Goal: Task Accomplishment & Management: Manage account settings

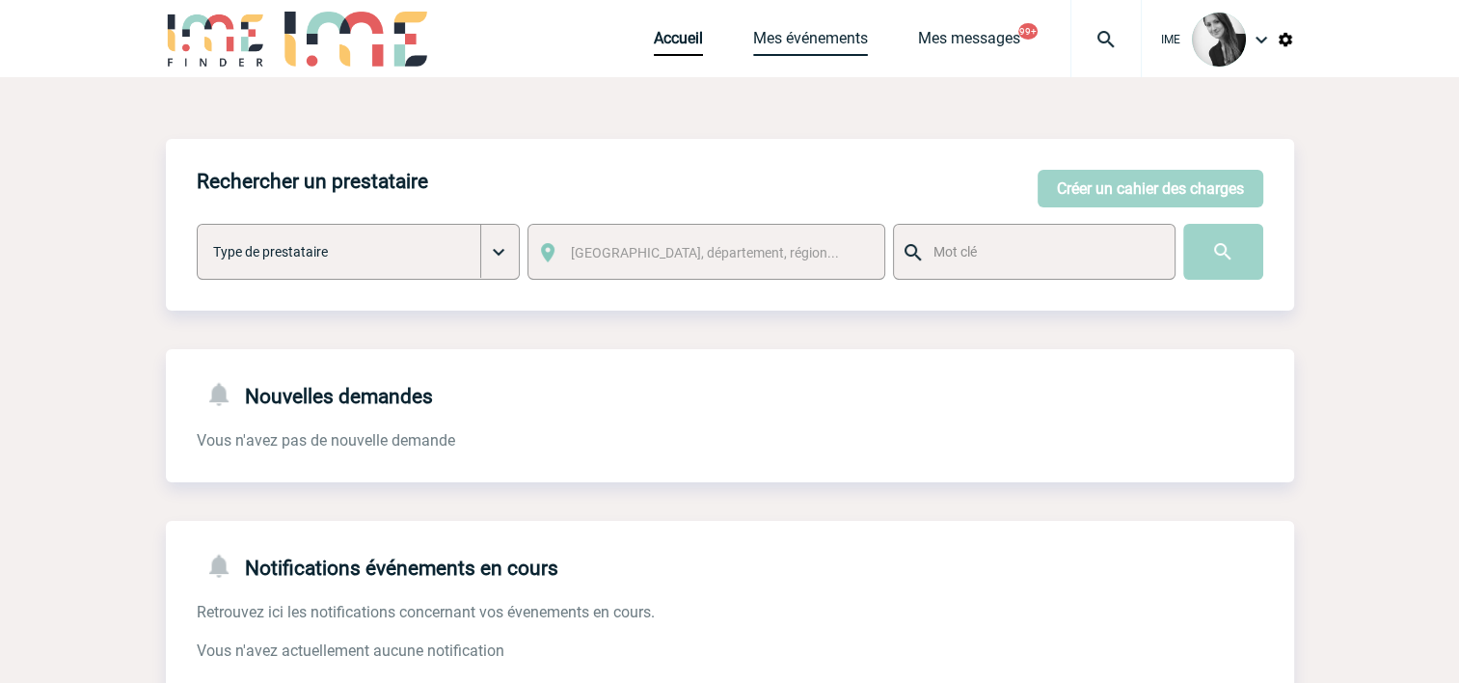
click at [834, 47] on link "Mes événements" at bounding box center [810, 42] width 115 height 27
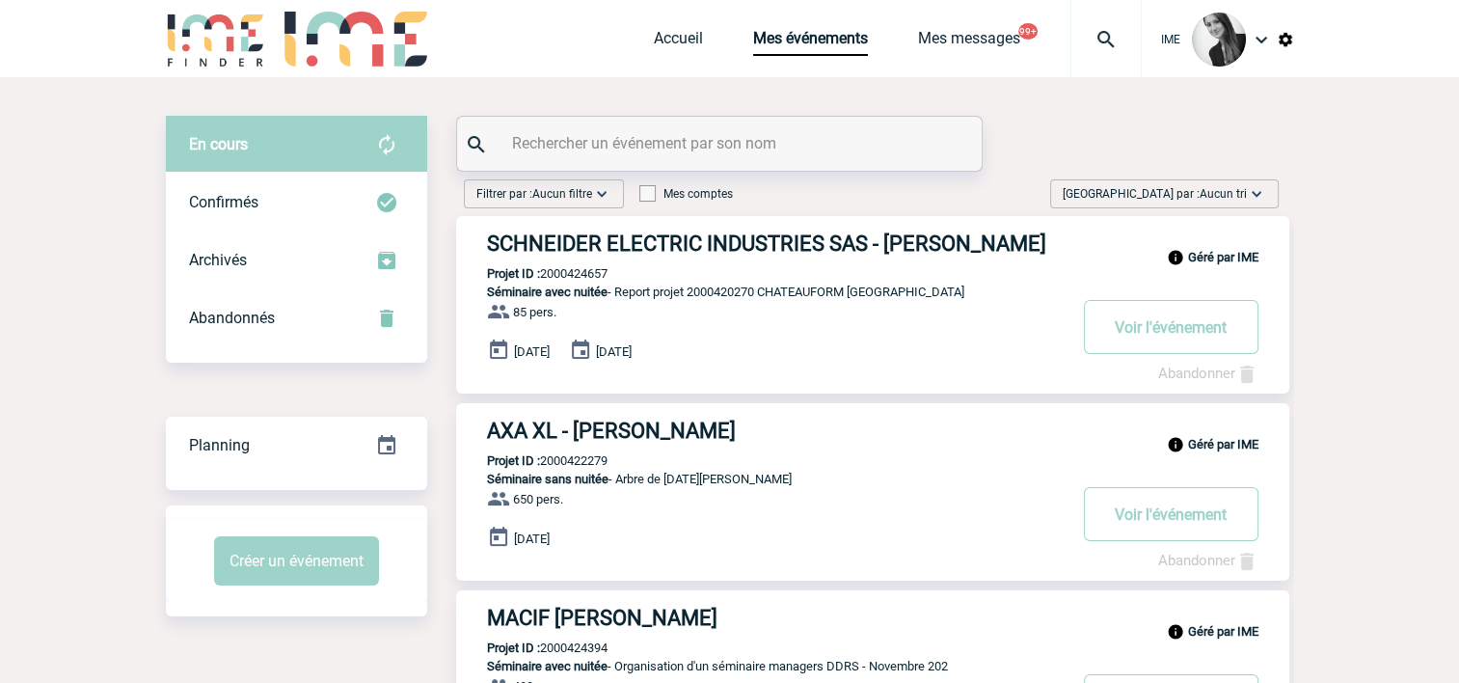
drag, startPoint x: 1201, startPoint y: 195, endPoint x: 1176, endPoint y: 289, distance: 97.5
click at [1198, 200] on span "[GEOGRAPHIC_DATA] par : Aucun tri" at bounding box center [1155, 193] width 184 height 19
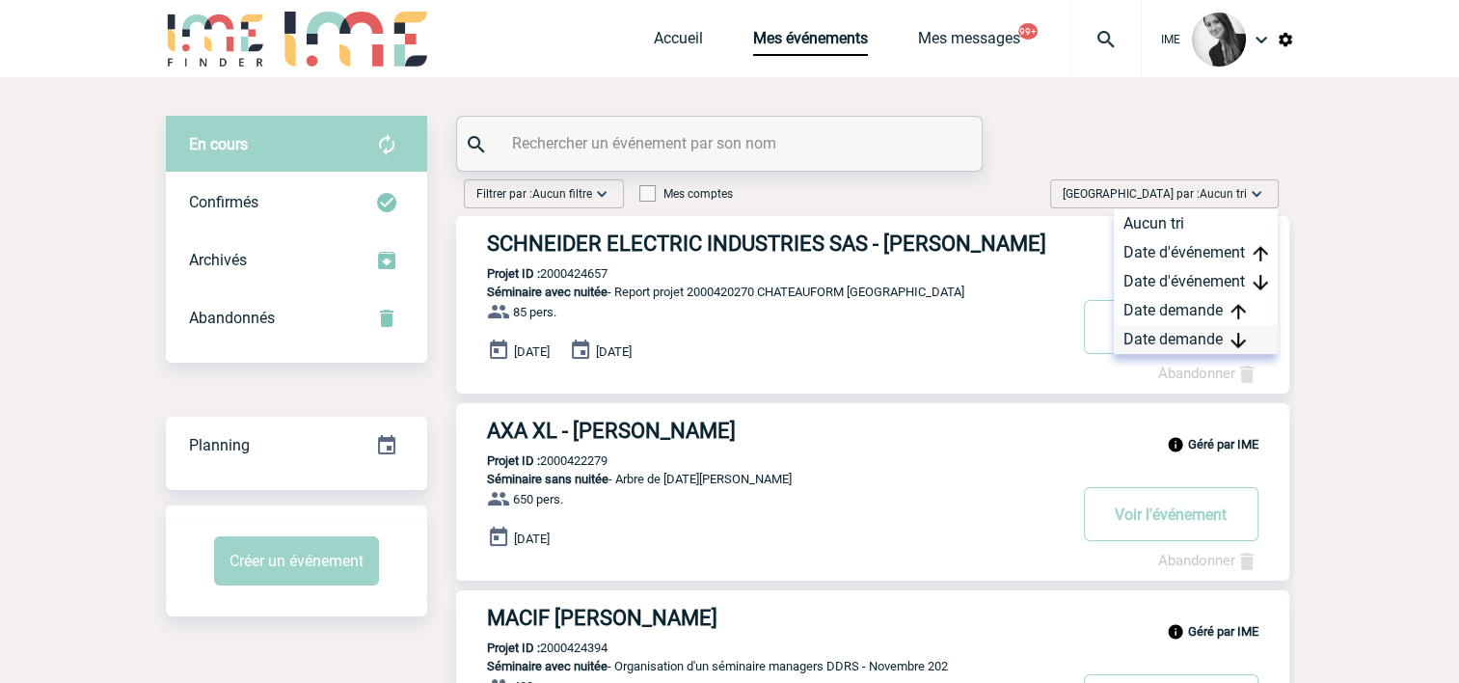
click at [1170, 340] on div "Date demande" at bounding box center [1196, 339] width 164 height 29
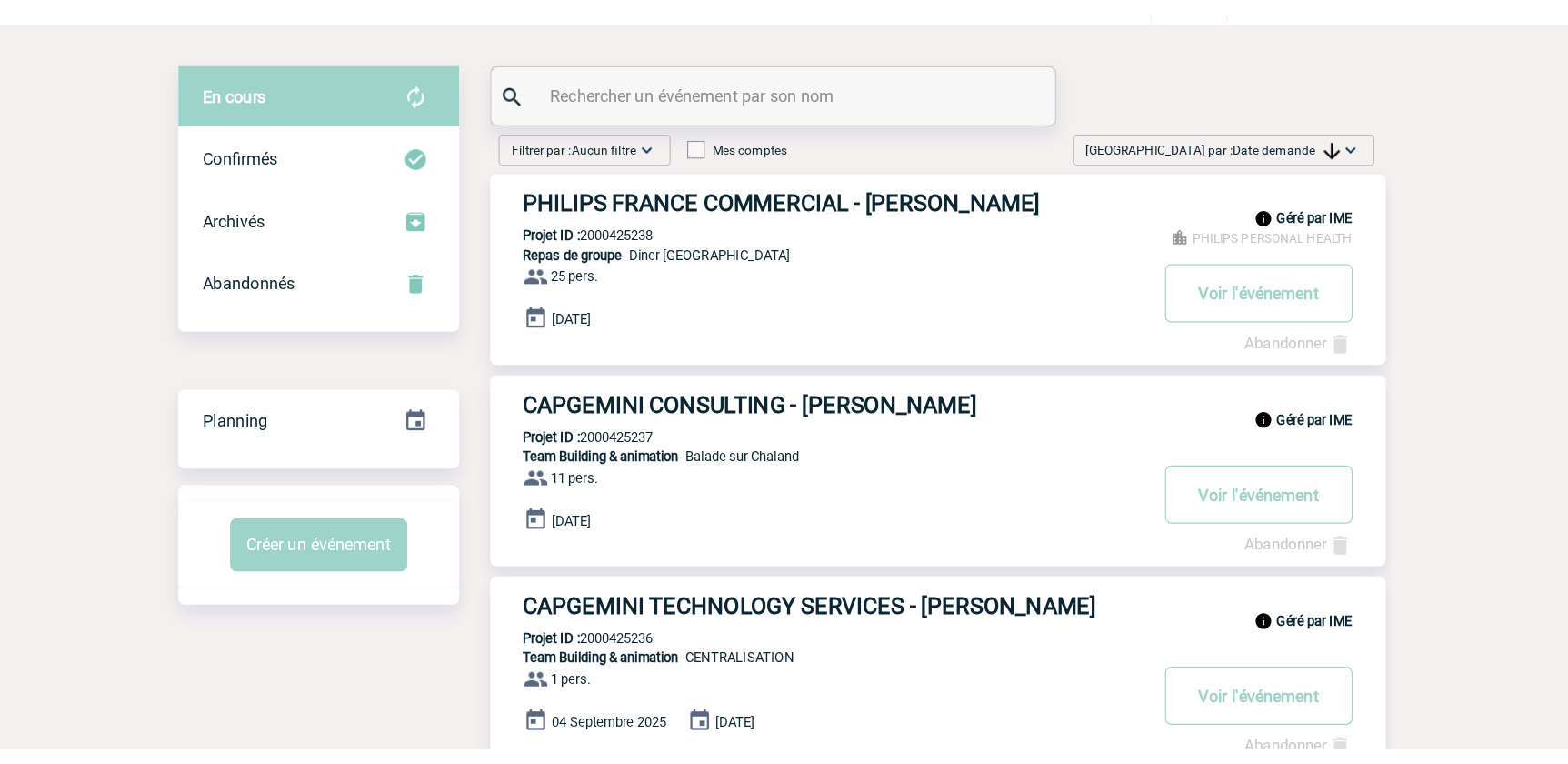
scroll to position [64, 0]
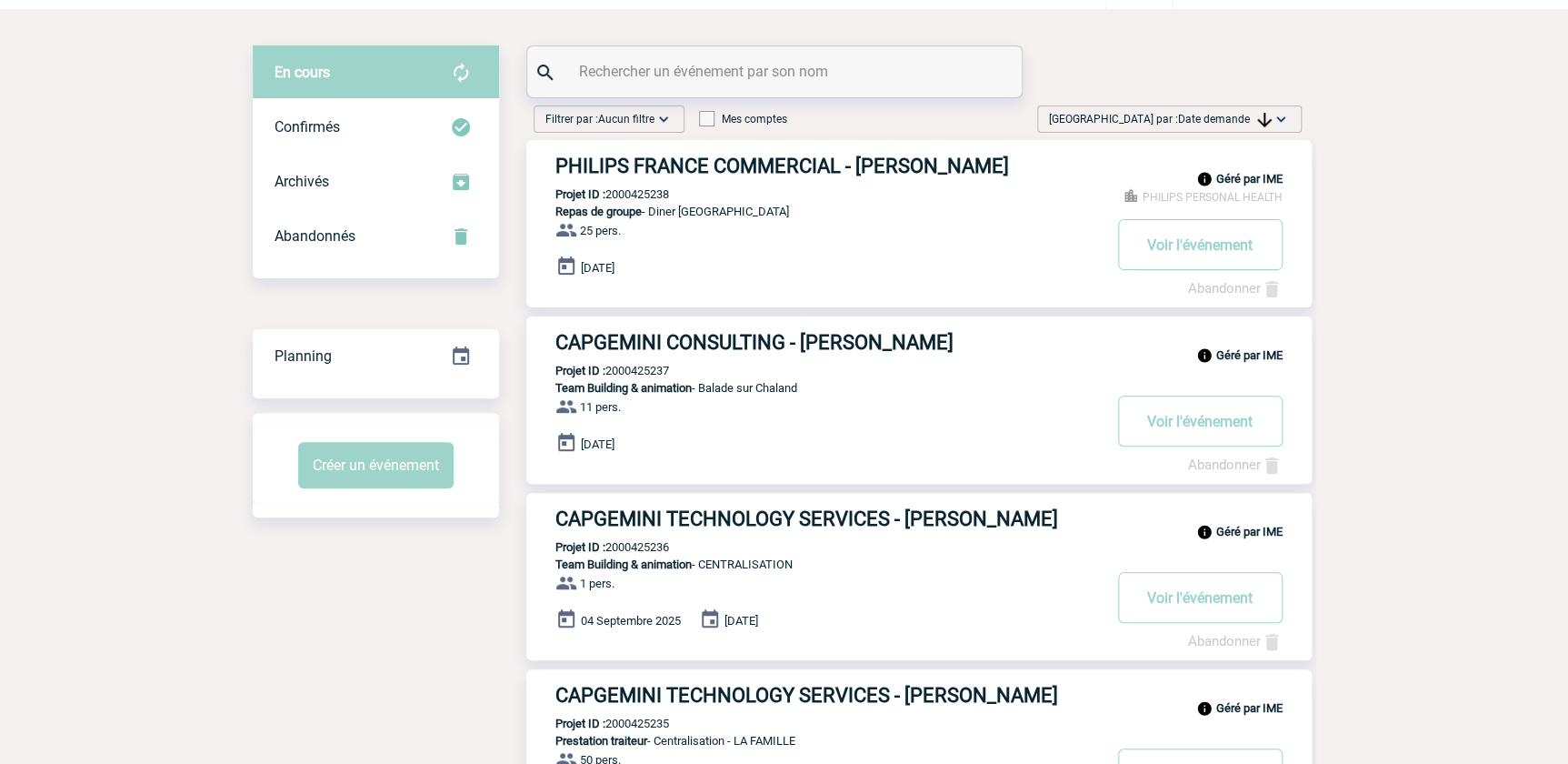
drag, startPoint x: 1232, startPoint y: 117, endPoint x: 1238, endPoint y: 152, distance: 35.5
click at [1232, 117] on span "Date demande" at bounding box center [1225, 120] width 93 height 13
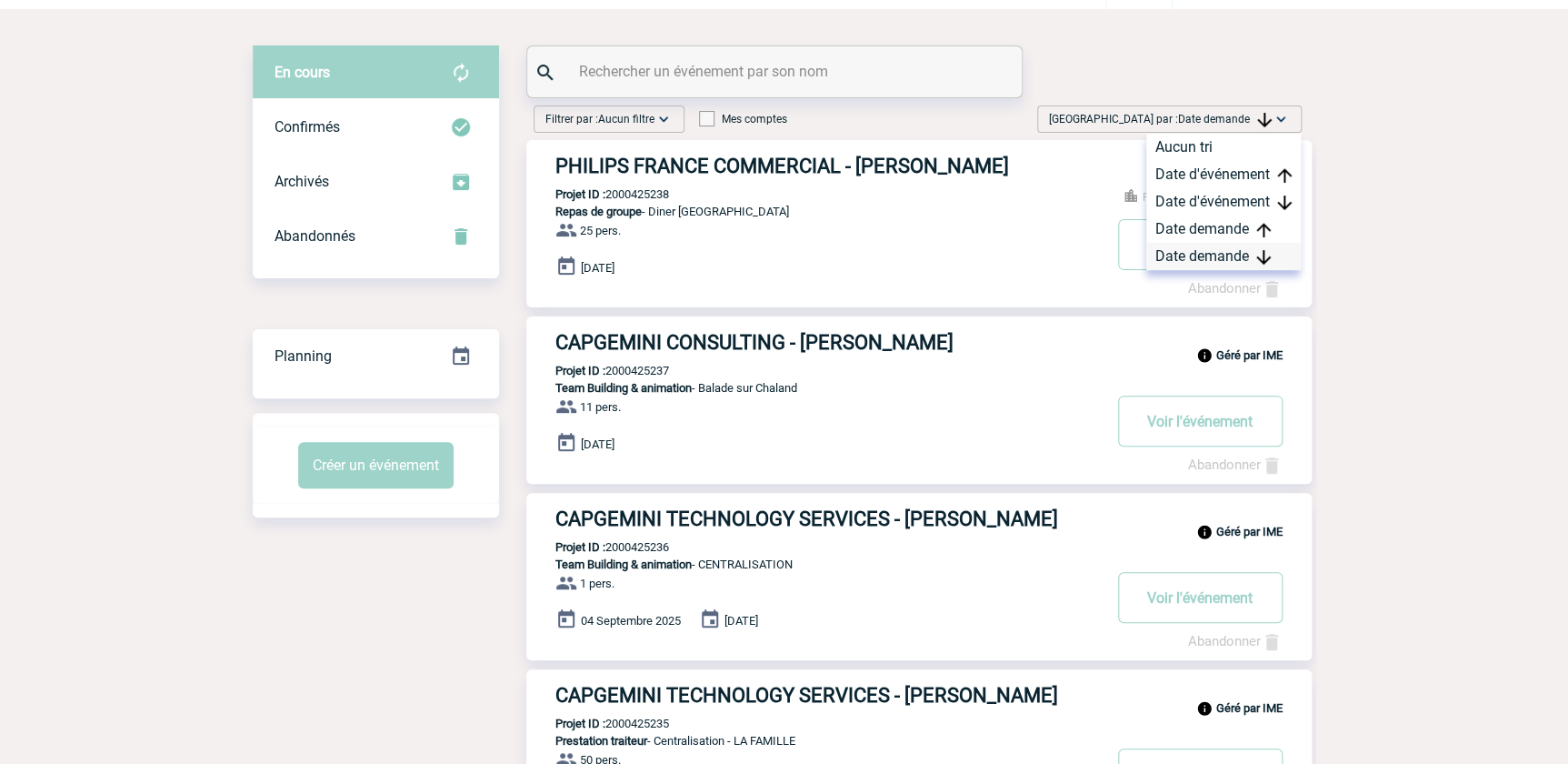
click at [1236, 262] on div "Date demande" at bounding box center [1224, 256] width 155 height 27
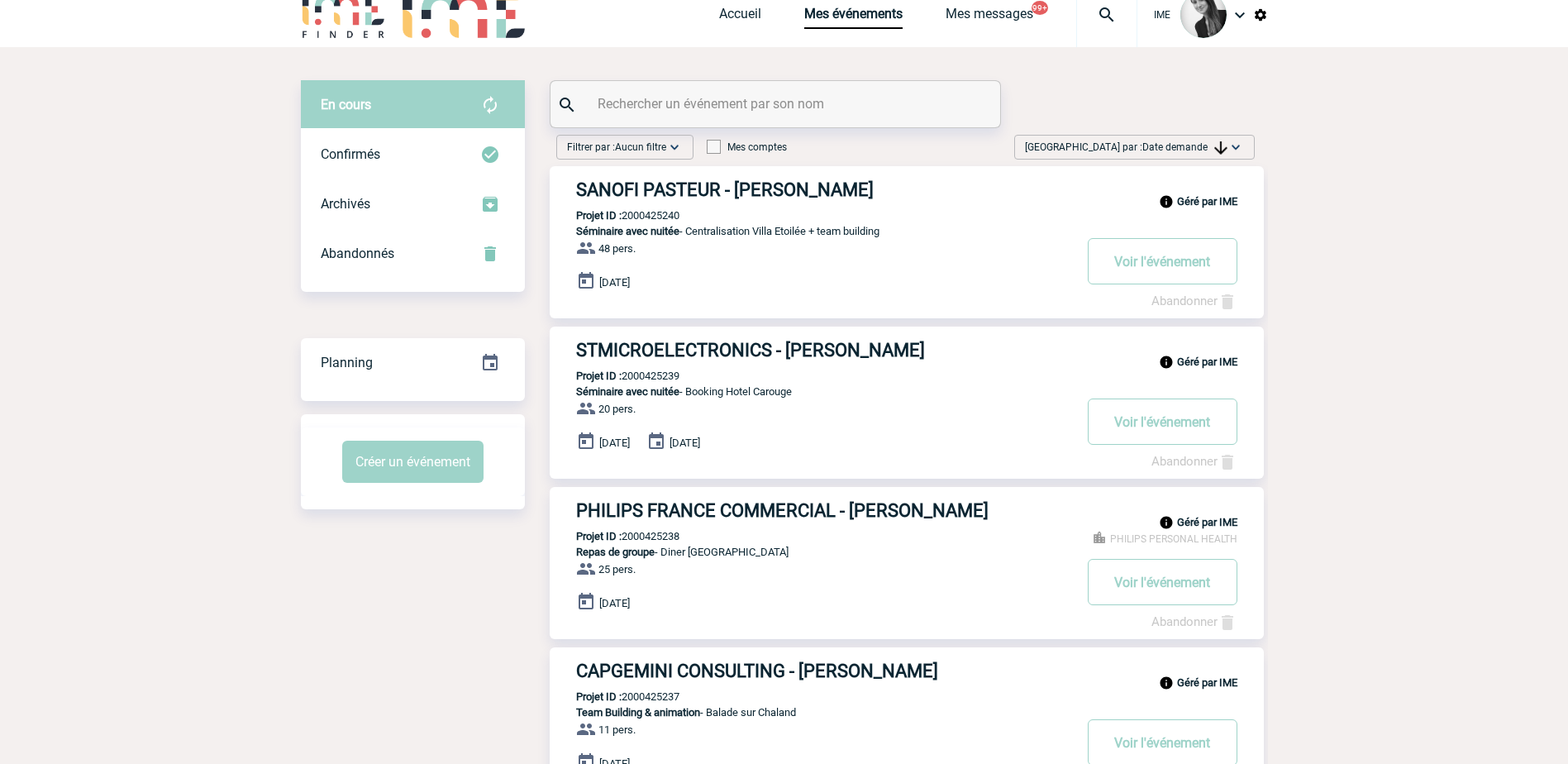
scroll to position [0, 0]
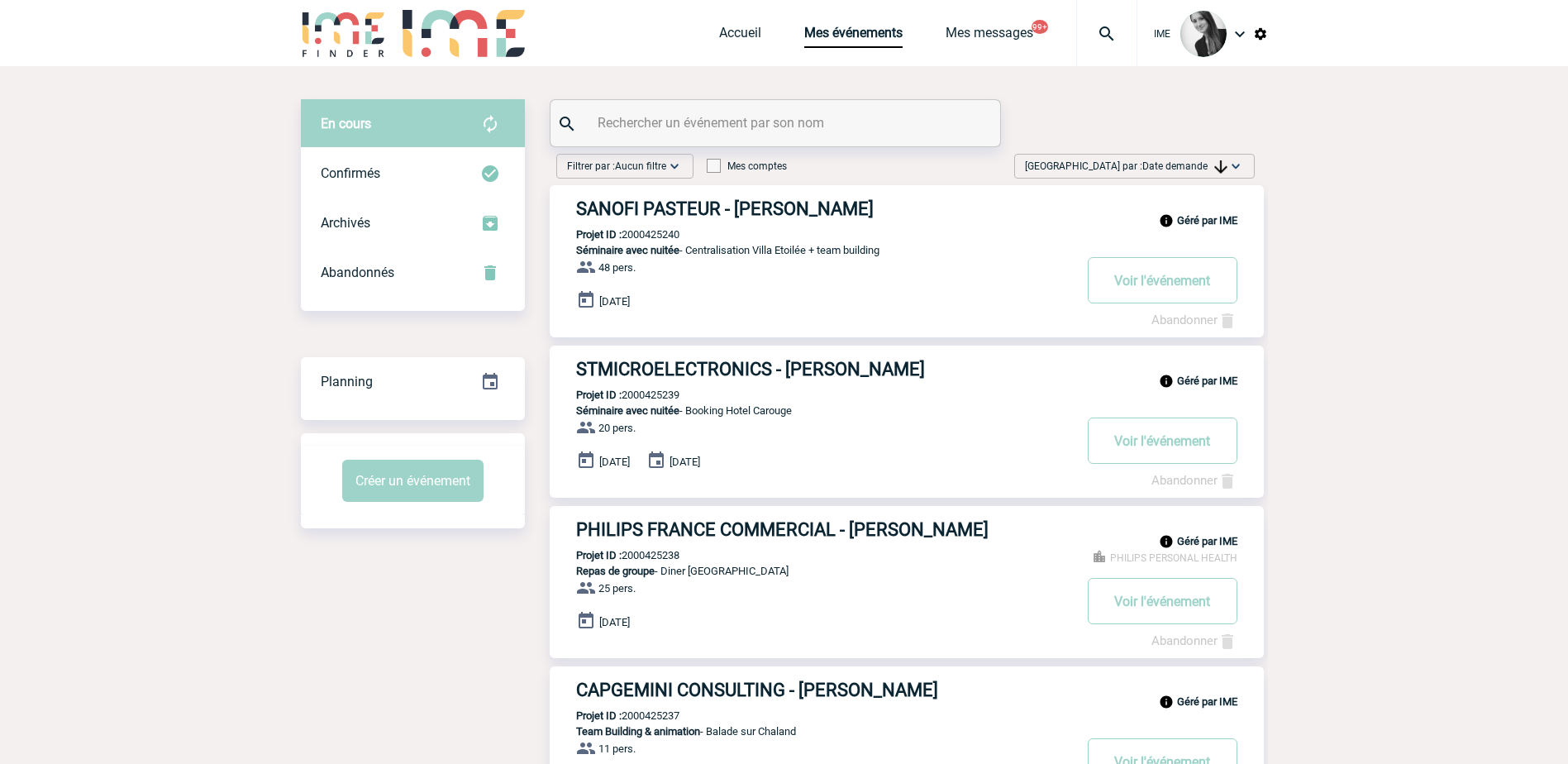
drag, startPoint x: 1412, startPoint y: 460, endPoint x: 1403, endPoint y: 468, distance: 12.0
click at [1181, 158] on div "Trier par : Date demande Aucun tri Date d'événement Date d'événement Date deman…" at bounding box center [1134, 165] width 241 height 25
drag, startPoint x: 1174, startPoint y: 293, endPoint x: 1123, endPoint y: 309, distance: 53.5
click at [1173, 293] on div "Date demande" at bounding box center [1184, 291] width 141 height 25
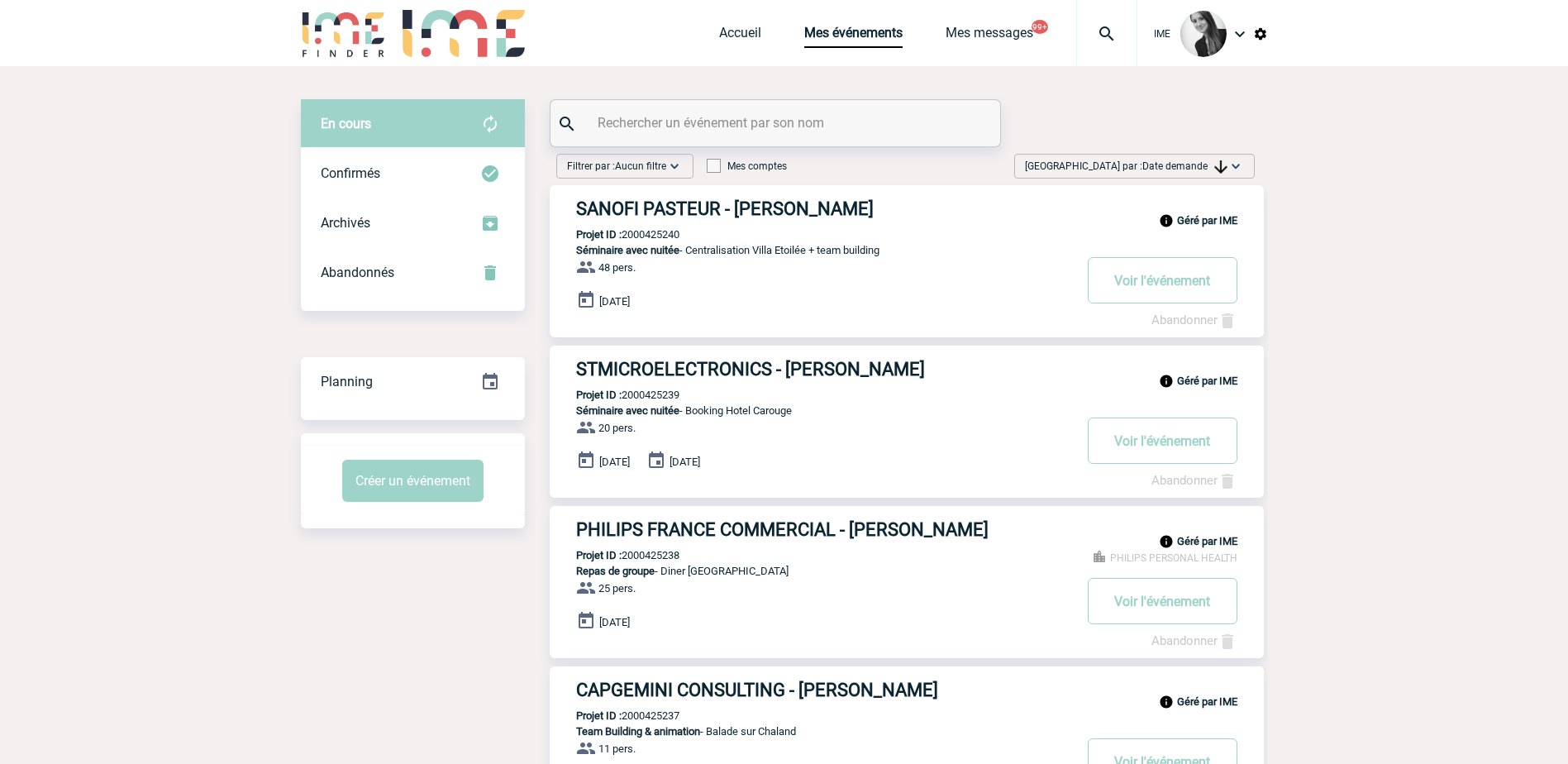
click at [1233, 172] on img at bounding box center [1235, 165] width 16 height 16
click at [1181, 304] on button "Voir l'événement" at bounding box center [1162, 280] width 150 height 46
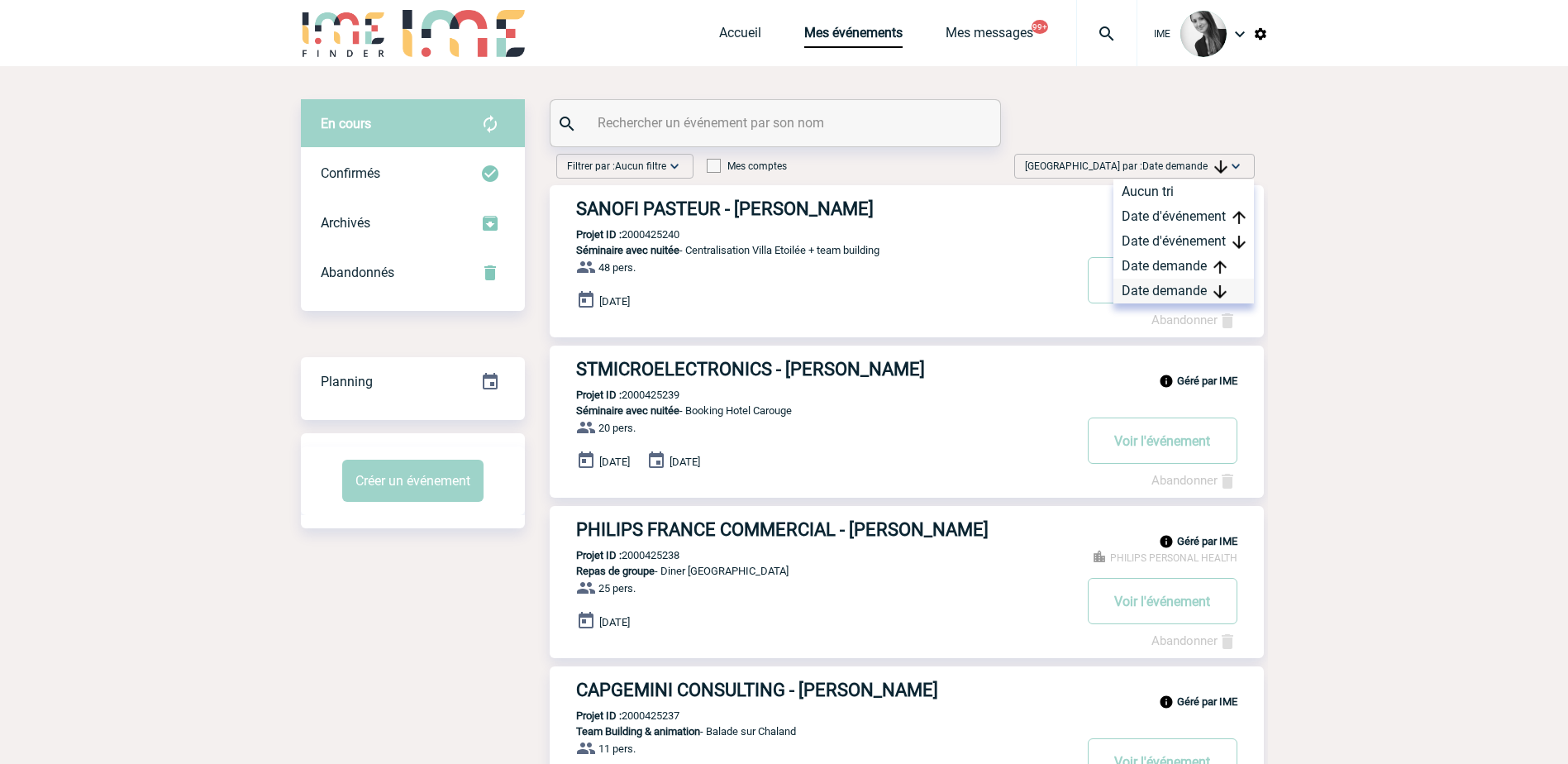
click at [1178, 290] on div "Date demande" at bounding box center [1184, 291] width 141 height 25
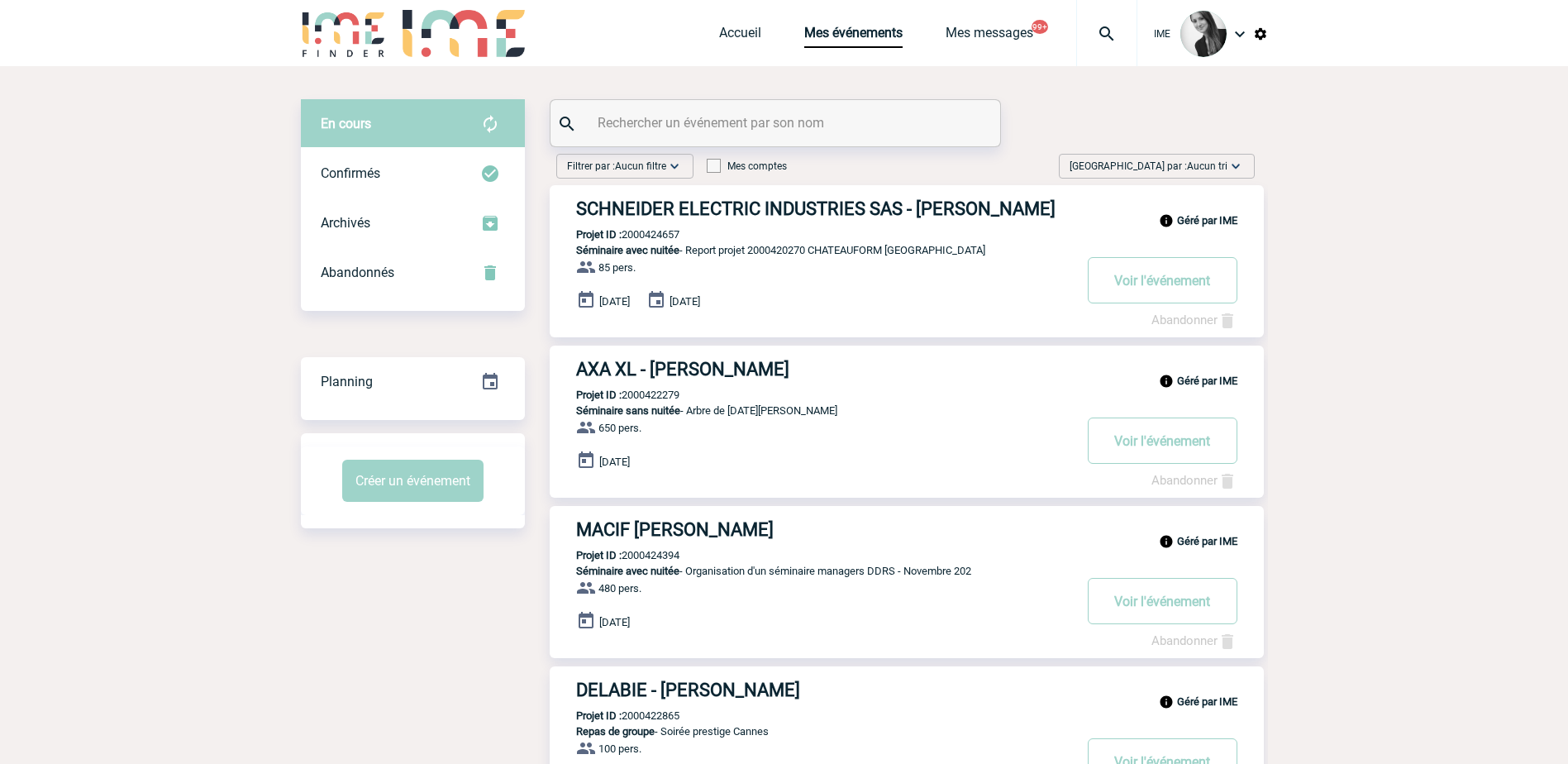
click at [1223, 165] on span "Aucun tri" at bounding box center [1207, 166] width 40 height 12
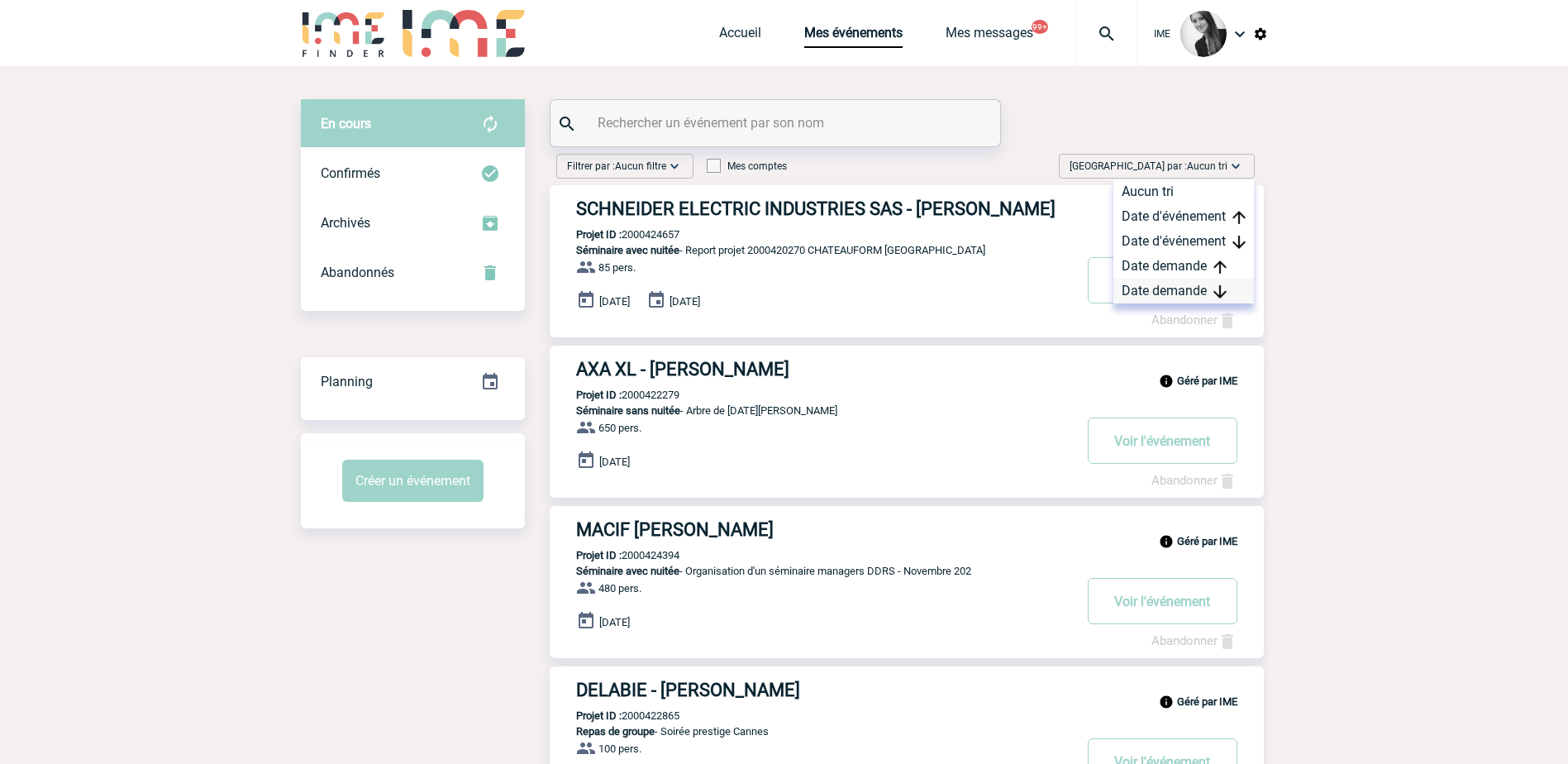
click at [1183, 289] on div "Date demande" at bounding box center [1184, 291] width 141 height 25
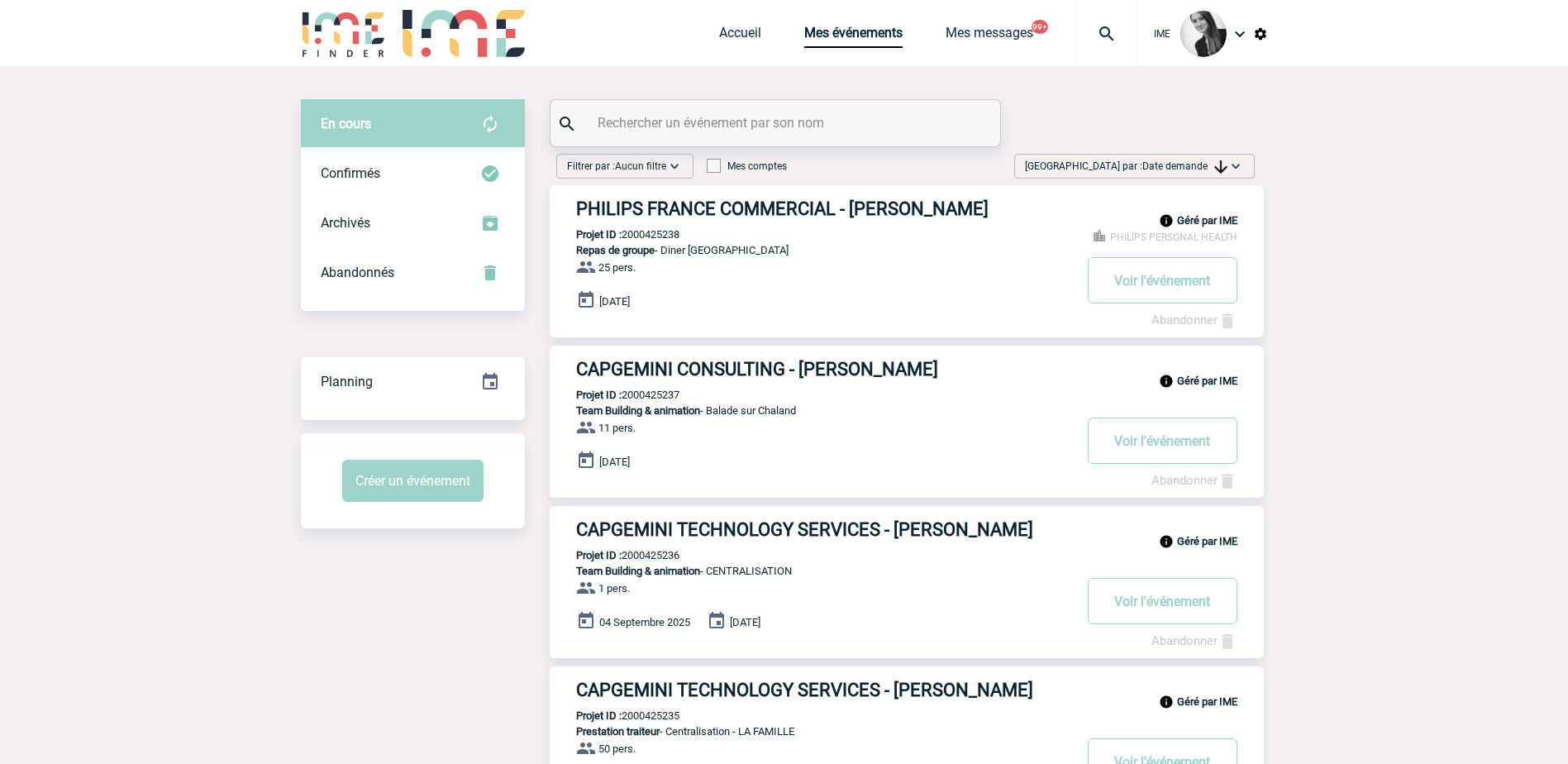
click at [1225, 160] on img at bounding box center [1221, 166] width 13 height 13
click at [1205, 290] on div "Date demande" at bounding box center [1184, 291] width 141 height 25
click at [1149, 174] on span "Trier par : Date demande" at bounding box center [1126, 165] width 202 height 16
click at [1154, 292] on div "Date demande" at bounding box center [1184, 291] width 141 height 25
click at [1216, 162] on img at bounding box center [1221, 166] width 13 height 13
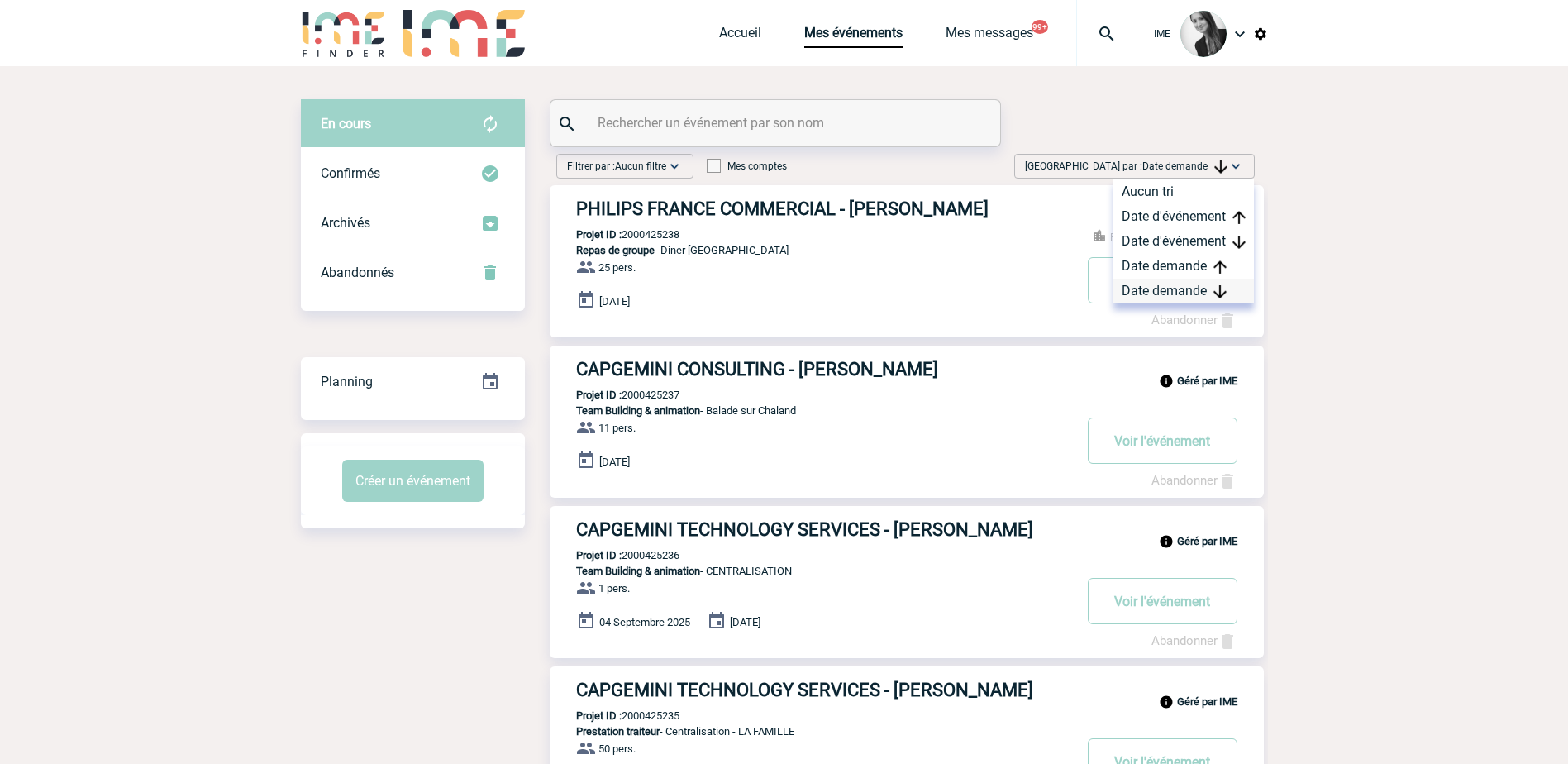
click at [1155, 297] on div "Date demande" at bounding box center [1184, 291] width 141 height 25
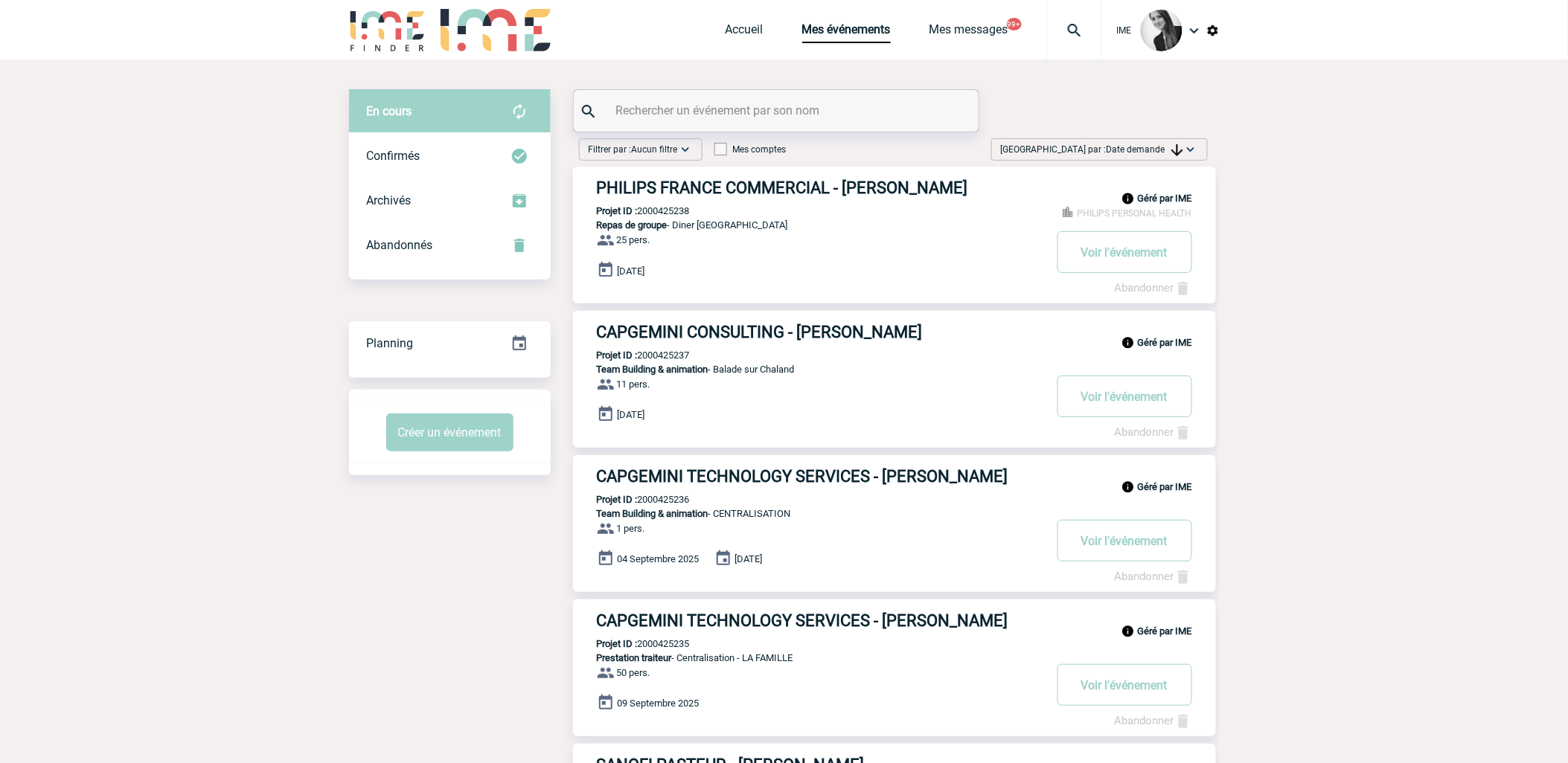
click at [1161, 138] on div "[GEOGRAPHIC_DATA] par : Date demande Aucun tri Date d'événement Date d'événemen…" at bounding box center [1099, 149] width 217 height 22
drag, startPoint x: 1120, startPoint y: 258, endPoint x: 1113, endPoint y: 259, distance: 7.1
click at [1120, 258] on div "Date demande" at bounding box center [1144, 262] width 127 height 22
click at [1177, 158] on div "Trier par : Date demande Aucun tri Date d'événement Date d'événement Date deman…" at bounding box center [1099, 149] width 217 height 22
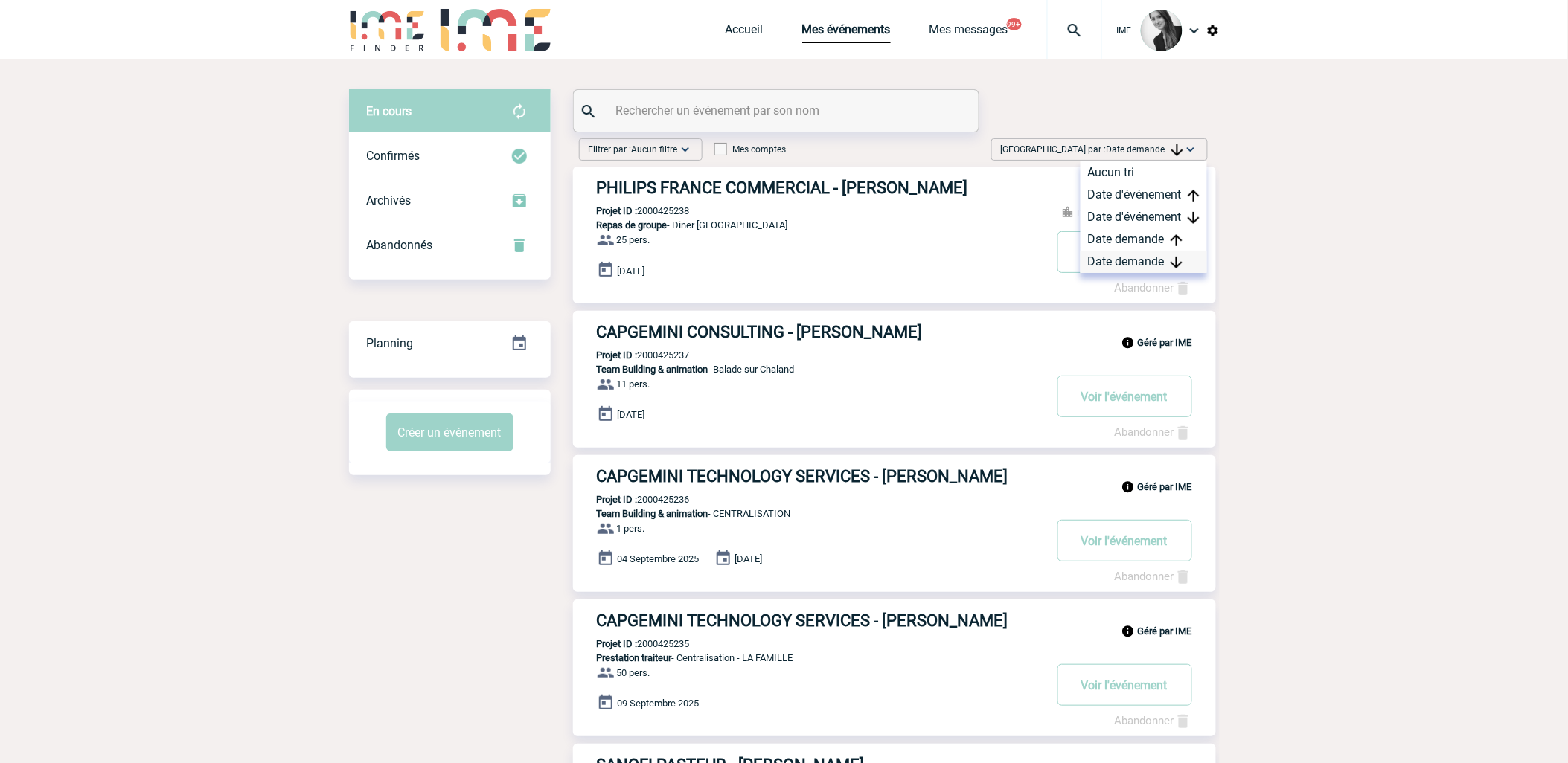
click at [1141, 265] on div "Date demande" at bounding box center [1144, 262] width 127 height 22
click at [1127, 147] on span "Date demande" at bounding box center [1144, 150] width 76 height 11
click at [1140, 258] on div "Date demande" at bounding box center [1144, 262] width 127 height 22
click at [1152, 147] on span "Date demande" at bounding box center [1144, 150] width 76 height 11
click at [1137, 268] on div "Date demande" at bounding box center [1144, 262] width 127 height 22
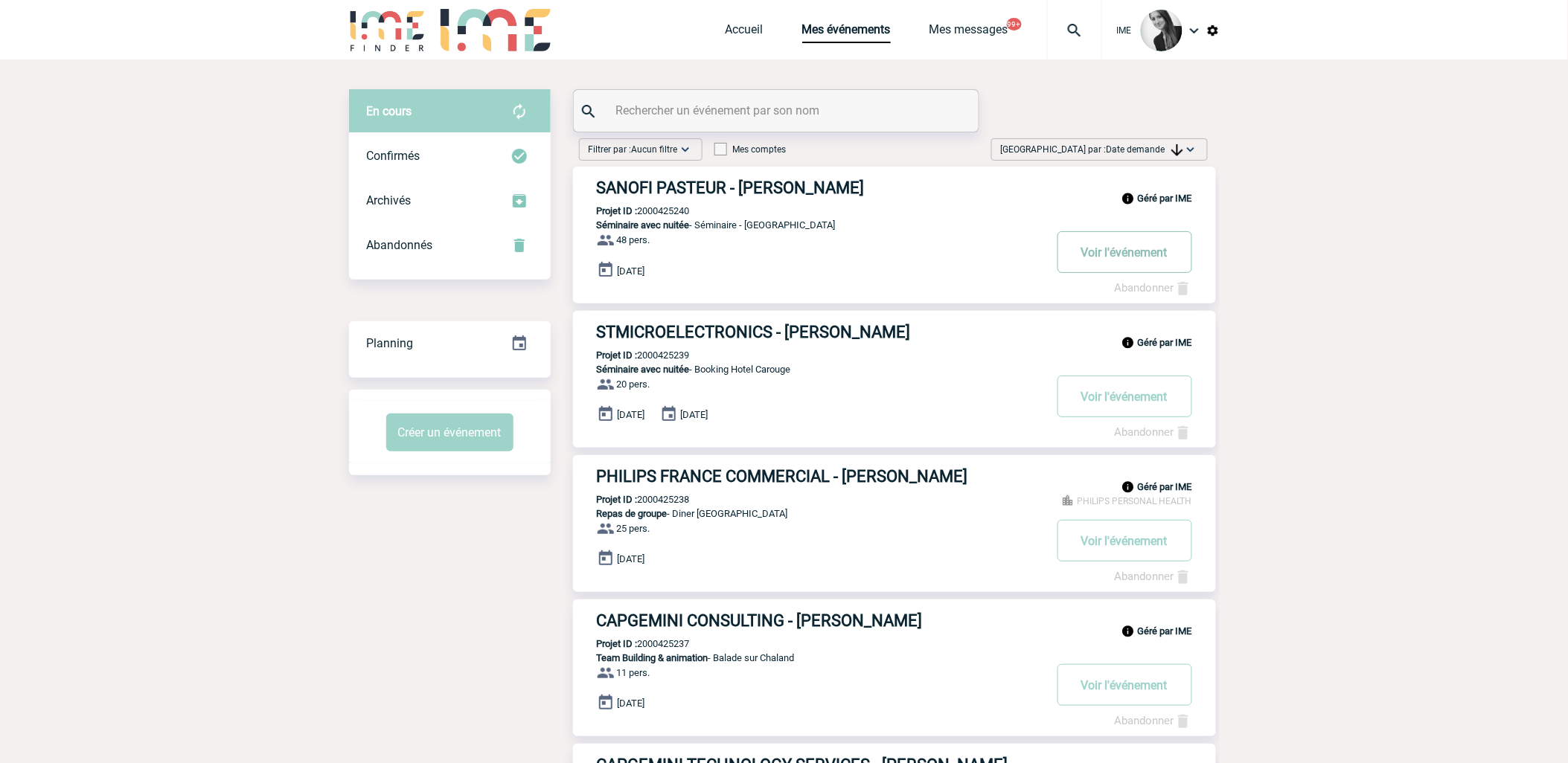
click at [1106, 249] on button "Voir l'événement" at bounding box center [1124, 252] width 135 height 42
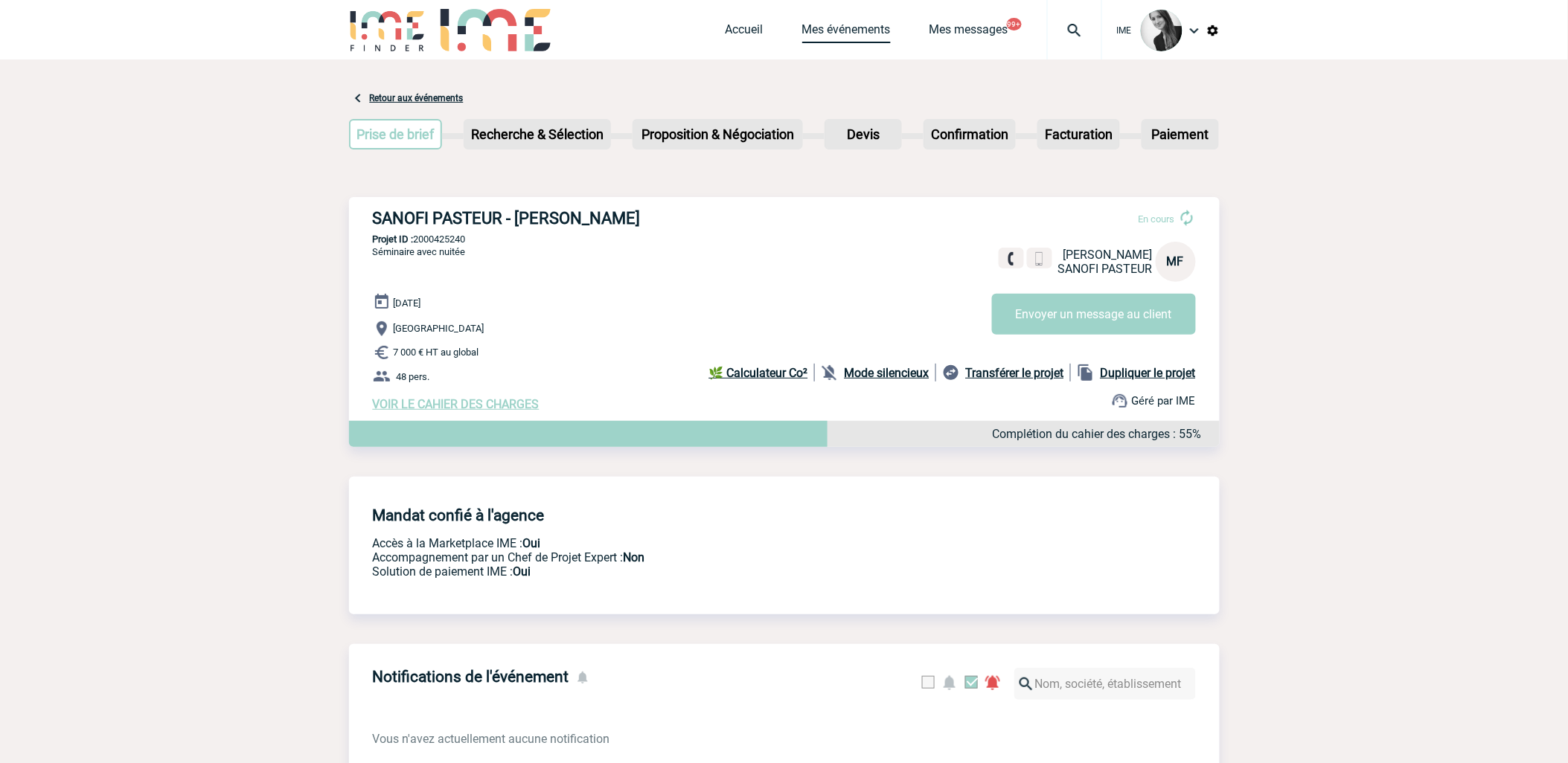
click at [843, 35] on link "Mes événements" at bounding box center [847, 32] width 89 height 21
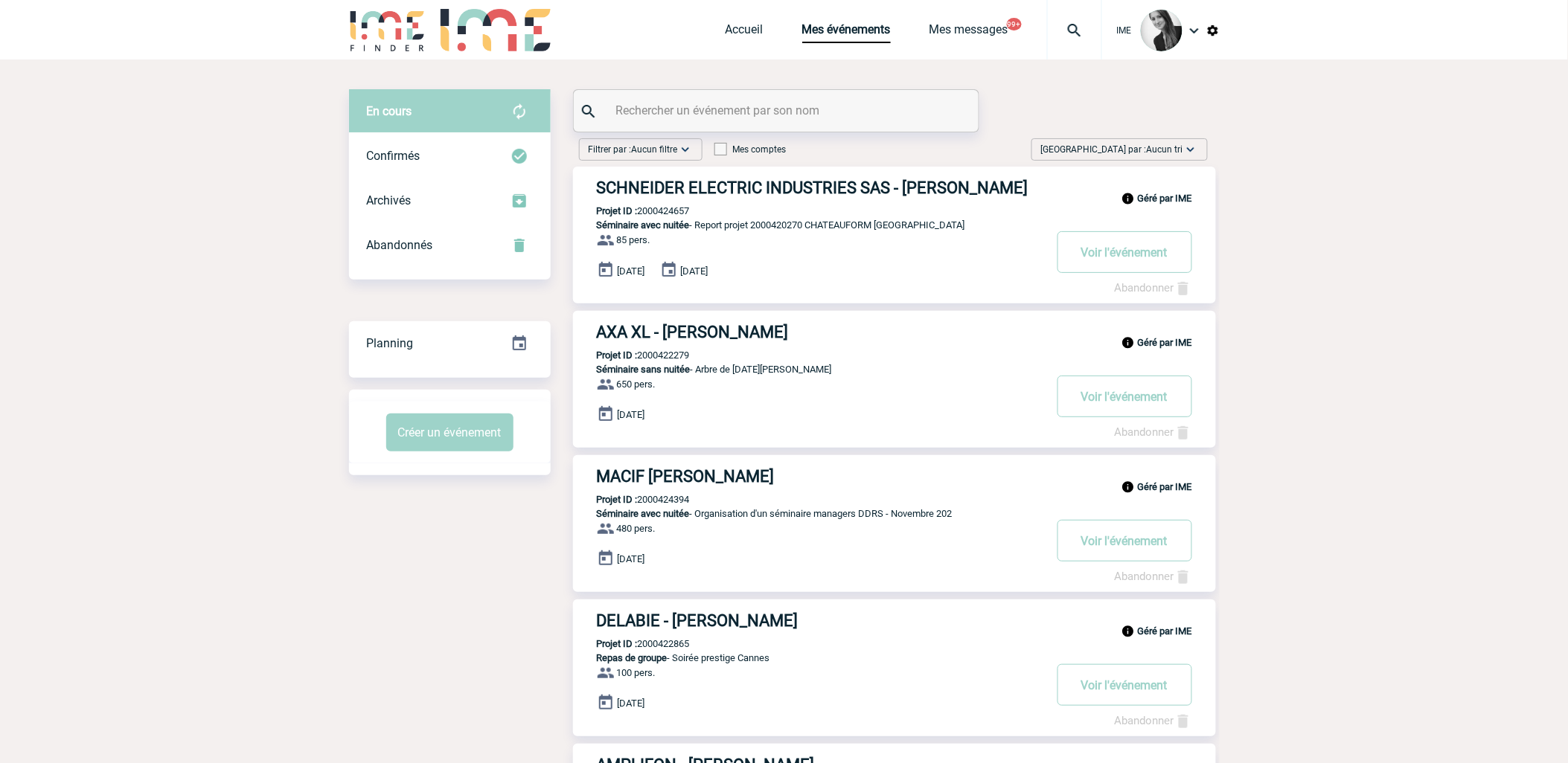
drag, startPoint x: 1171, startPoint y: 149, endPoint x: 1185, endPoint y: 240, distance: 92.1
click at [1172, 149] on span "Aucun tri" at bounding box center [1164, 150] width 36 height 11
click at [1167, 261] on div "Date demande" at bounding box center [1144, 262] width 127 height 22
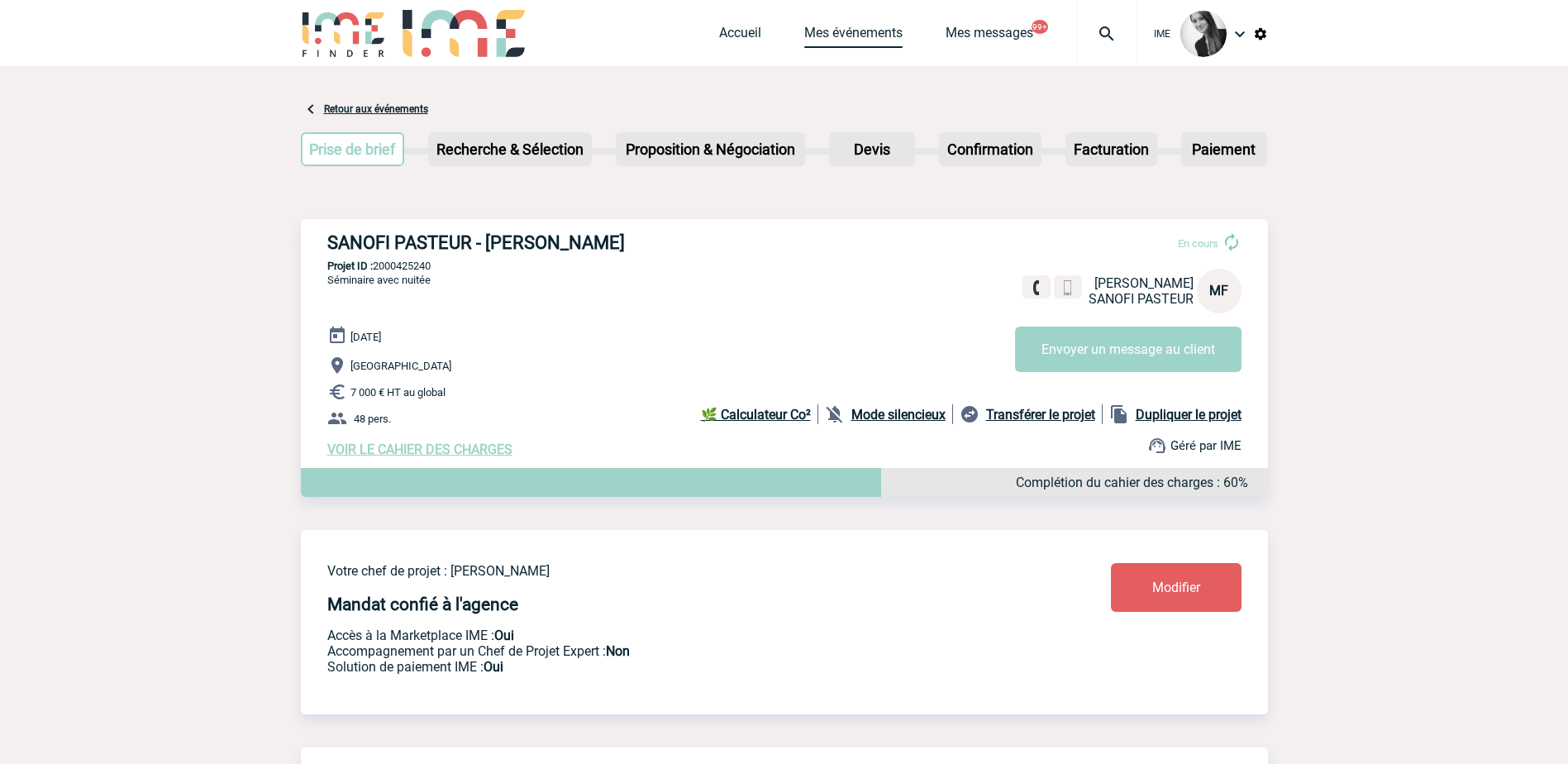
drag, startPoint x: 832, startPoint y: 27, endPoint x: 821, endPoint y: 59, distance: 33.8
click at [832, 26] on link "Mes événements" at bounding box center [853, 36] width 99 height 23
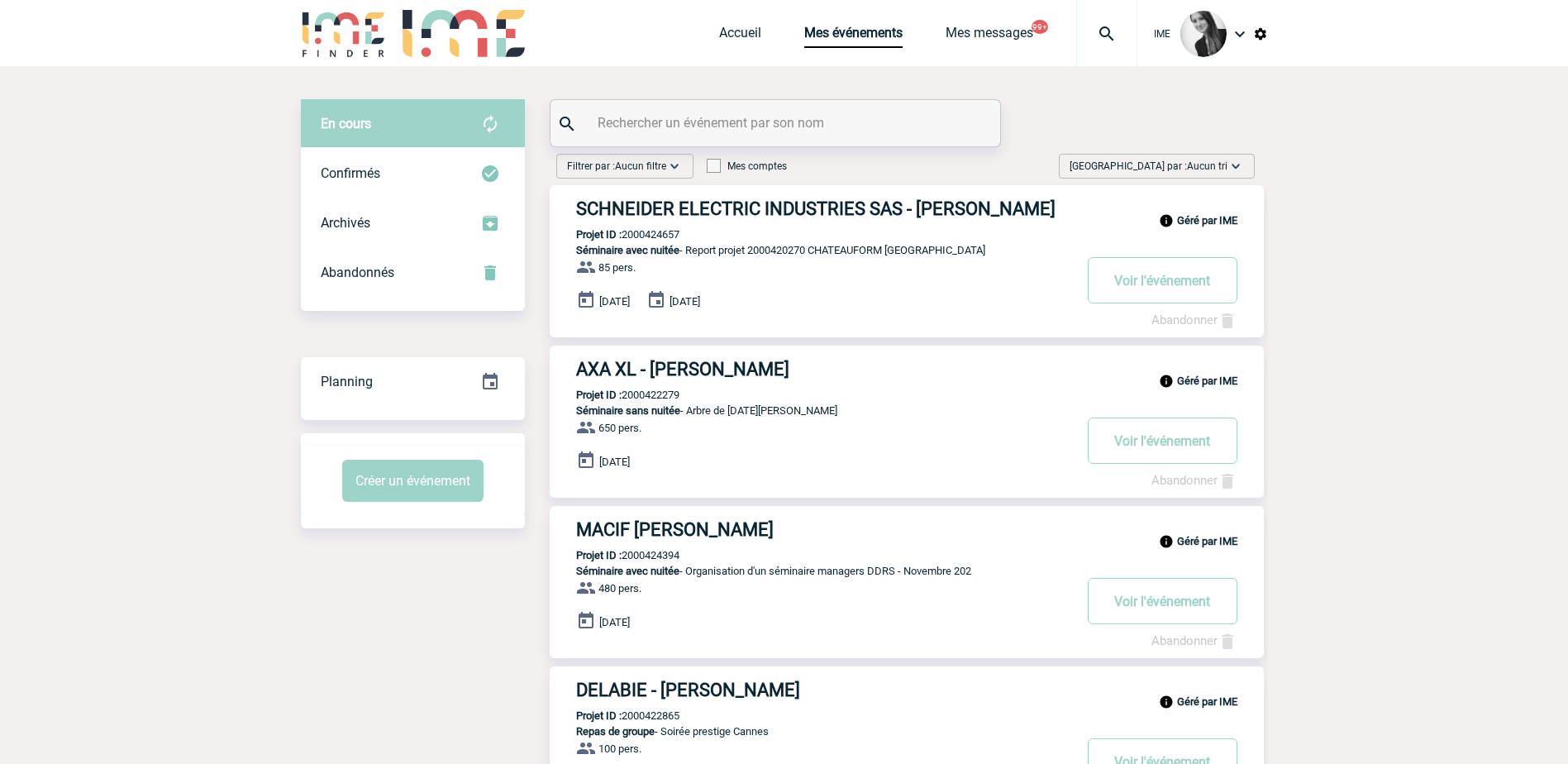
drag, startPoint x: 1234, startPoint y: 156, endPoint x: 1228, endPoint y: 182, distance: 26.7
click at [1234, 156] on div "Trier par : Aucun tri Aucun tri Date d'événement Date d'événement Date demande …" at bounding box center [1156, 165] width 196 height 25
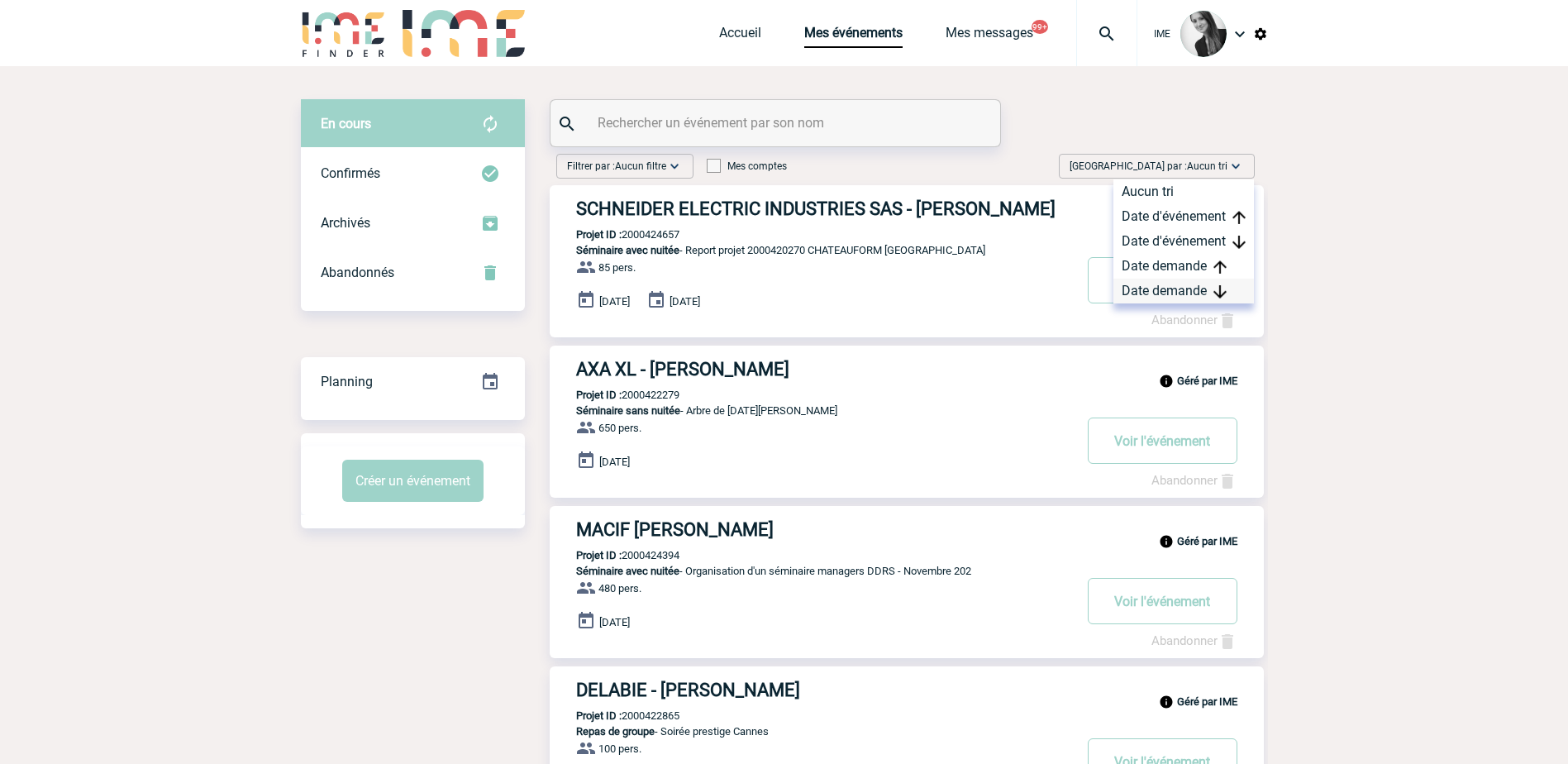
click at [1195, 285] on div "Date demande" at bounding box center [1184, 291] width 141 height 25
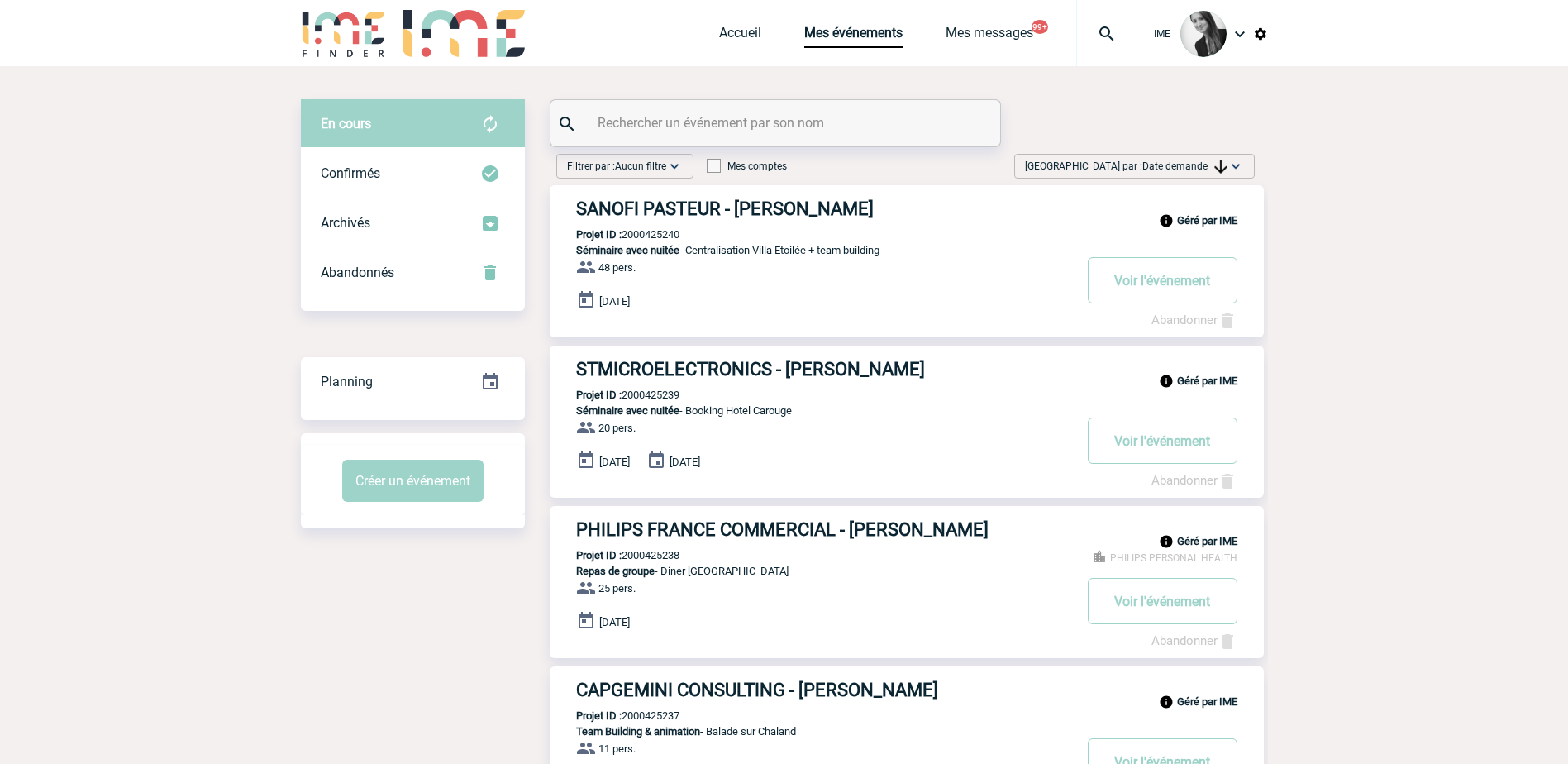
click at [1163, 159] on span "Trier par : Date demande" at bounding box center [1126, 165] width 202 height 16
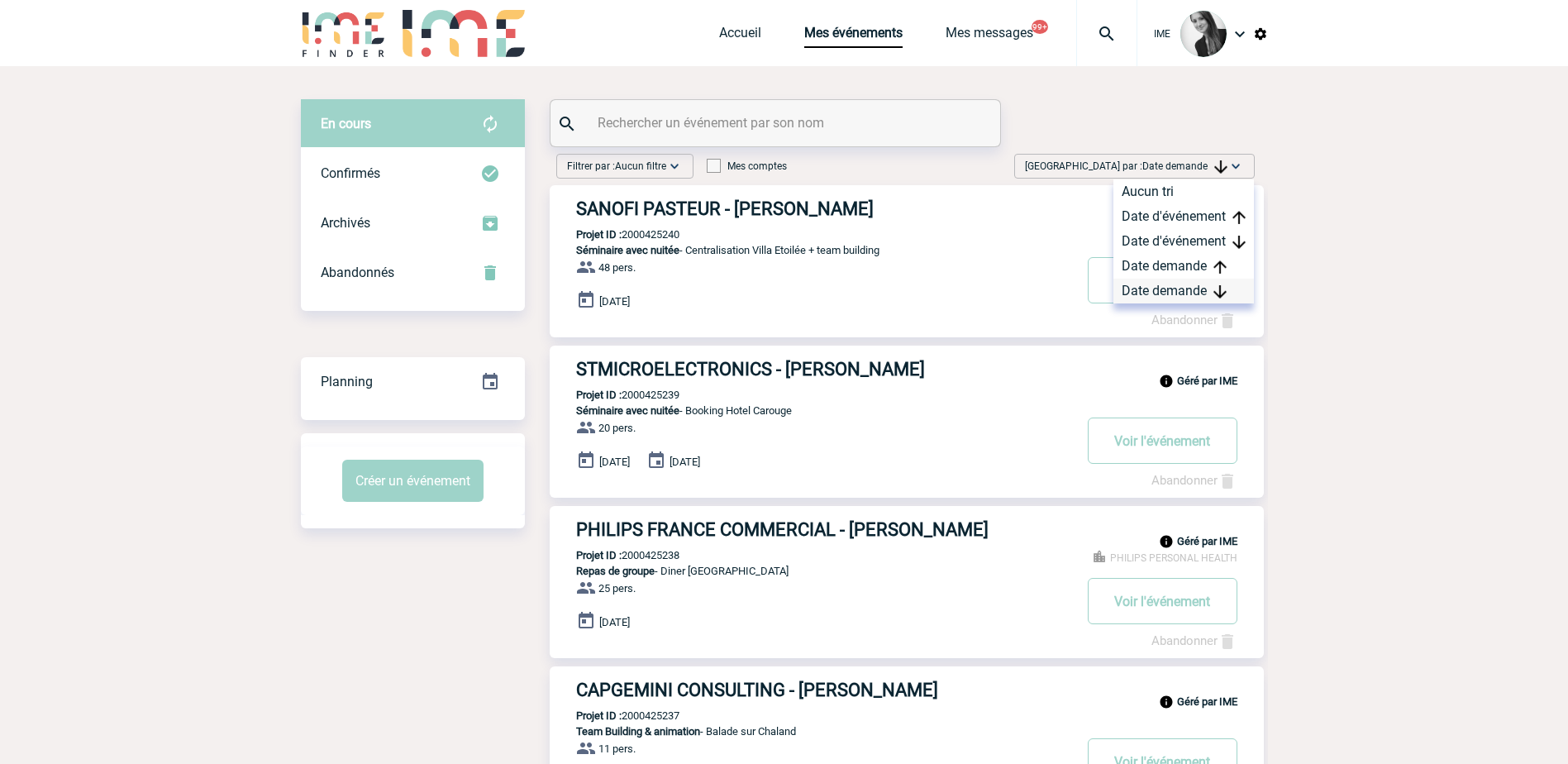
click at [1162, 285] on div "Date demande" at bounding box center [1184, 291] width 141 height 25
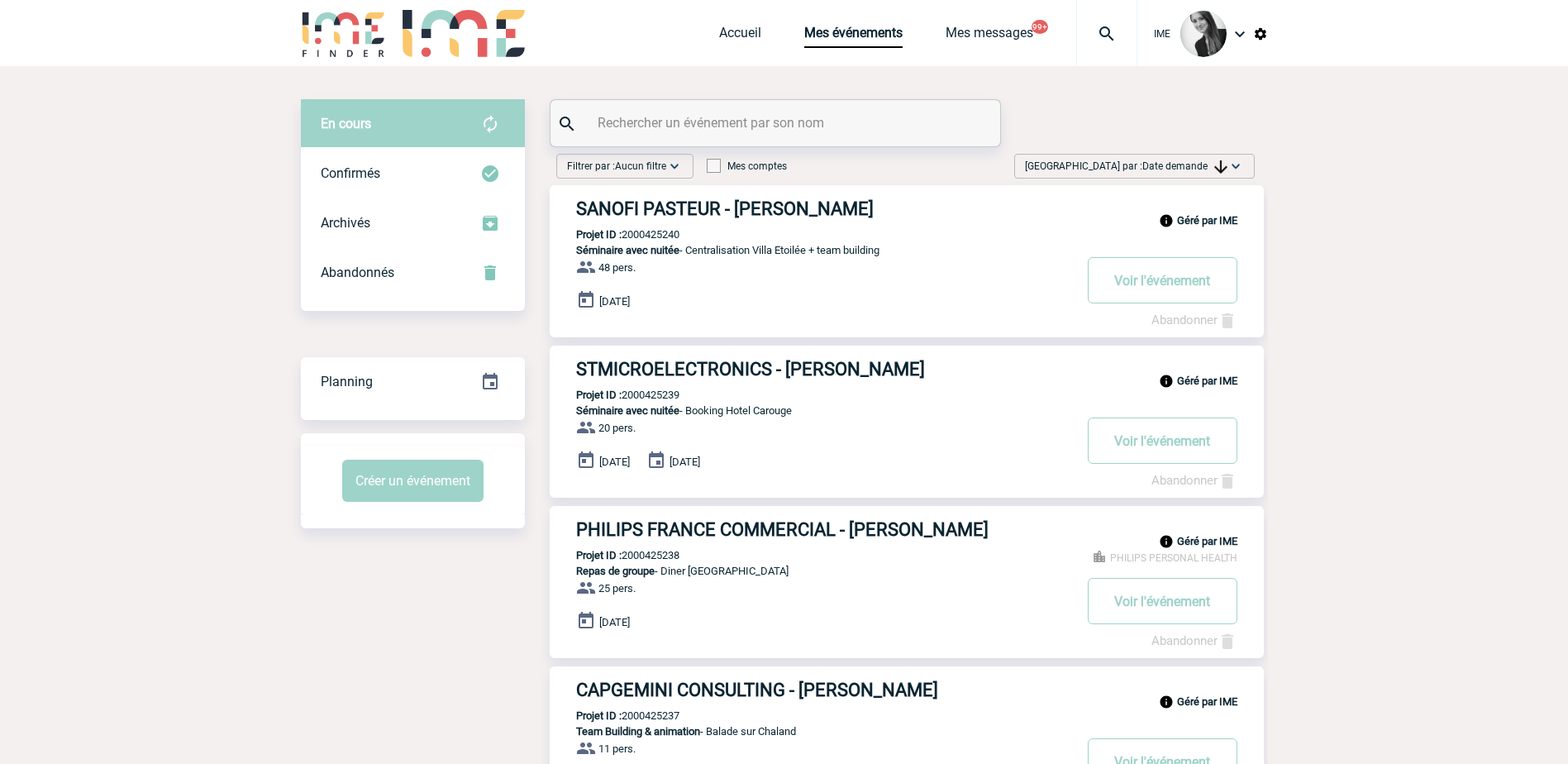
drag, startPoint x: 712, startPoint y: 412, endPoint x: 800, endPoint y: 416, distance: 88.1
click at [800, 416] on p "Séminaire avec nuitée - Booking Hotel Carouge" at bounding box center [810, 411] width 522 height 12
click at [1181, 176] on div "Trier par : Date demande Aucun tri Date d'événement Date d'événement Date deman…" at bounding box center [1134, 165] width 241 height 25
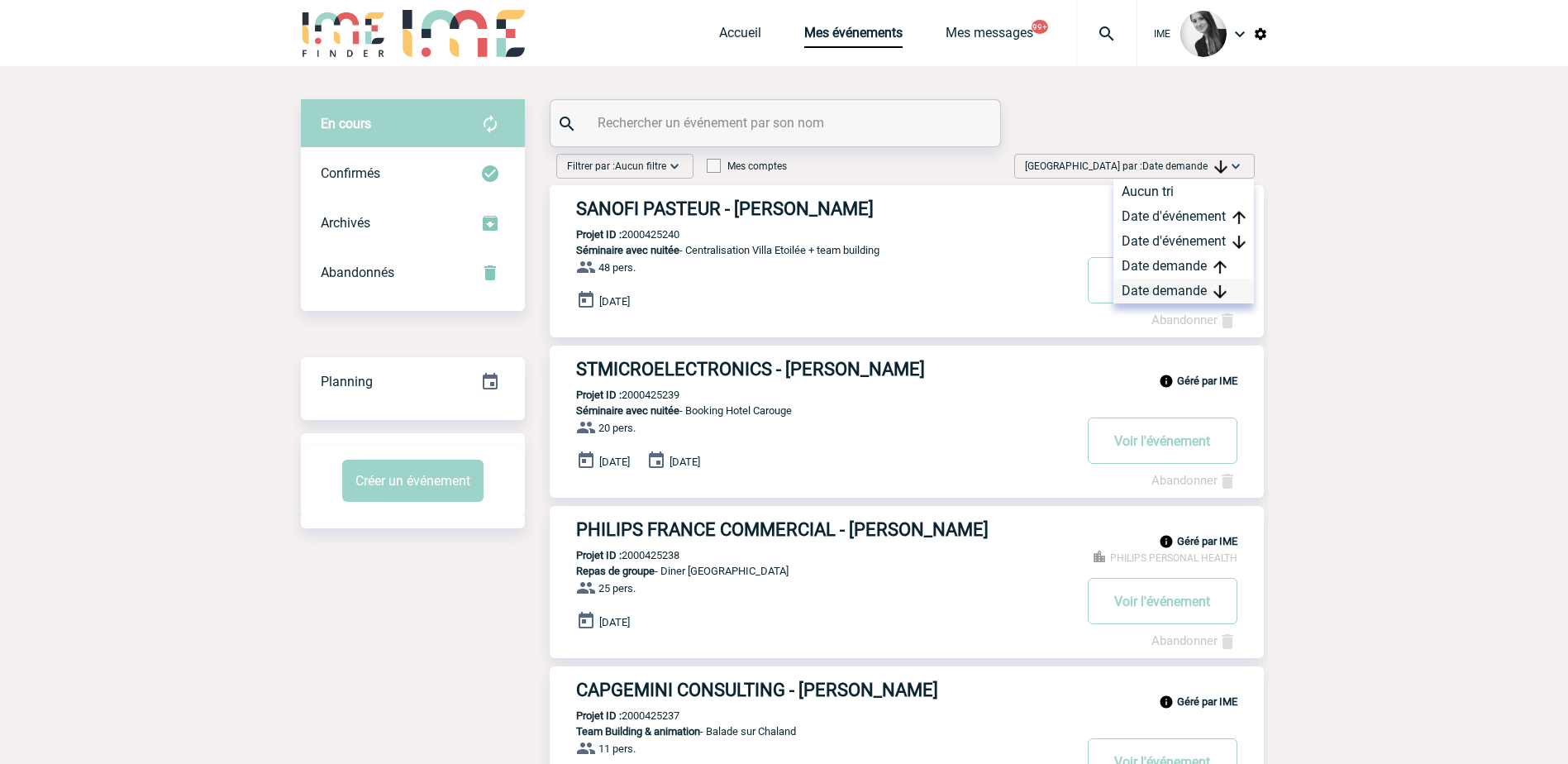
click at [1168, 299] on div "Date demande" at bounding box center [1184, 291] width 141 height 25
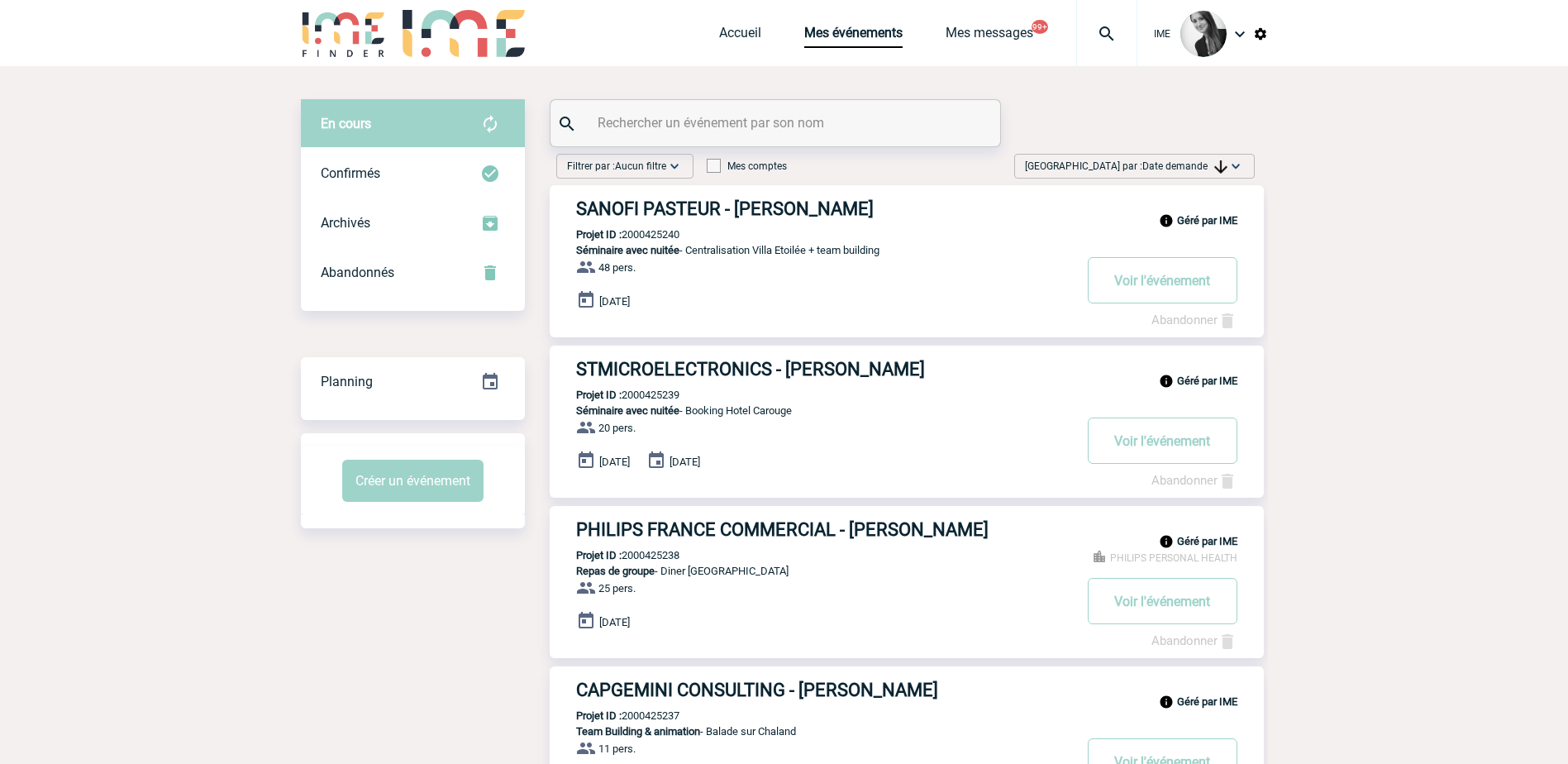
click at [1234, 161] on img at bounding box center [1235, 165] width 16 height 16
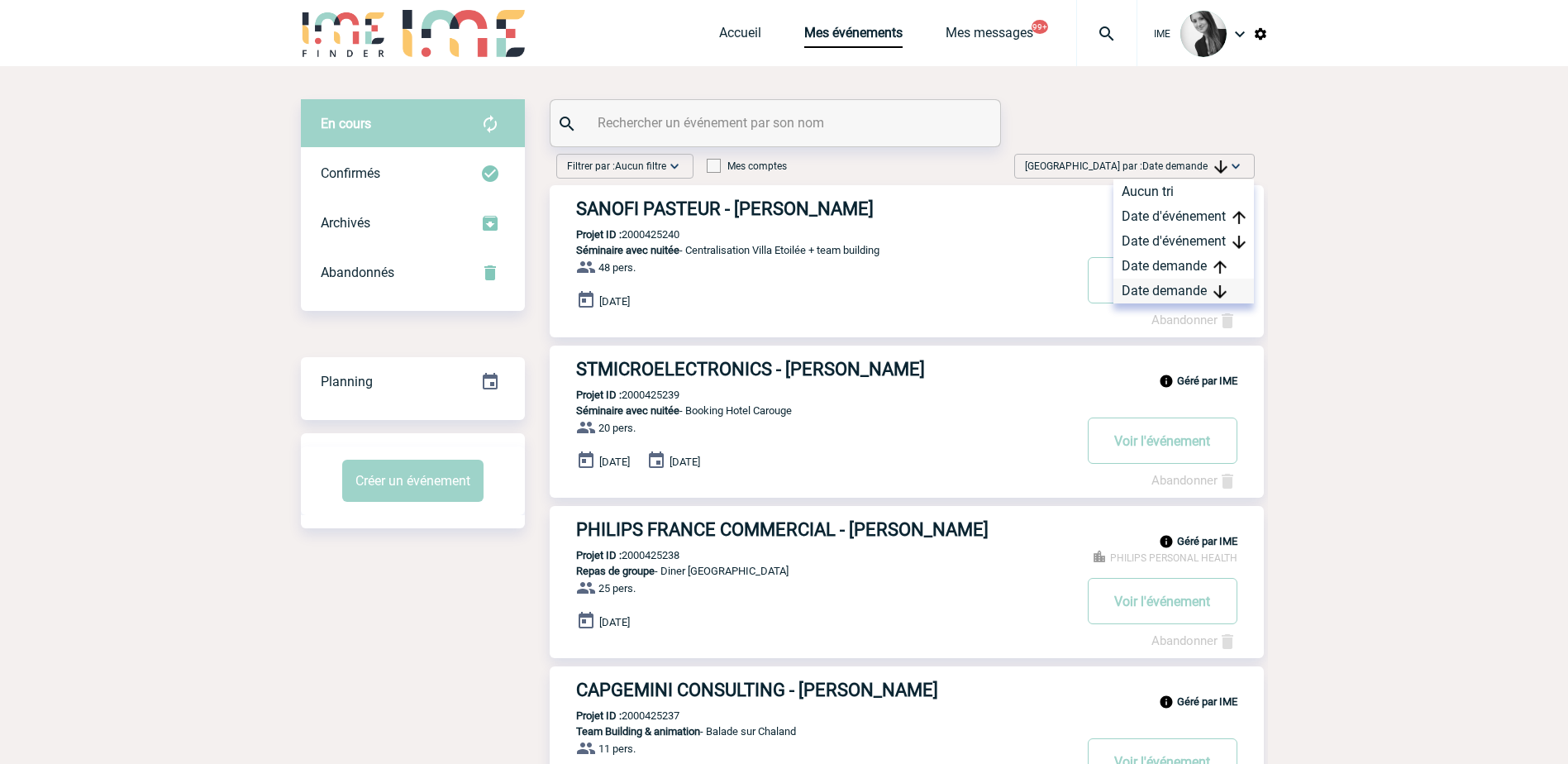
click at [1193, 287] on div "Date demande" at bounding box center [1184, 291] width 141 height 25
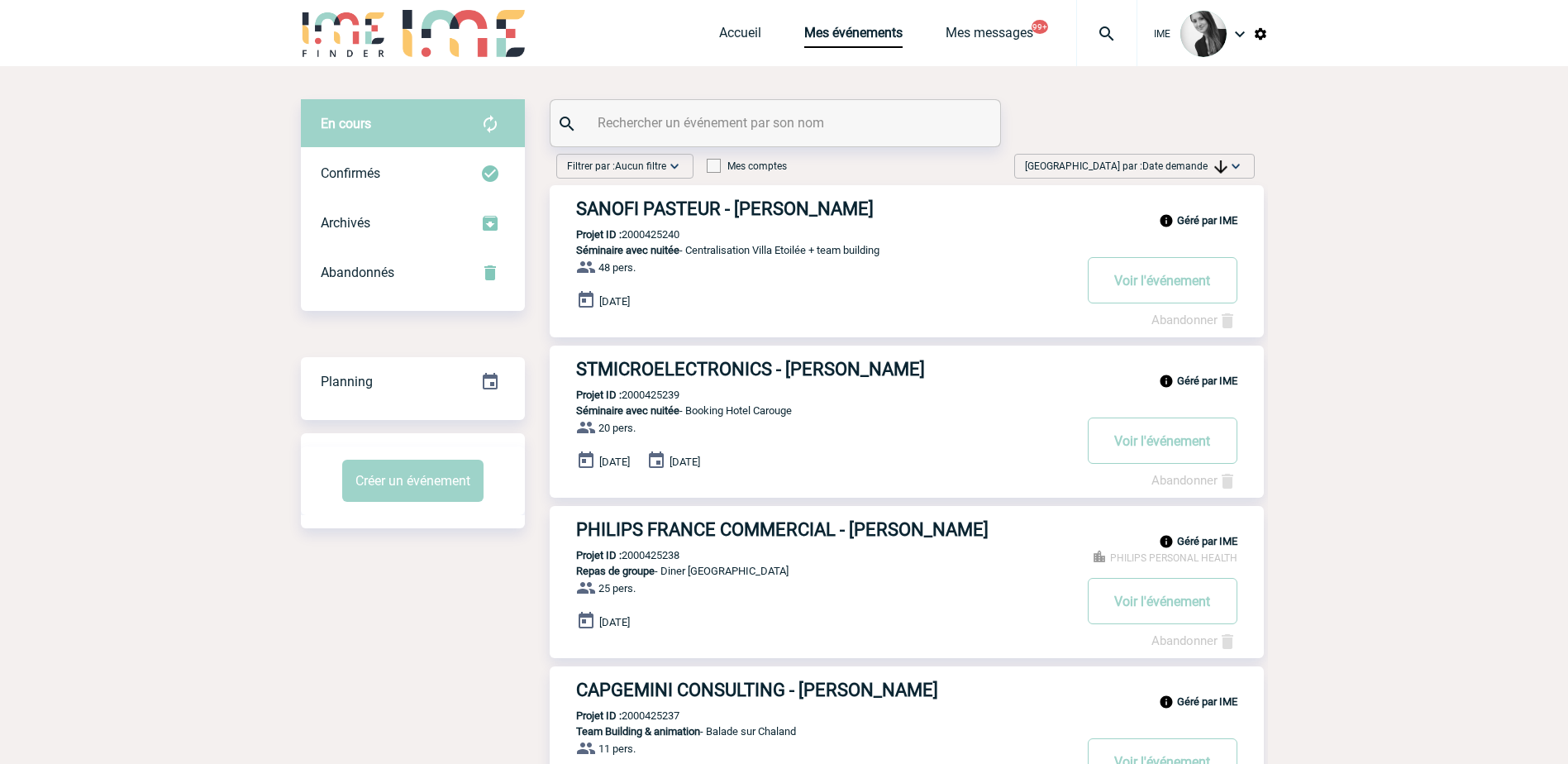
click at [1239, 162] on img at bounding box center [1235, 165] width 16 height 16
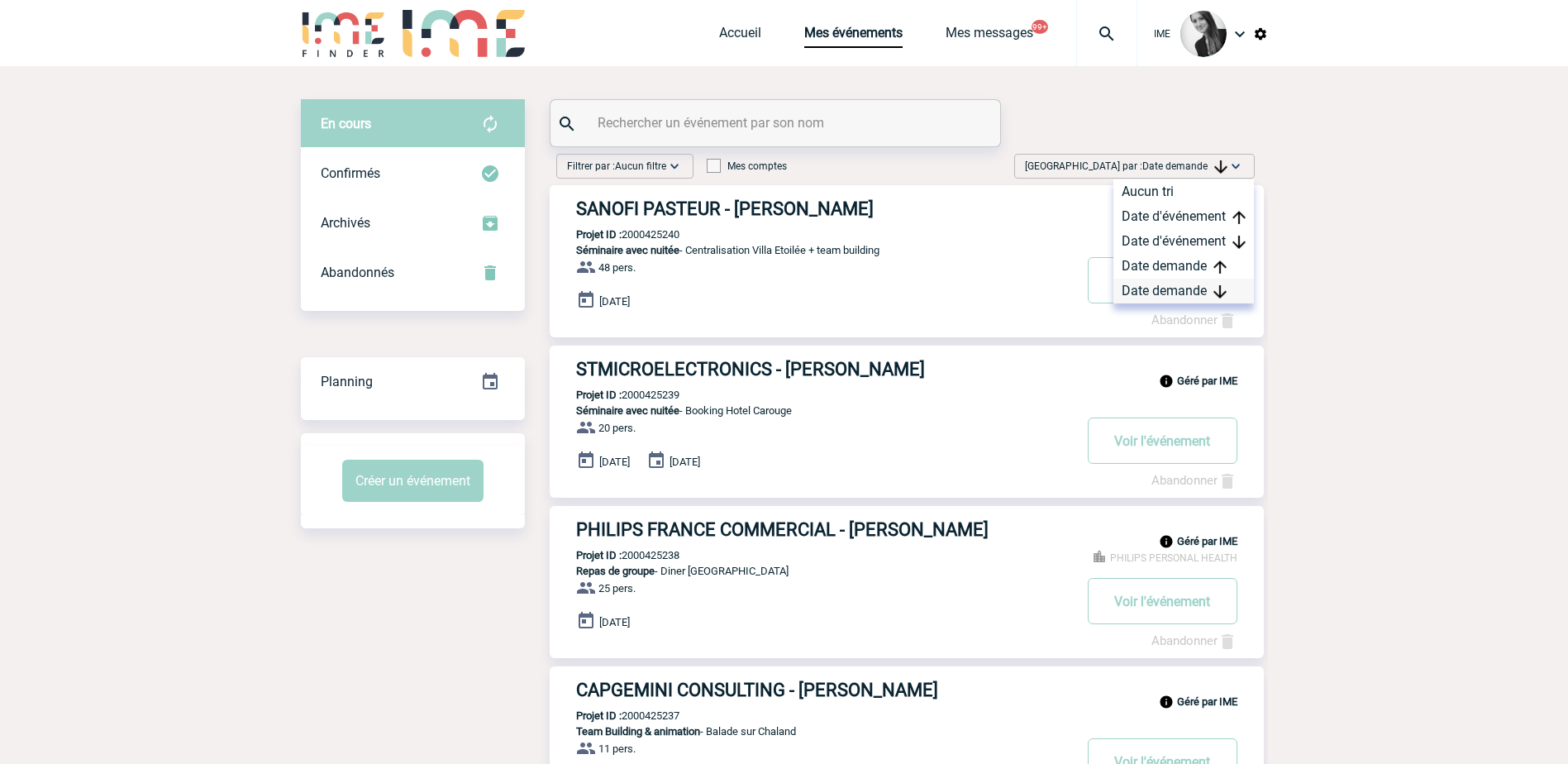
click at [1169, 285] on div "Date demande" at bounding box center [1184, 291] width 141 height 25
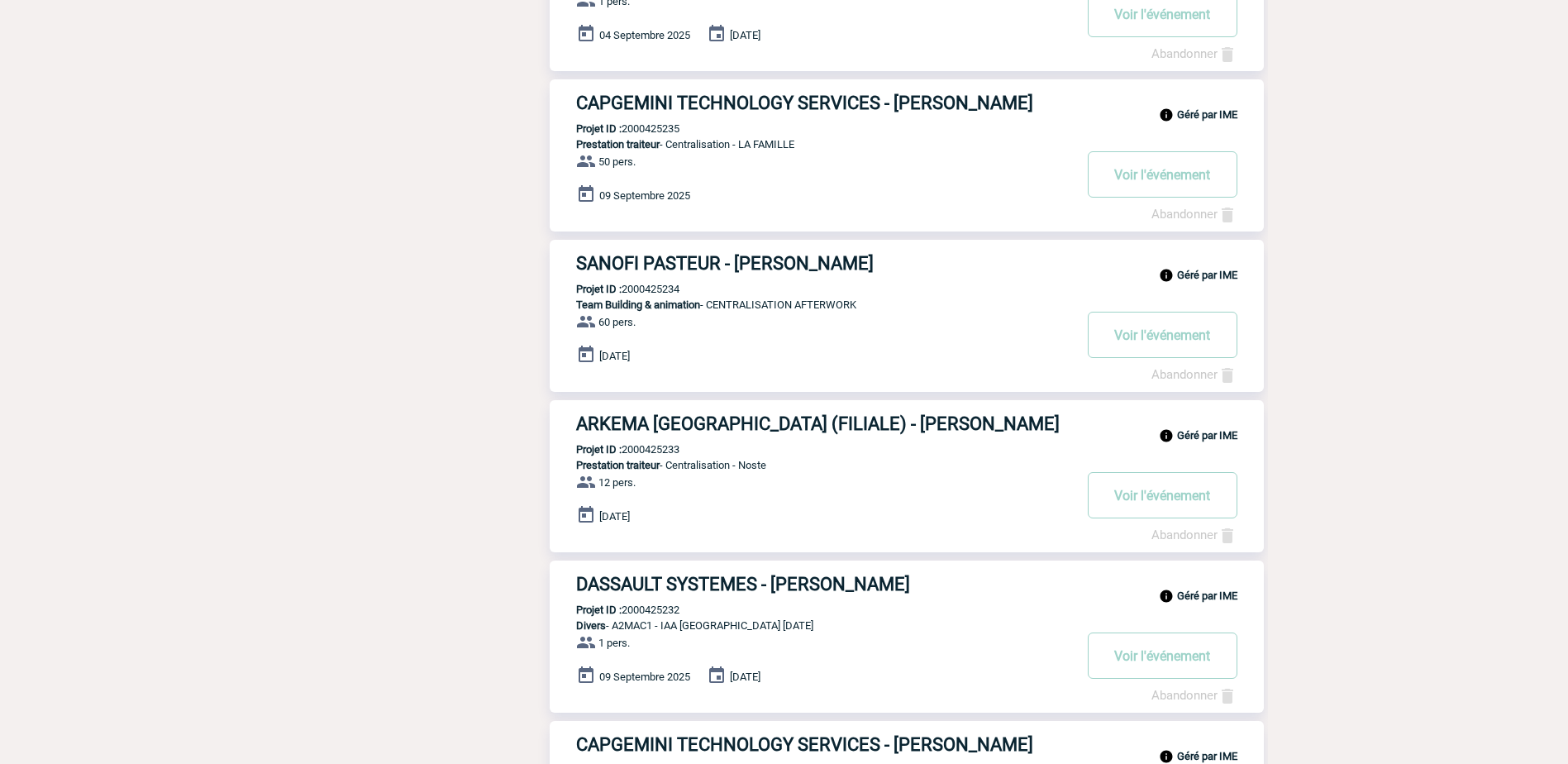
scroll to position [1075, 0]
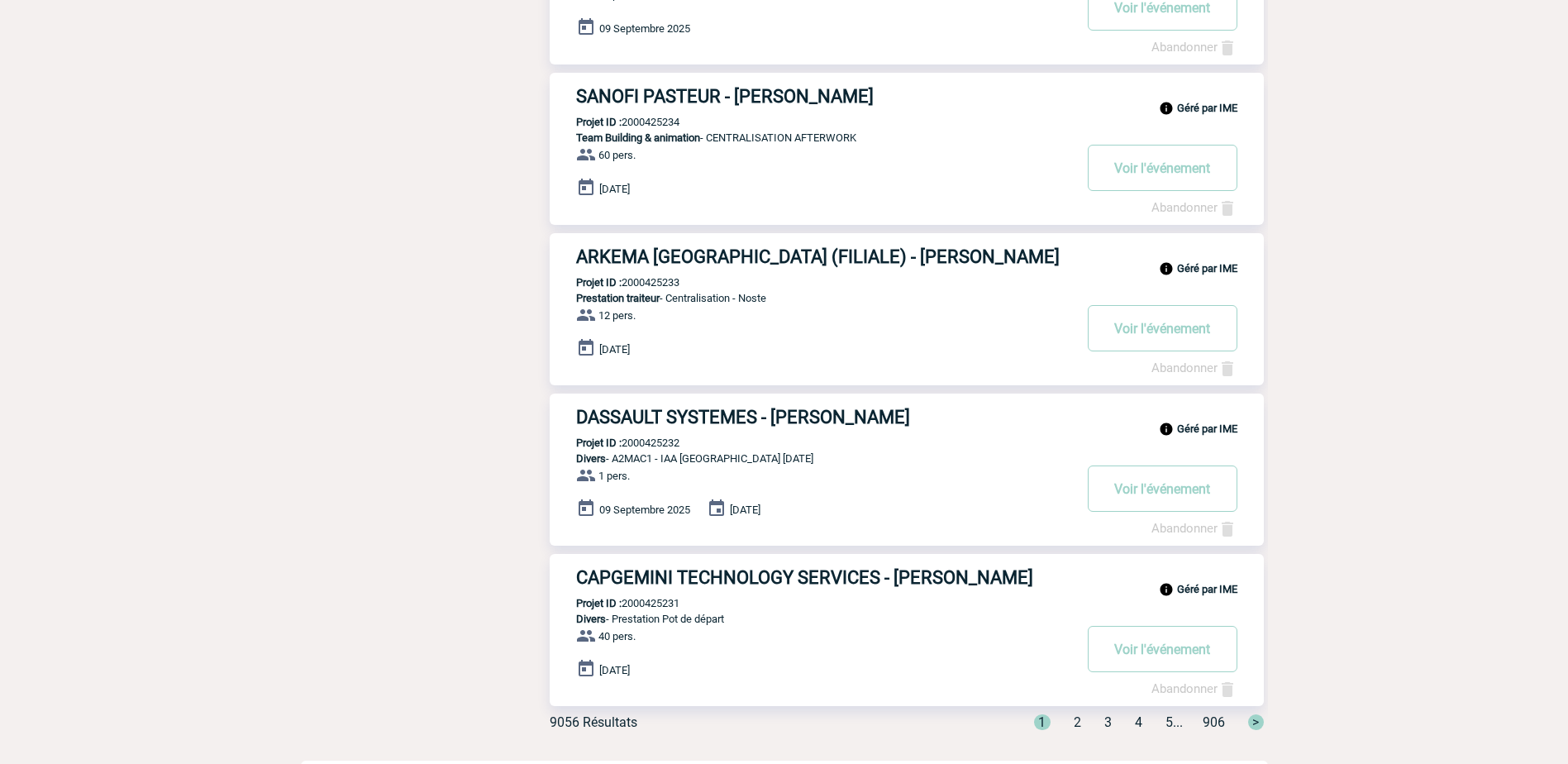
click at [1104, 719] on span "3" at bounding box center [1108, 722] width 8 height 15
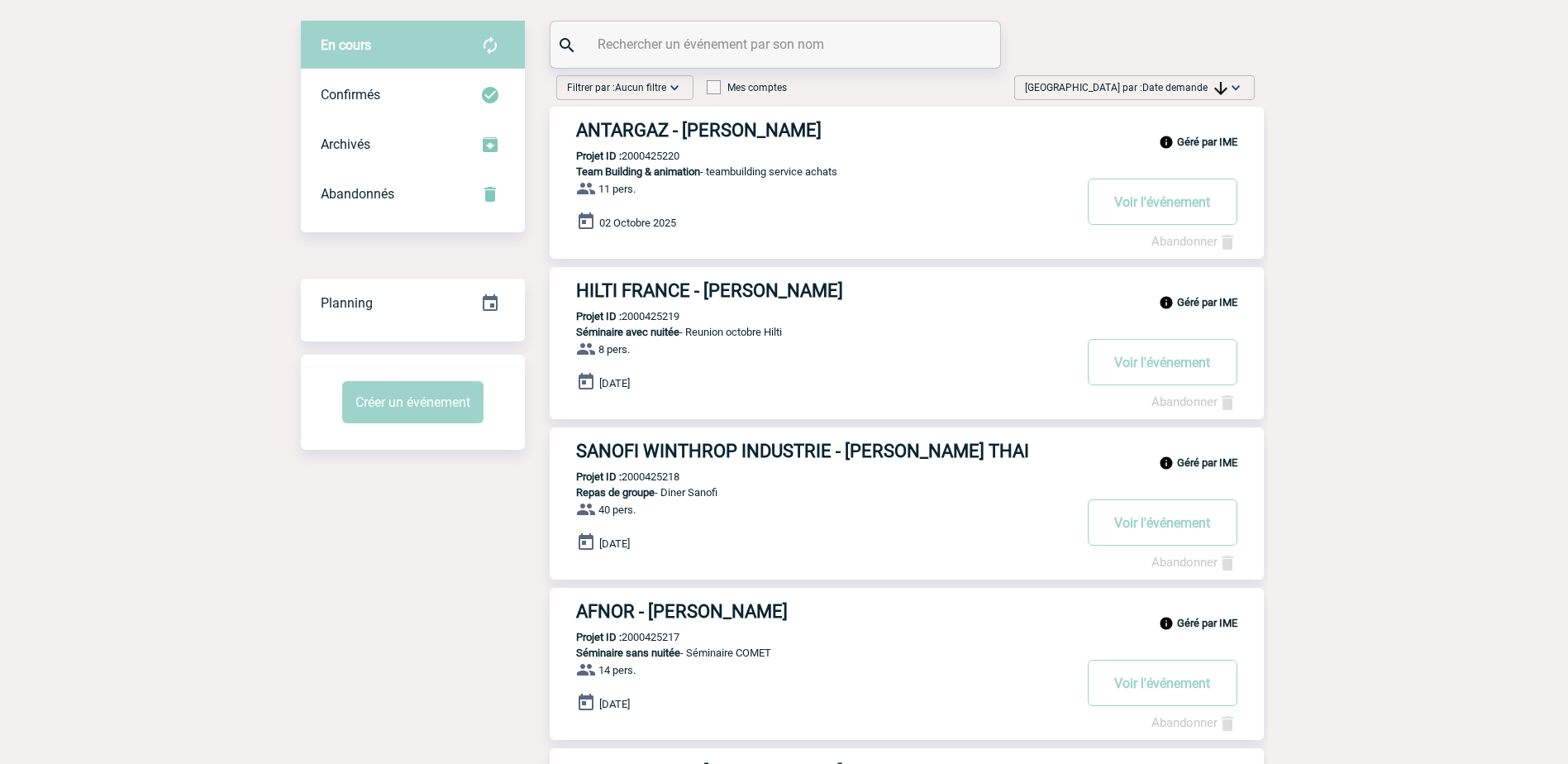
scroll to position [0, 0]
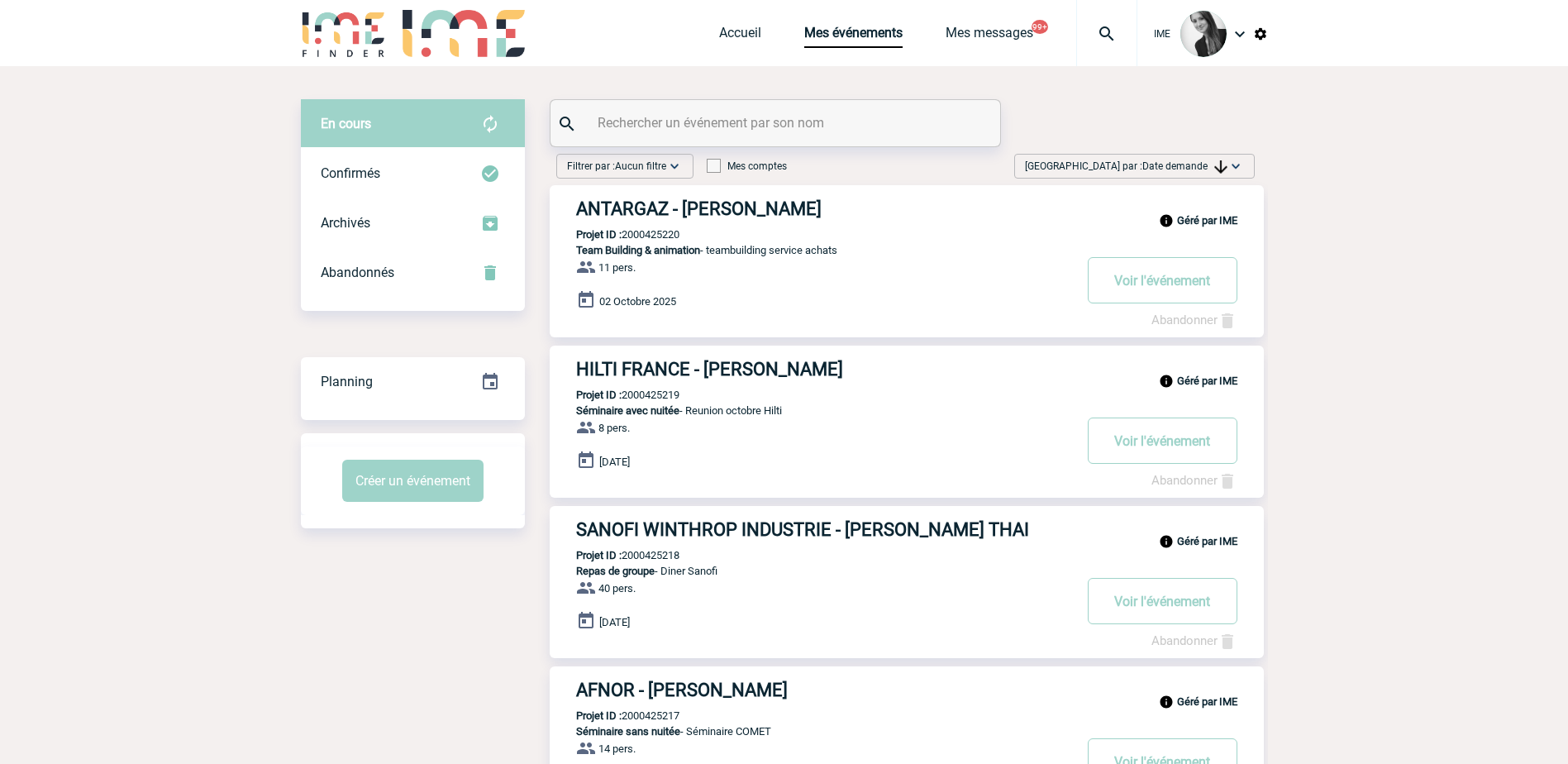
drag, startPoint x: 1208, startPoint y: 171, endPoint x: 1211, endPoint y: 243, distance: 72.1
click at [1208, 171] on span "Date demande" at bounding box center [1185, 166] width 85 height 12
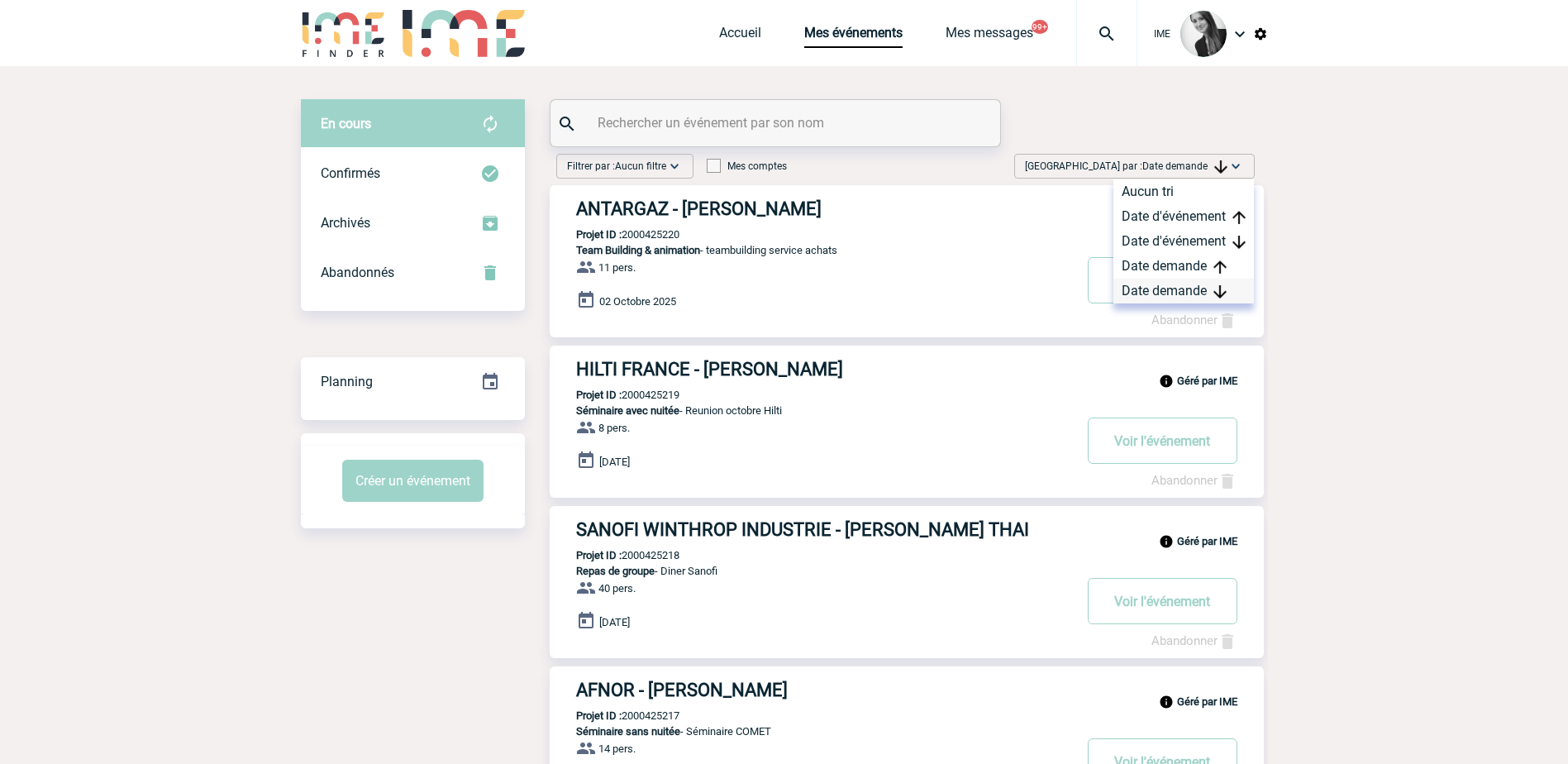
click at [1180, 290] on div "Date demande" at bounding box center [1184, 291] width 141 height 25
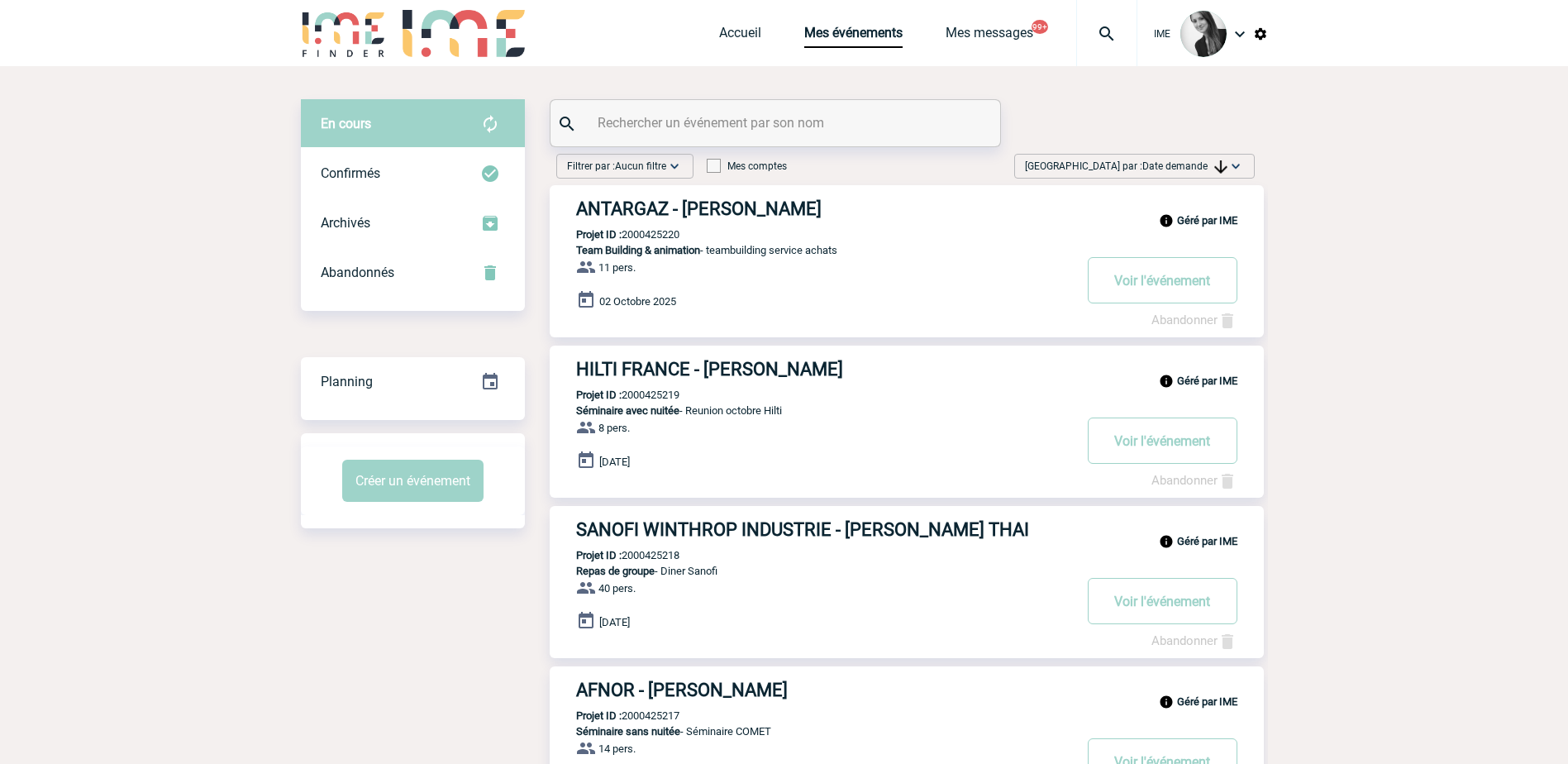
click at [1158, 162] on span "Date demande" at bounding box center [1185, 166] width 85 height 12
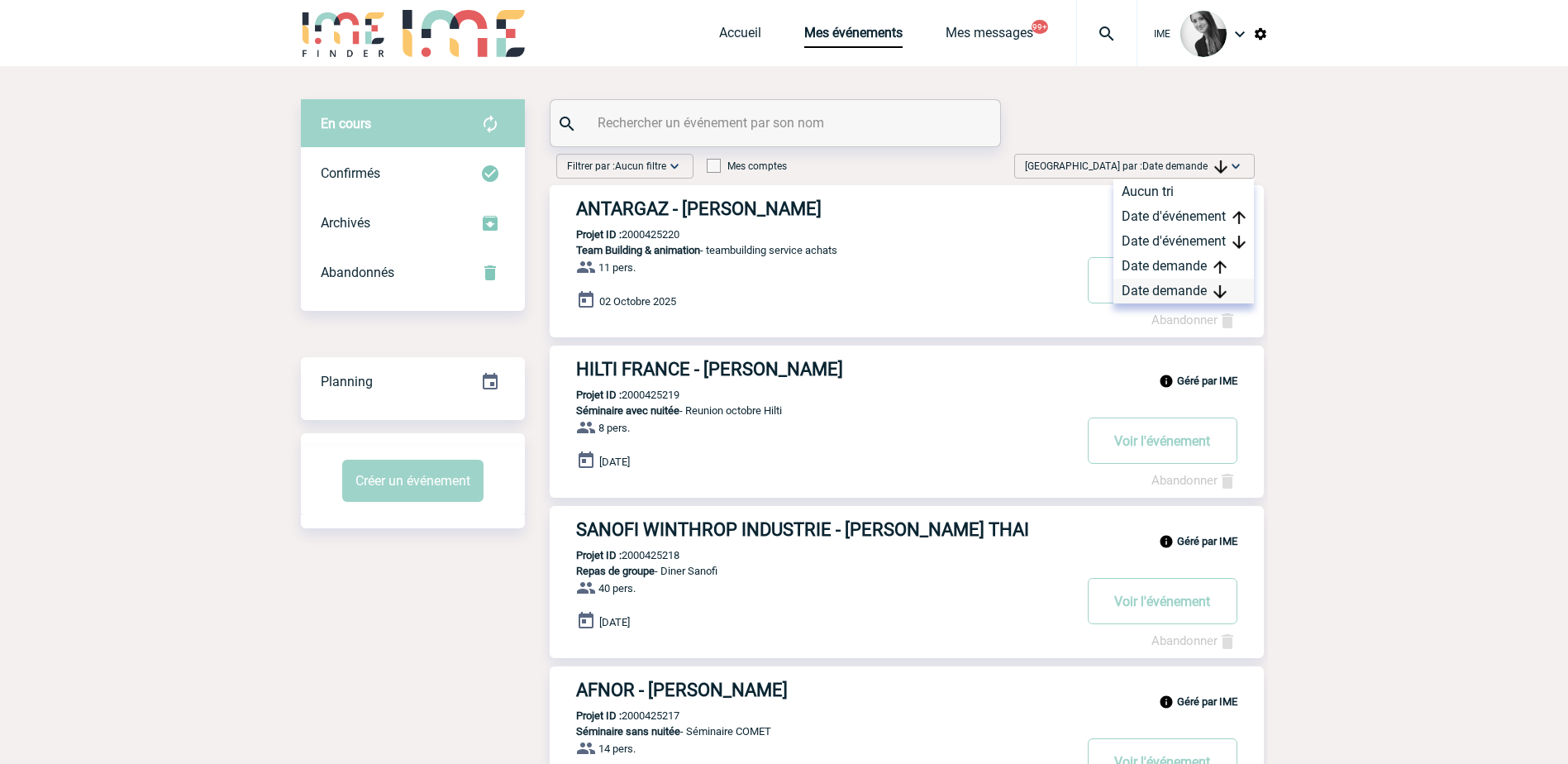
click at [1167, 292] on div "Date demande" at bounding box center [1184, 291] width 141 height 25
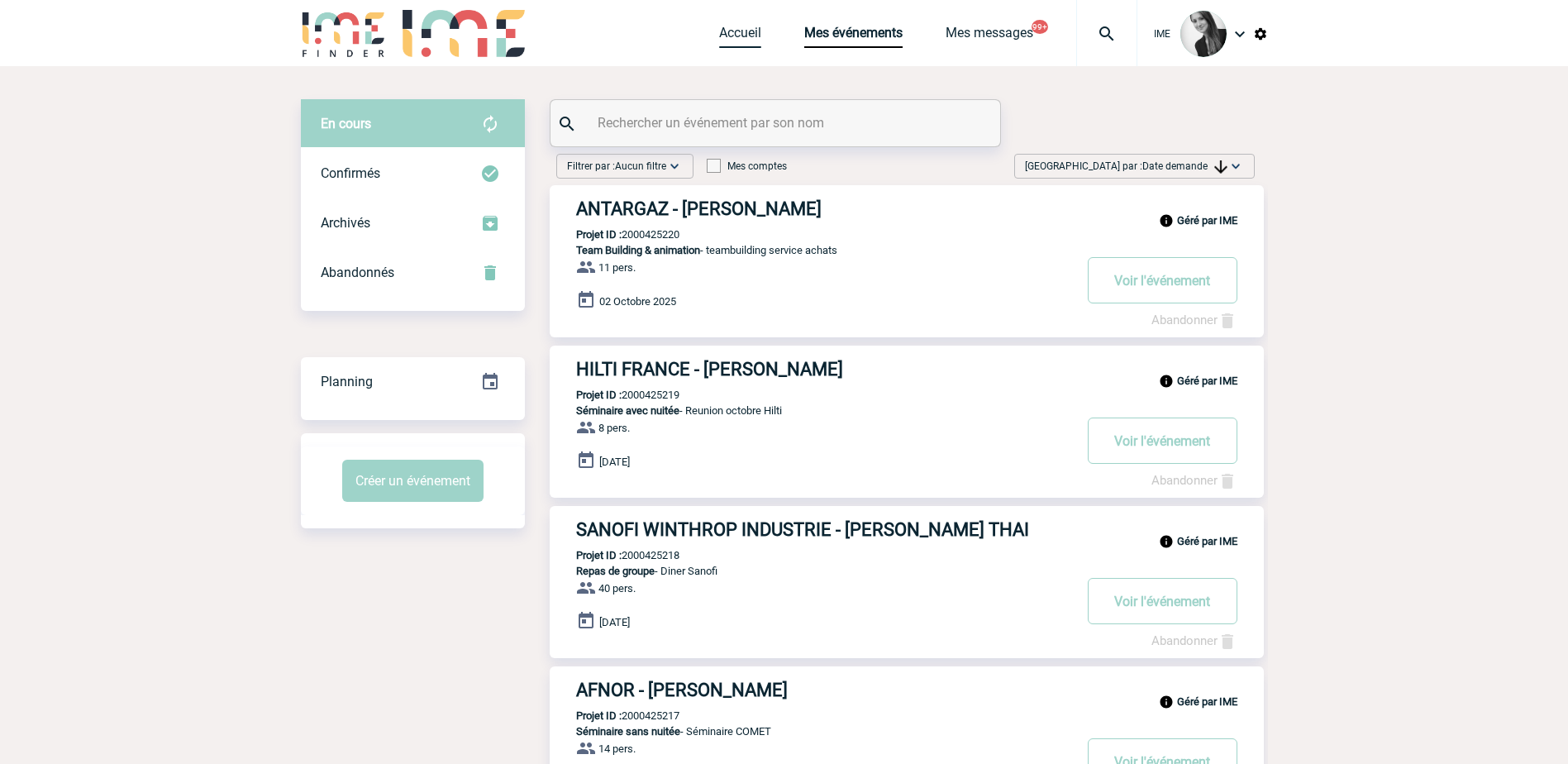
click at [719, 38] on link "Accueil" at bounding box center [740, 36] width 42 height 23
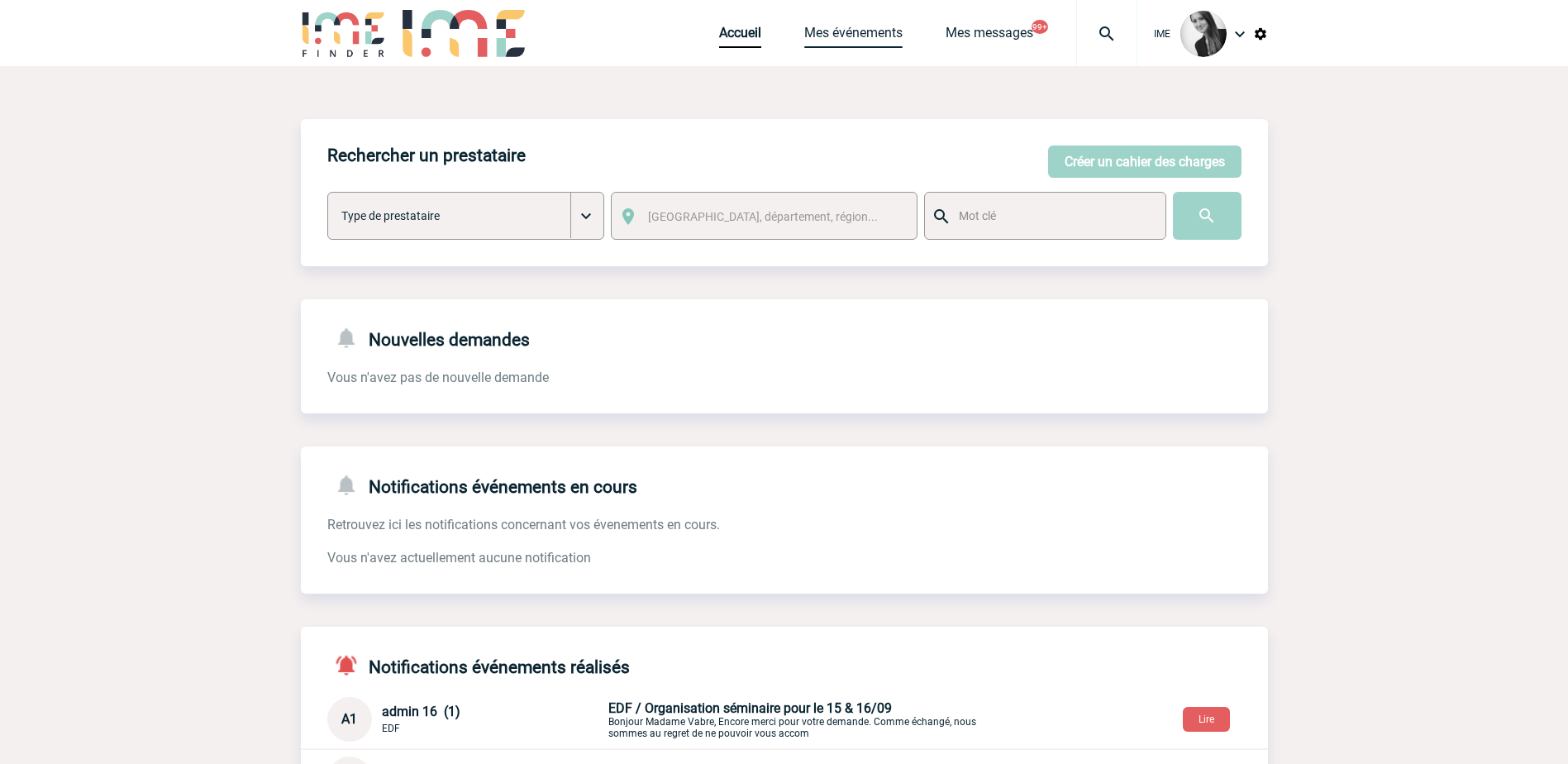
click at [842, 34] on link "Mes événements" at bounding box center [853, 36] width 99 height 23
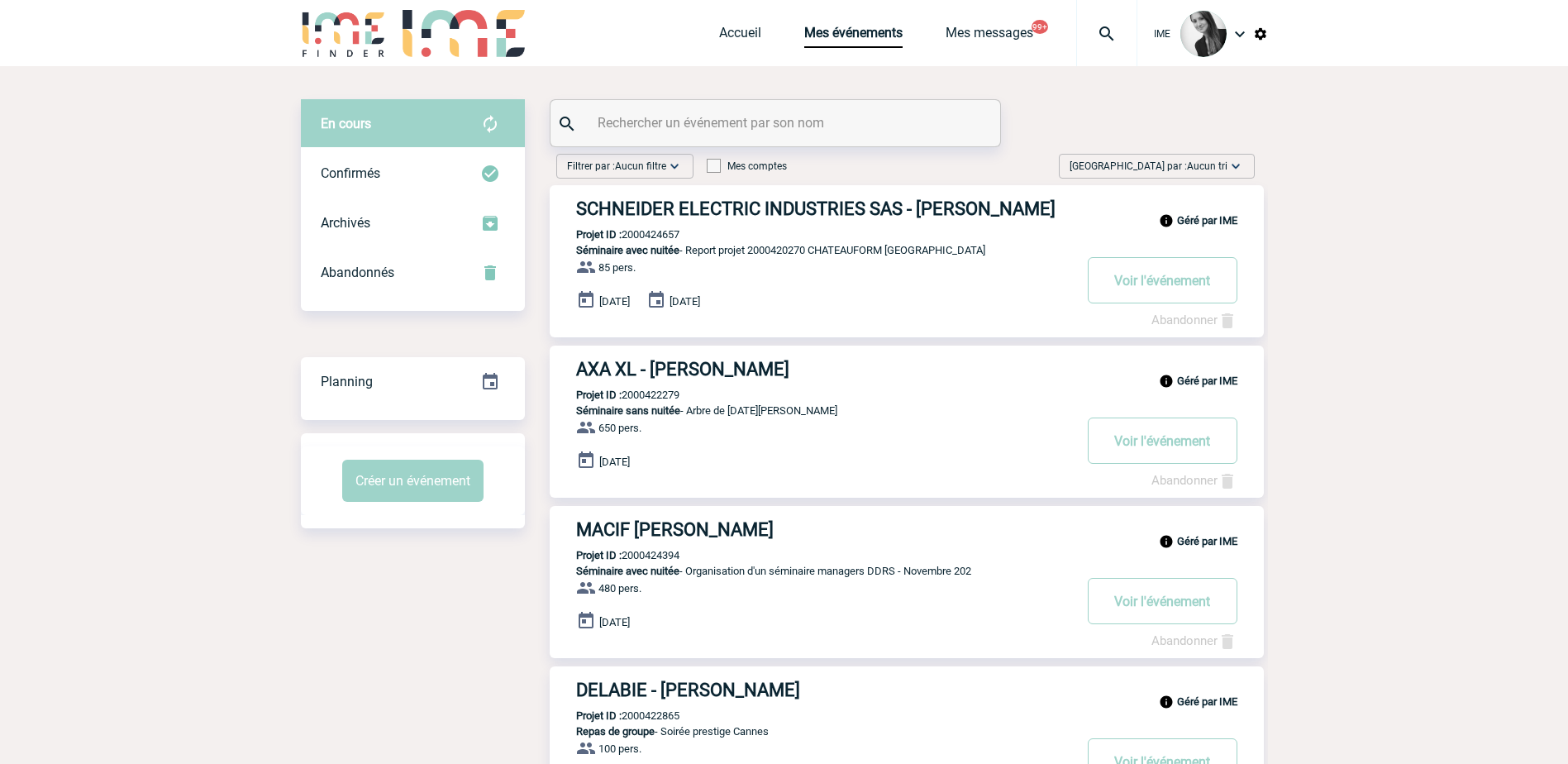
click at [1186, 163] on span "Trier par : Aucun tri" at bounding box center [1149, 165] width 158 height 16
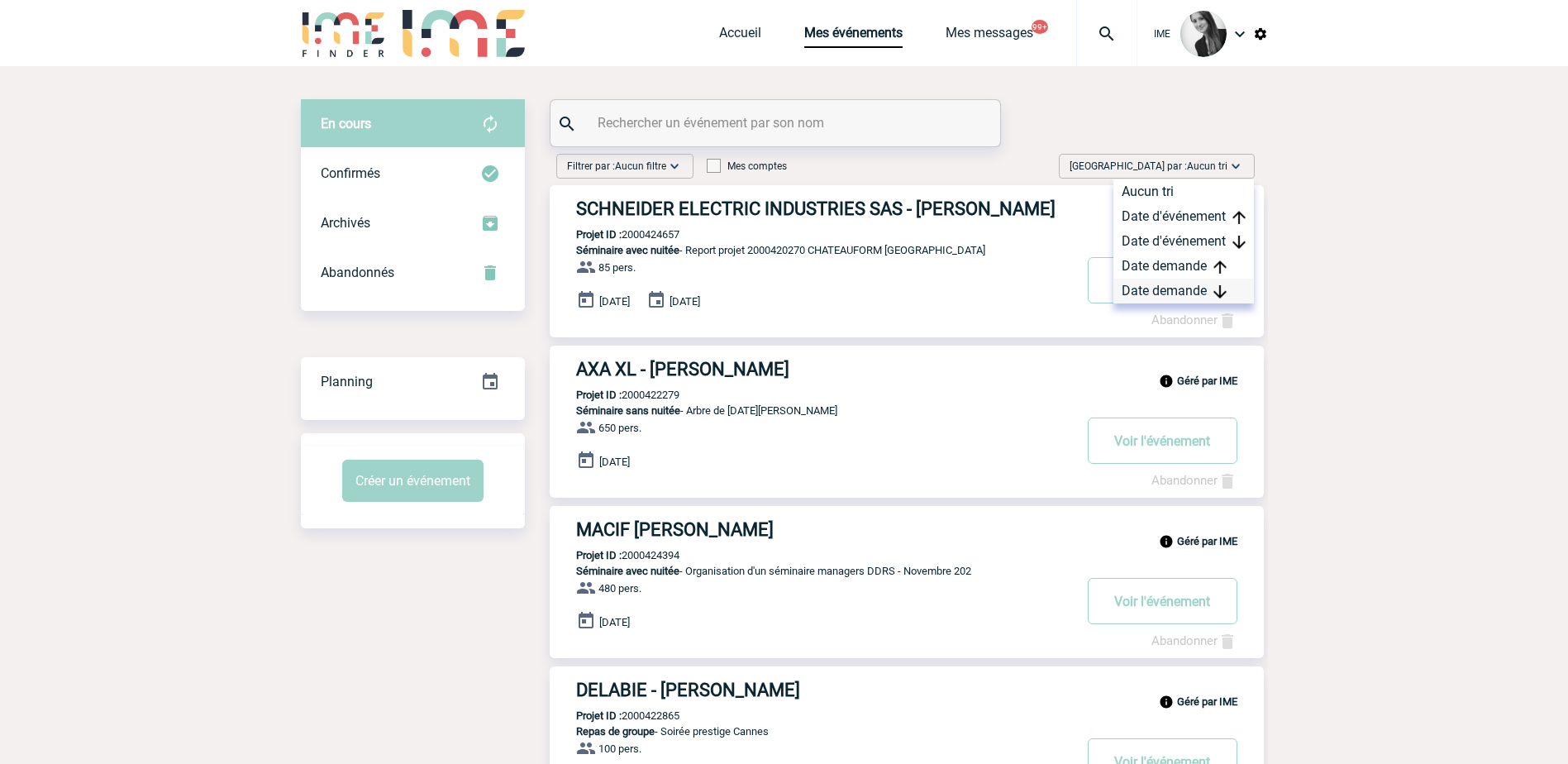
click at [1164, 284] on div "Date demande" at bounding box center [1184, 291] width 141 height 25
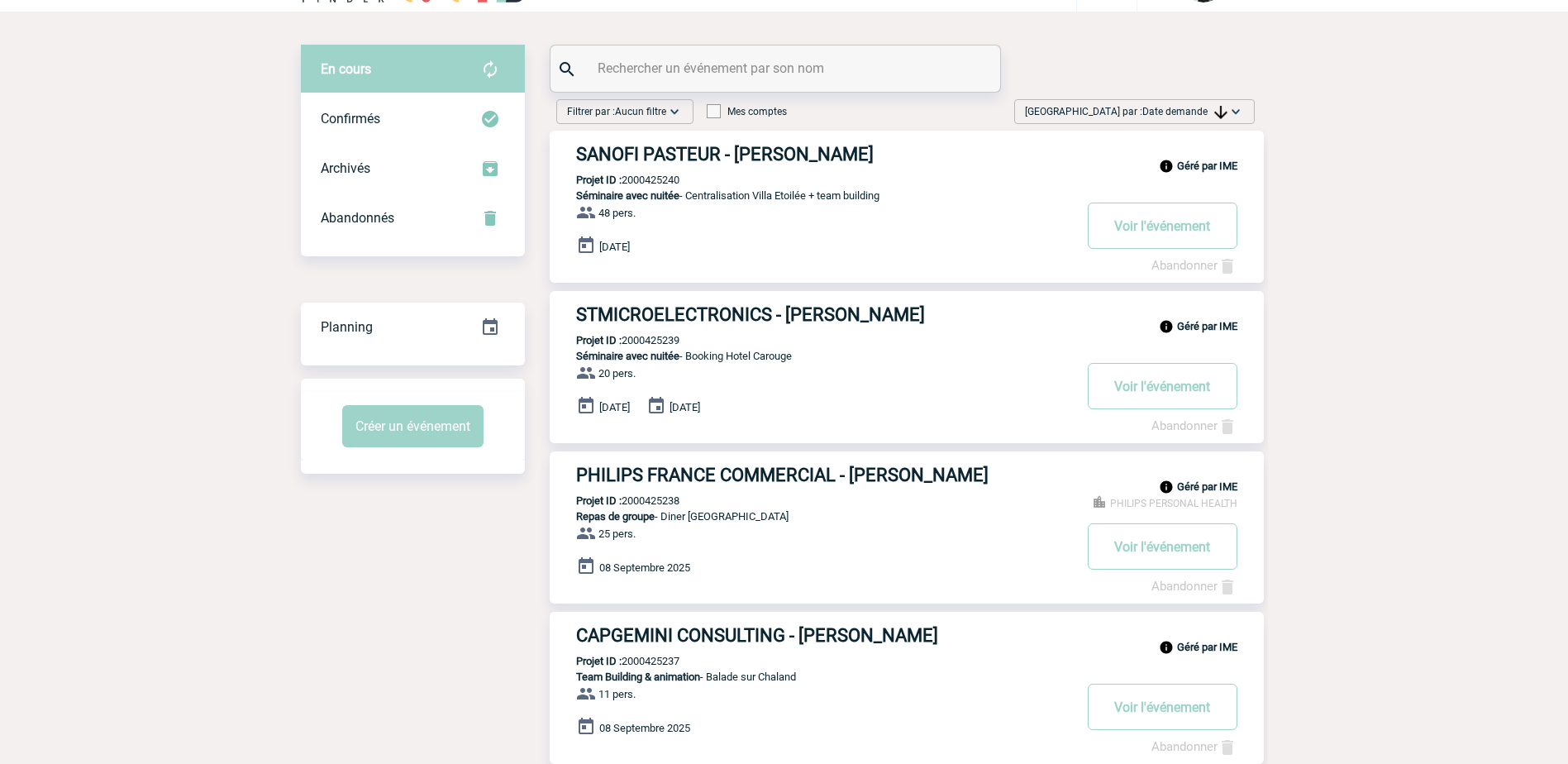
scroll to position [82, 0]
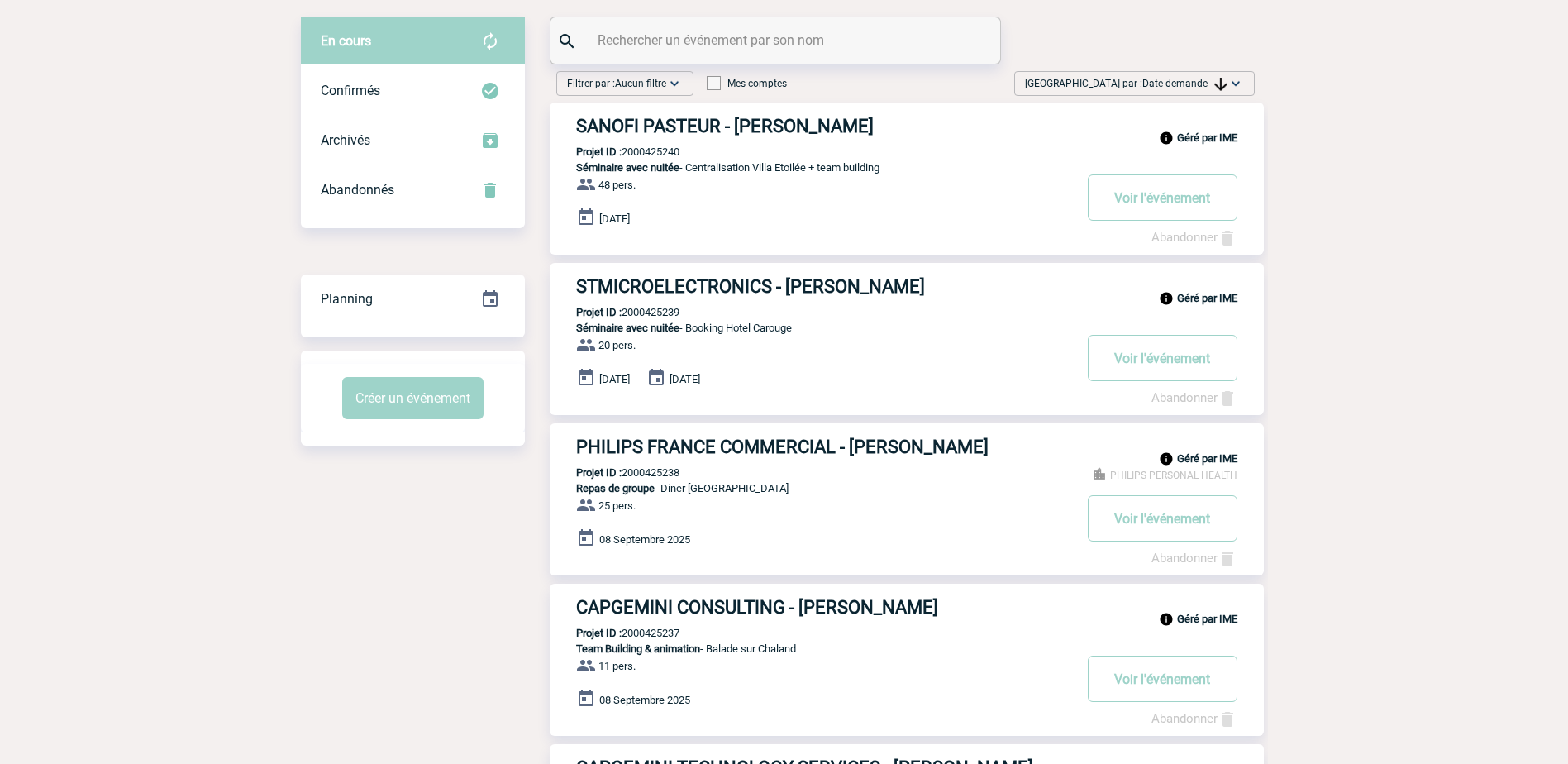
drag, startPoint x: 1221, startPoint y: 81, endPoint x: 1171, endPoint y: 171, distance: 103.0
click at [1219, 83] on img at bounding box center [1221, 84] width 13 height 13
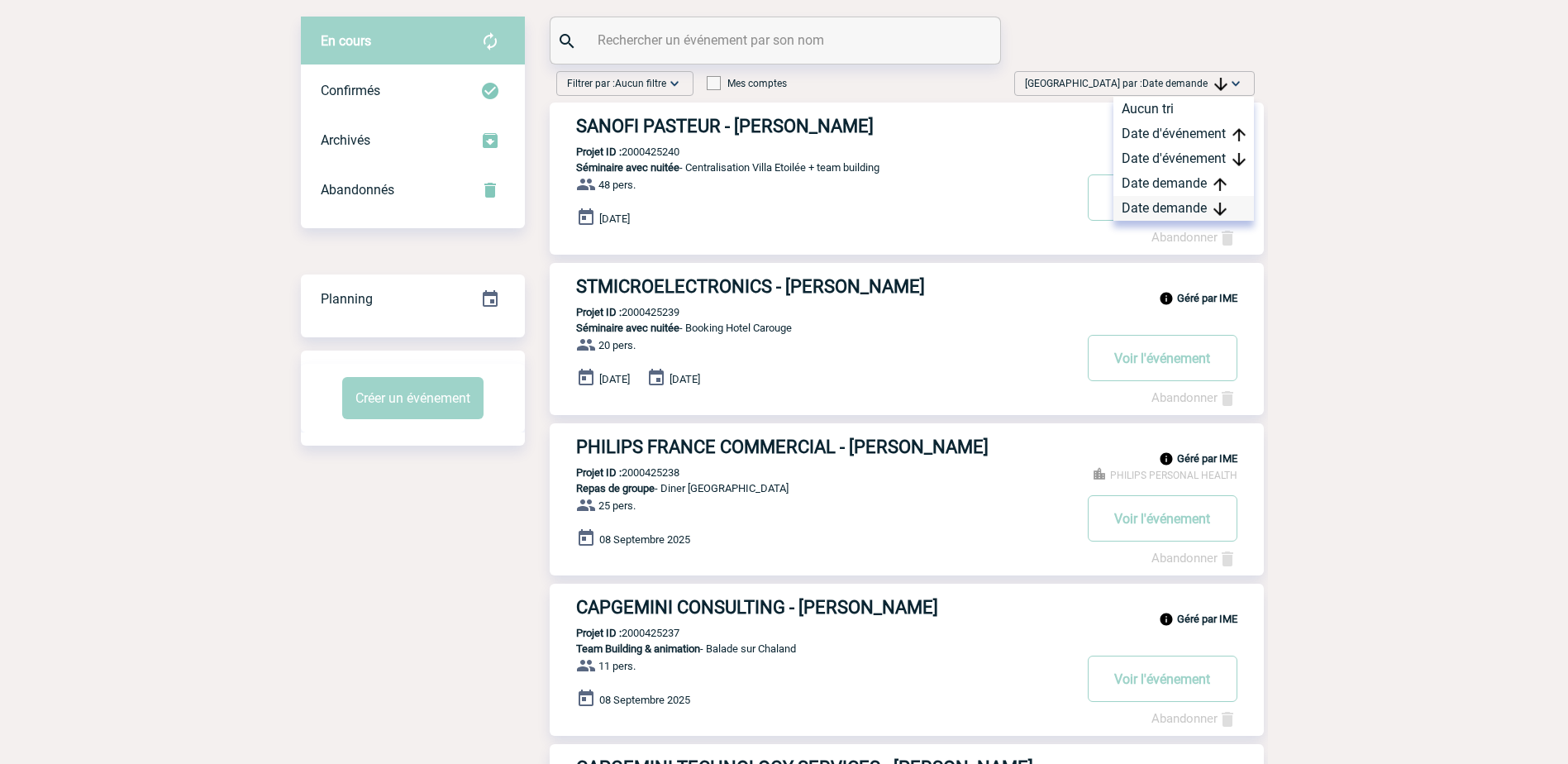
click at [1145, 208] on div "Date demande" at bounding box center [1184, 208] width 141 height 25
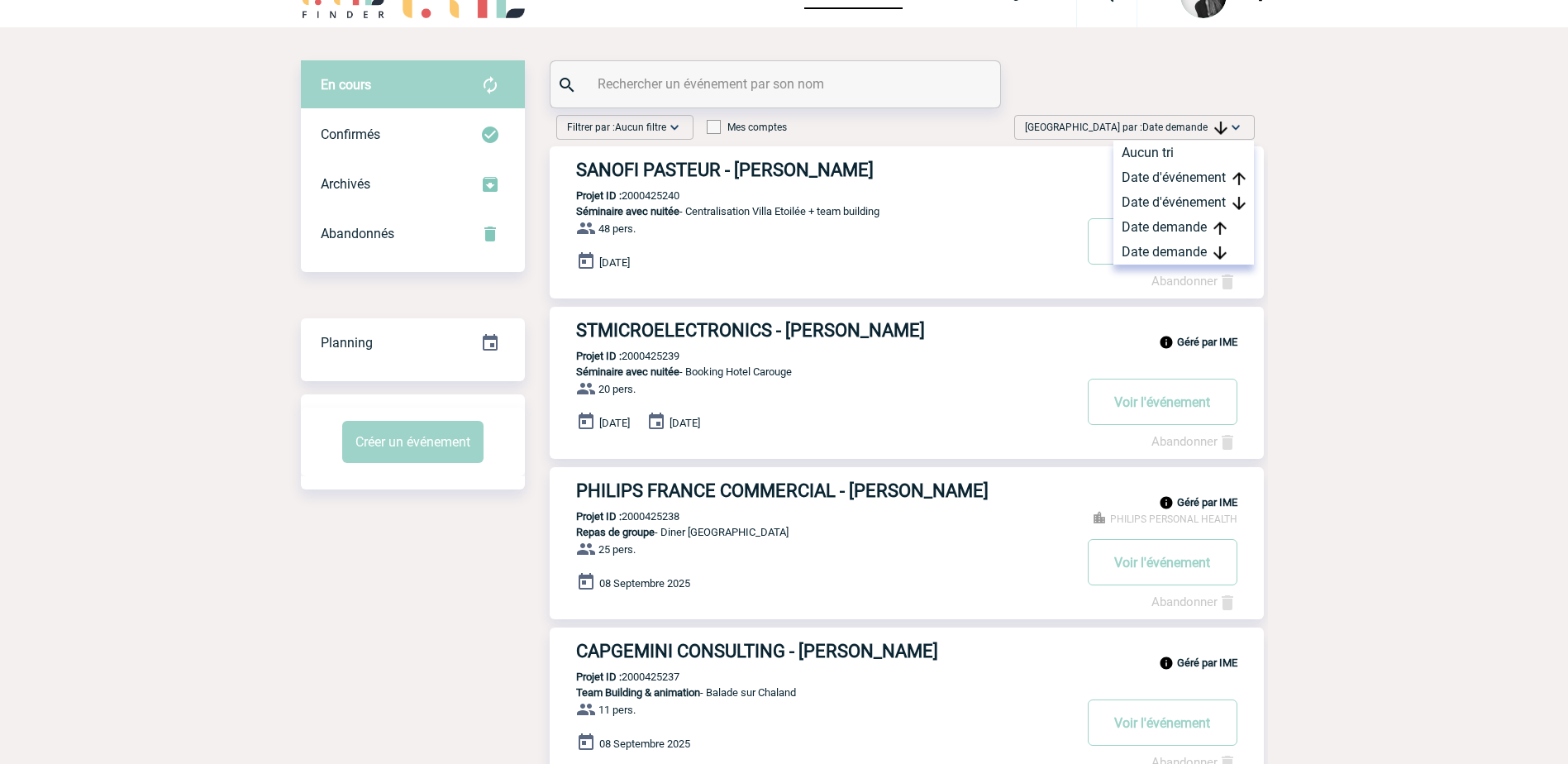
scroll to position [0, 0]
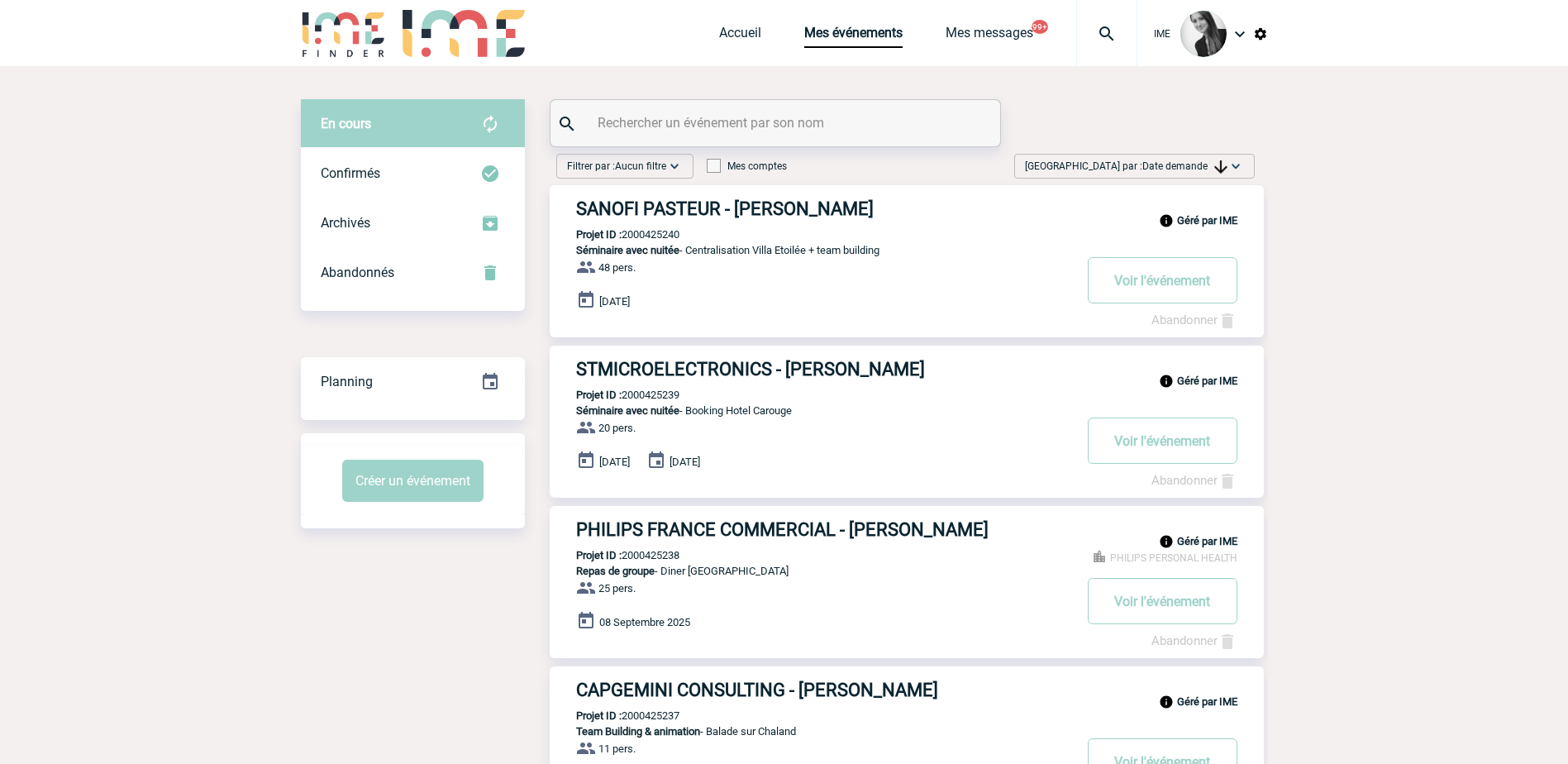
click at [1202, 165] on span "Date demande" at bounding box center [1185, 166] width 85 height 12
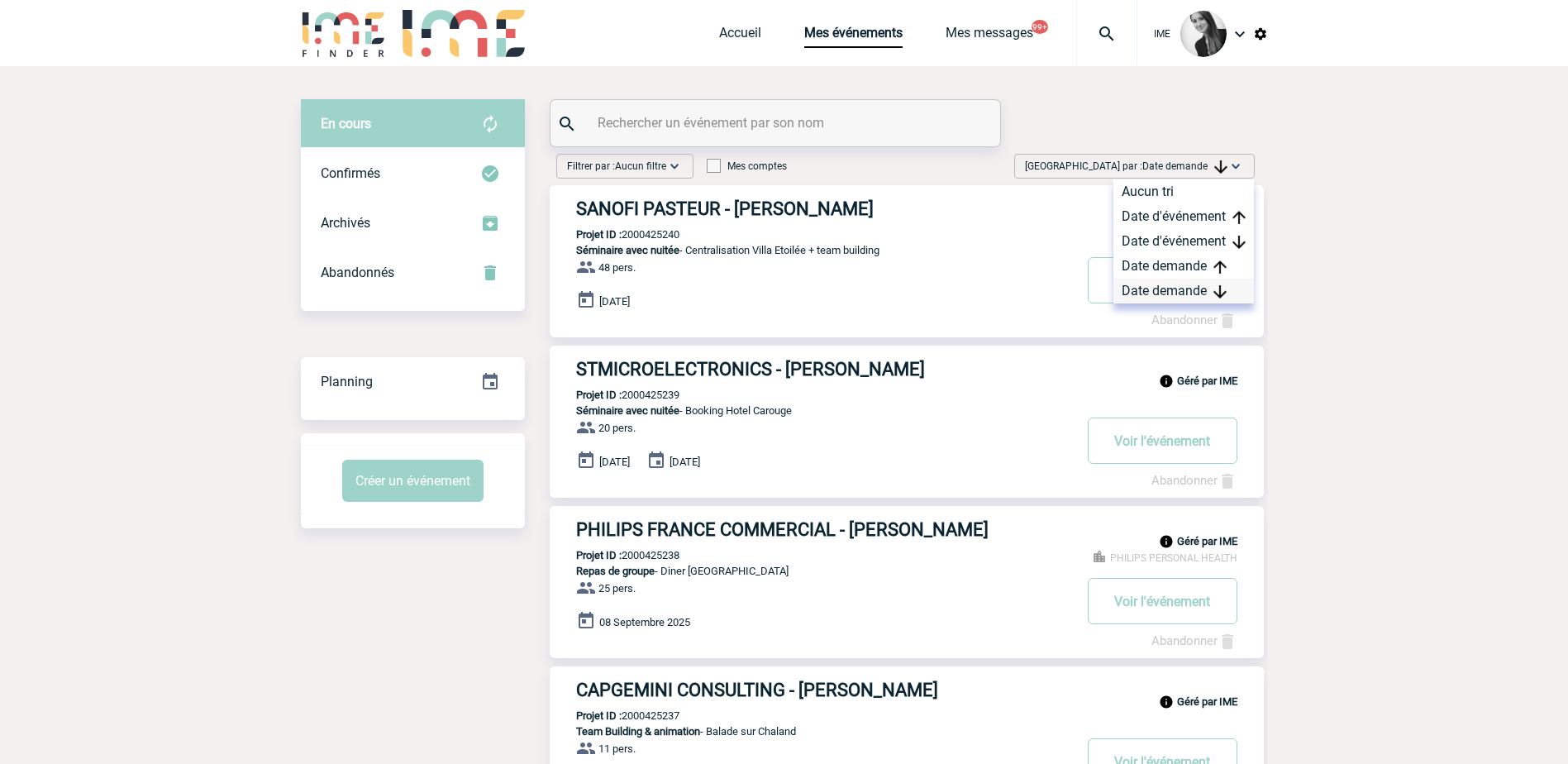
click at [1141, 299] on div "Date demande" at bounding box center [1184, 291] width 141 height 25
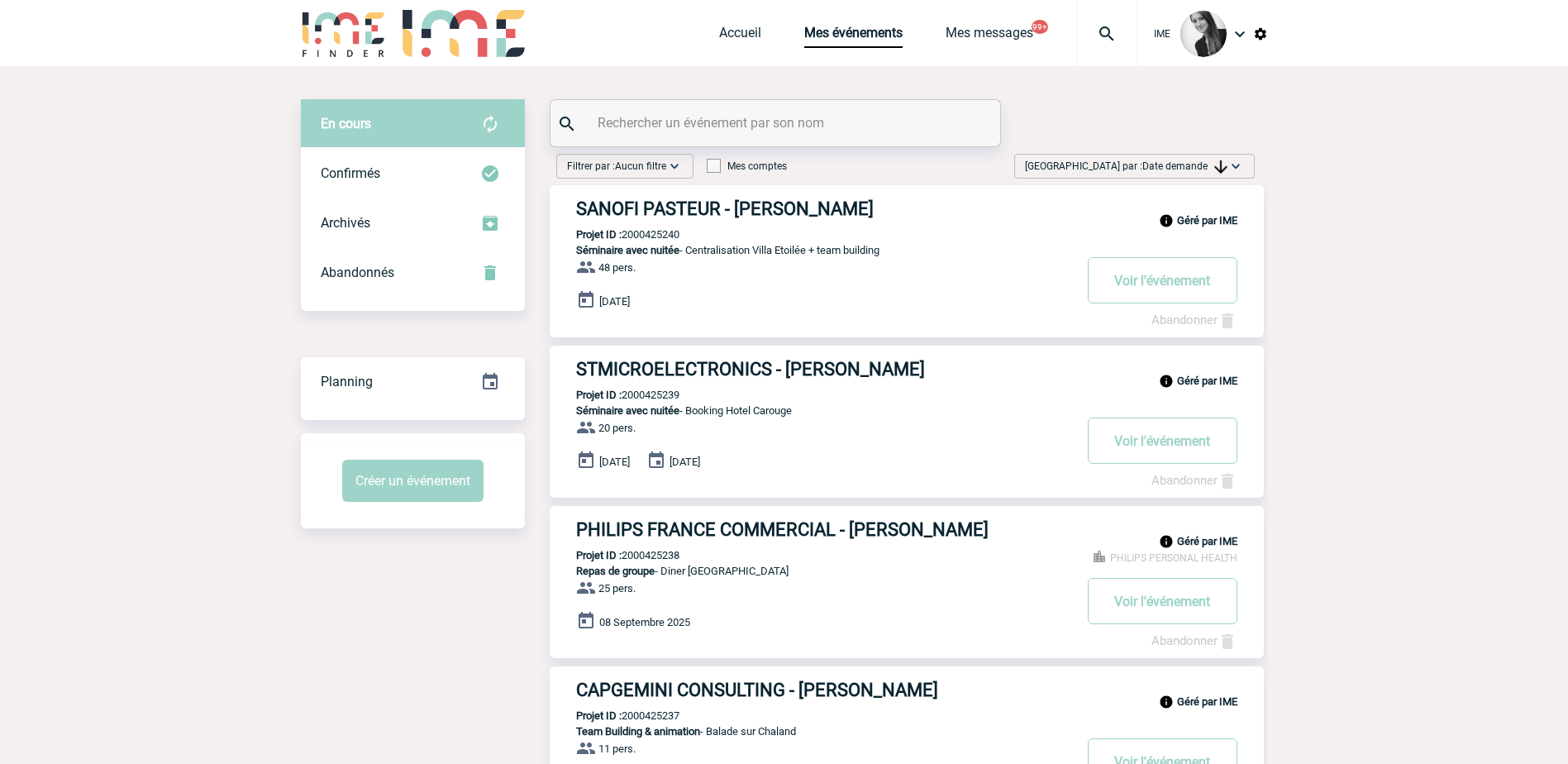
click at [1228, 164] on img at bounding box center [1235, 165] width 16 height 16
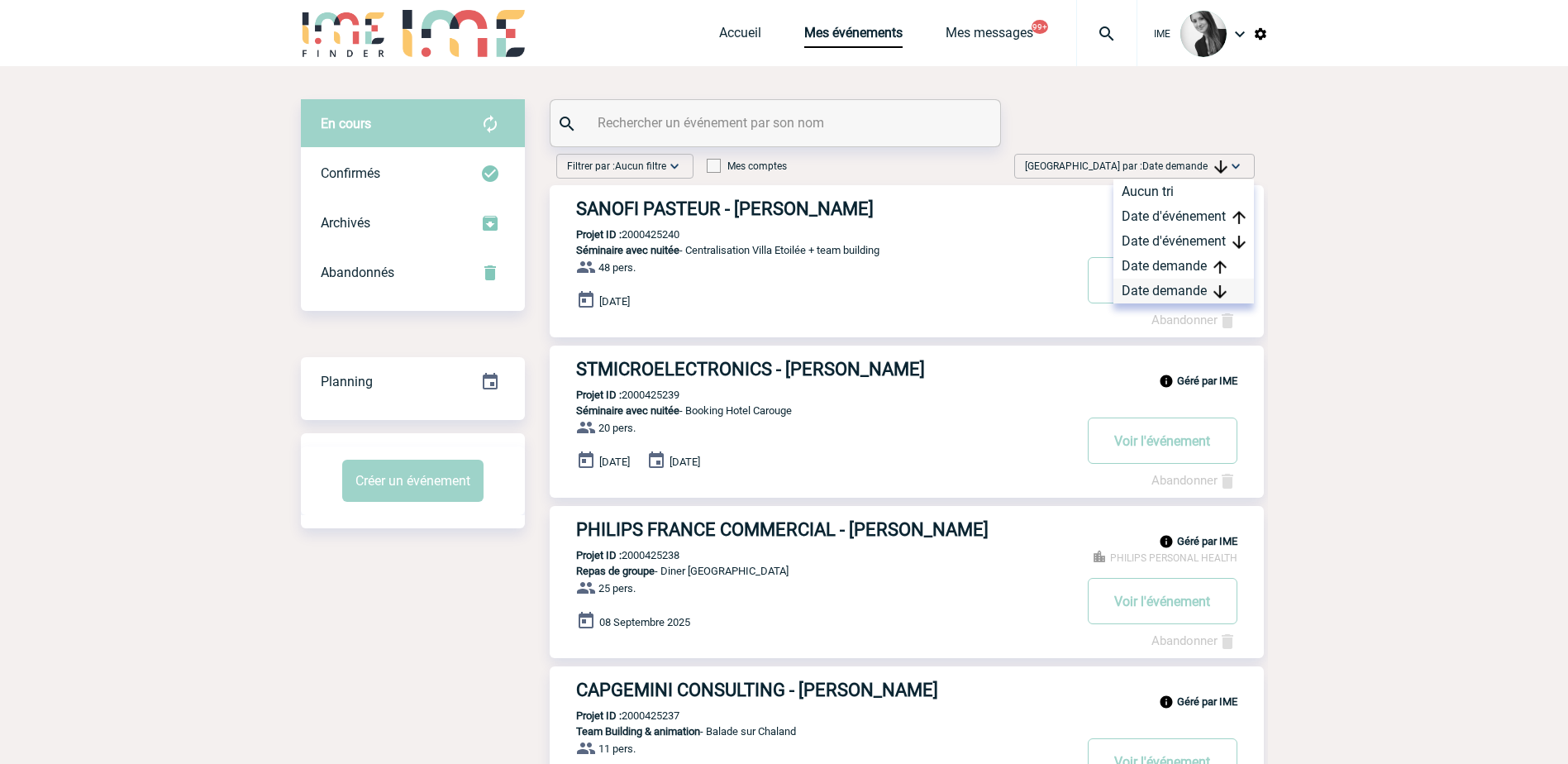
click at [1168, 294] on div "Date demande" at bounding box center [1184, 291] width 141 height 25
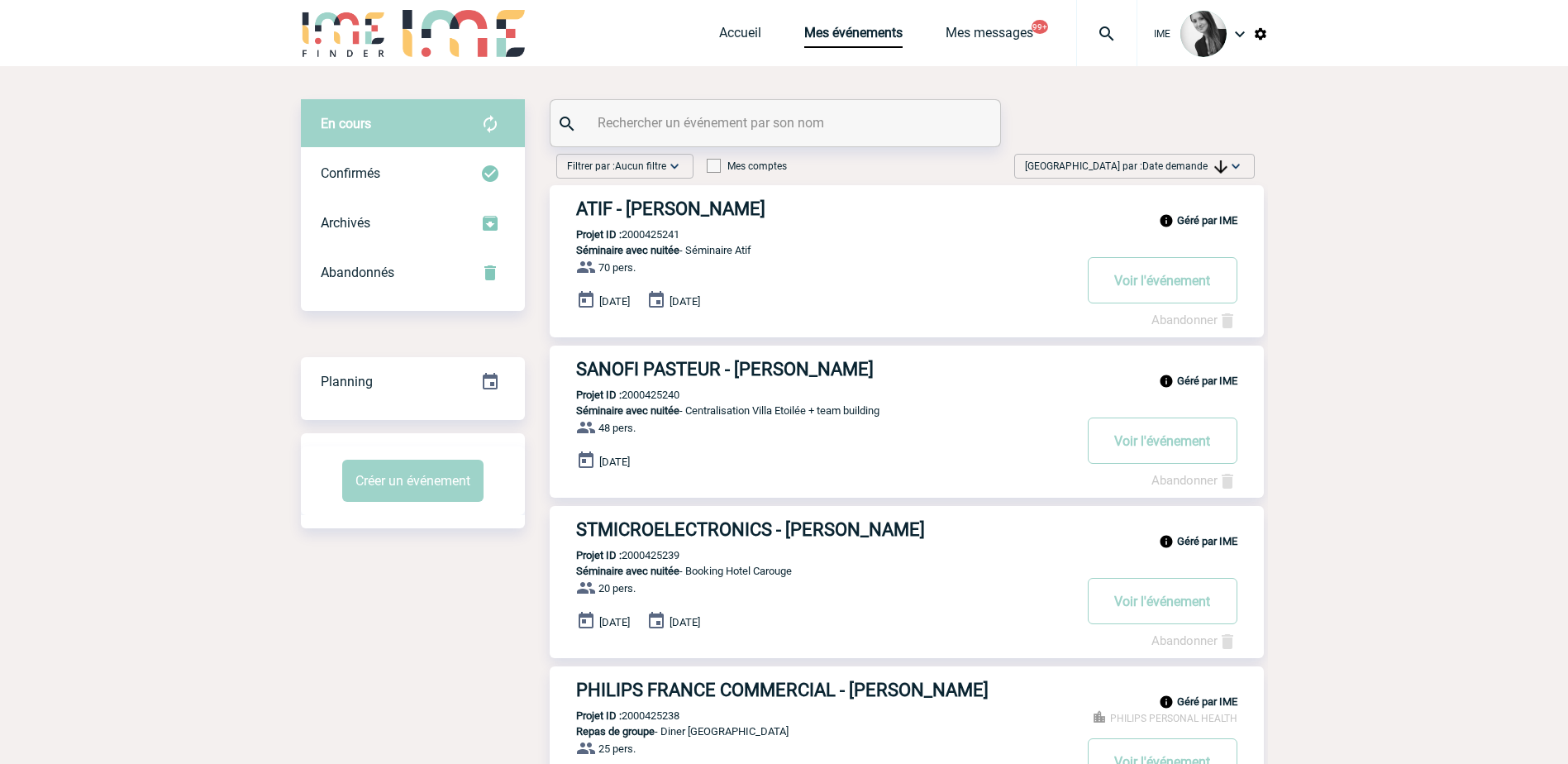
click at [1184, 171] on span "Date demande" at bounding box center [1185, 166] width 85 height 12
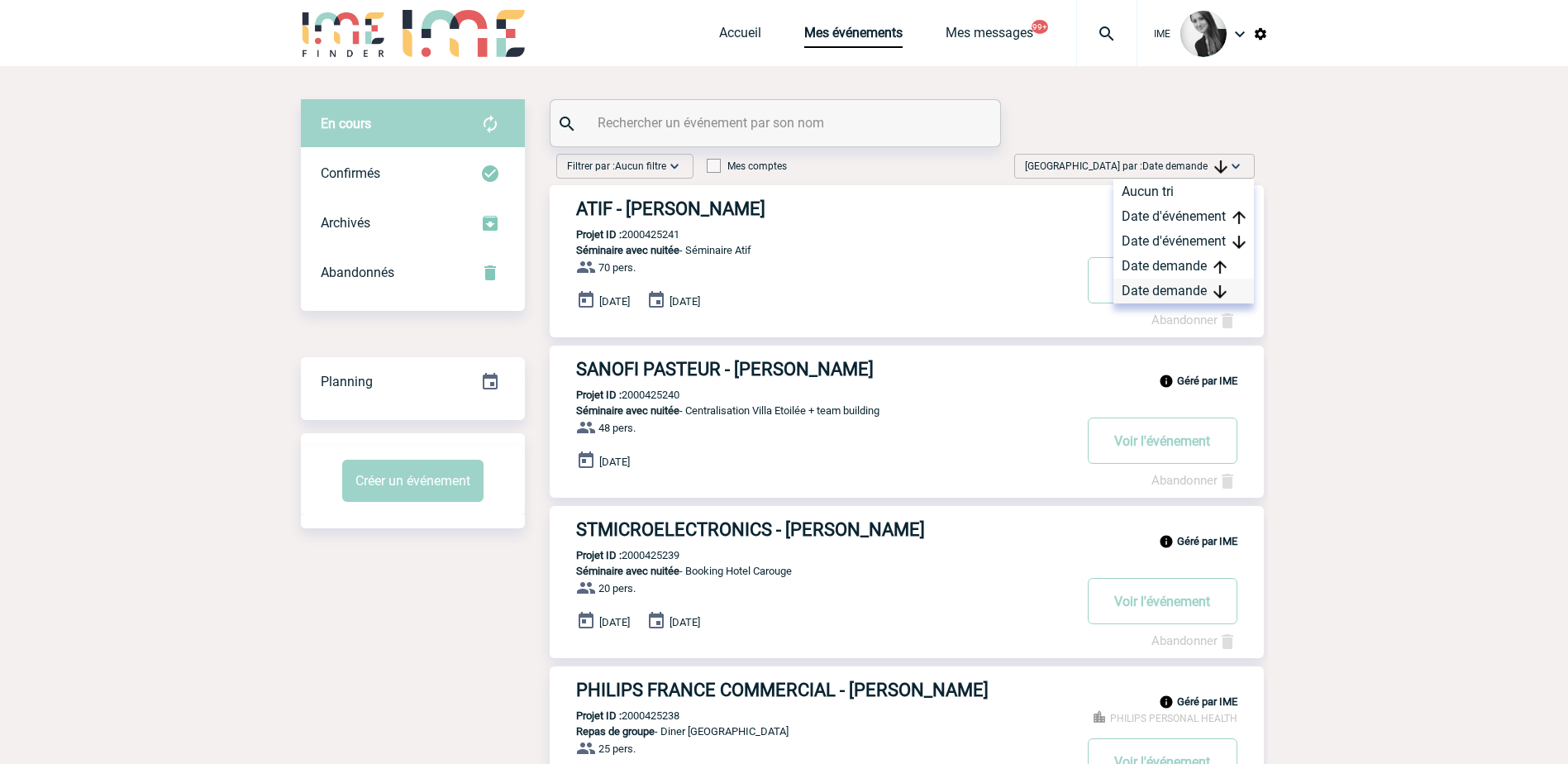
click at [1164, 298] on div "Date demande" at bounding box center [1184, 291] width 141 height 25
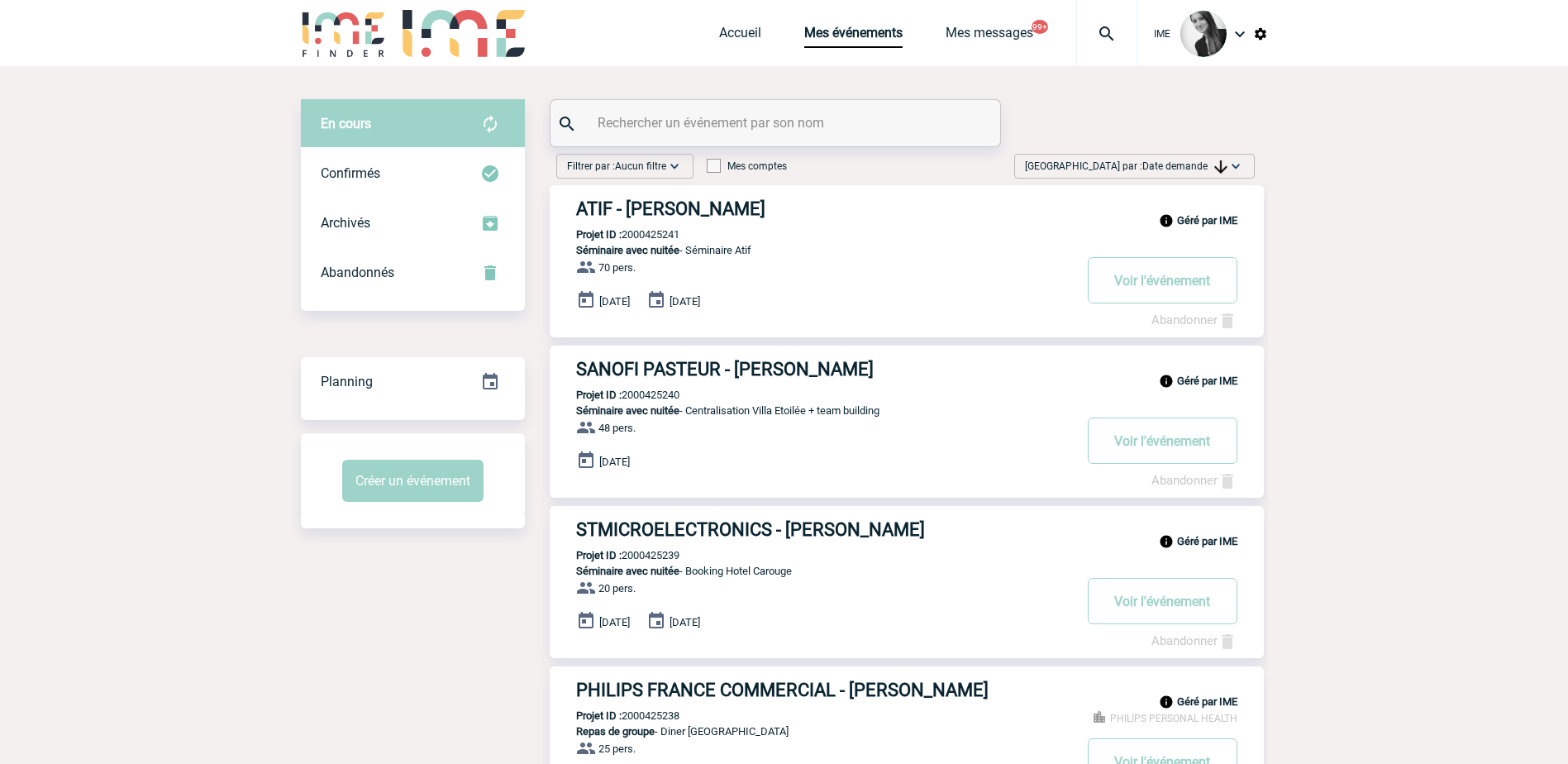
click at [1178, 161] on span "Date demande" at bounding box center [1185, 166] width 85 height 12
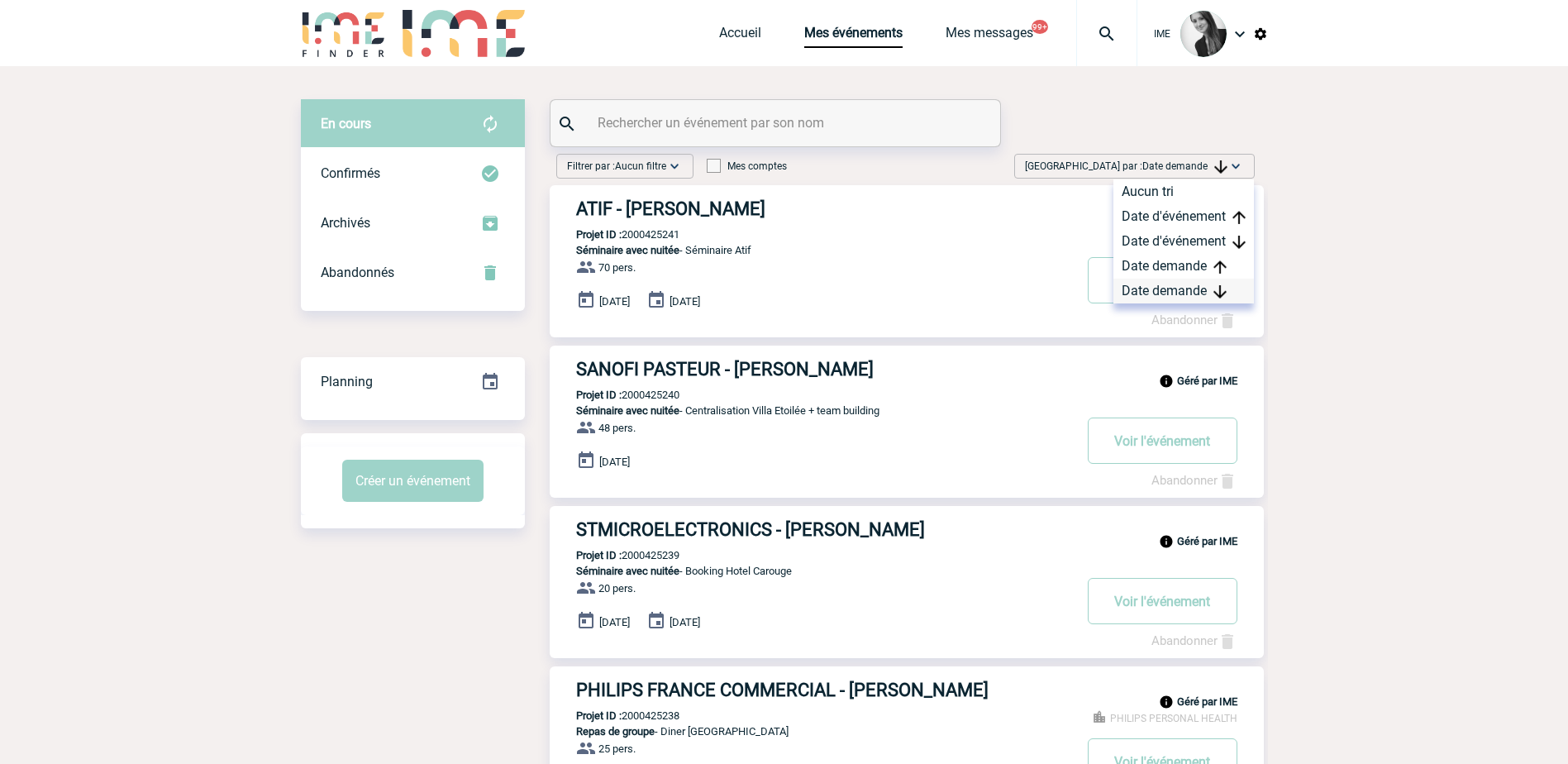
click at [1225, 289] on img at bounding box center [1220, 292] width 13 height 13
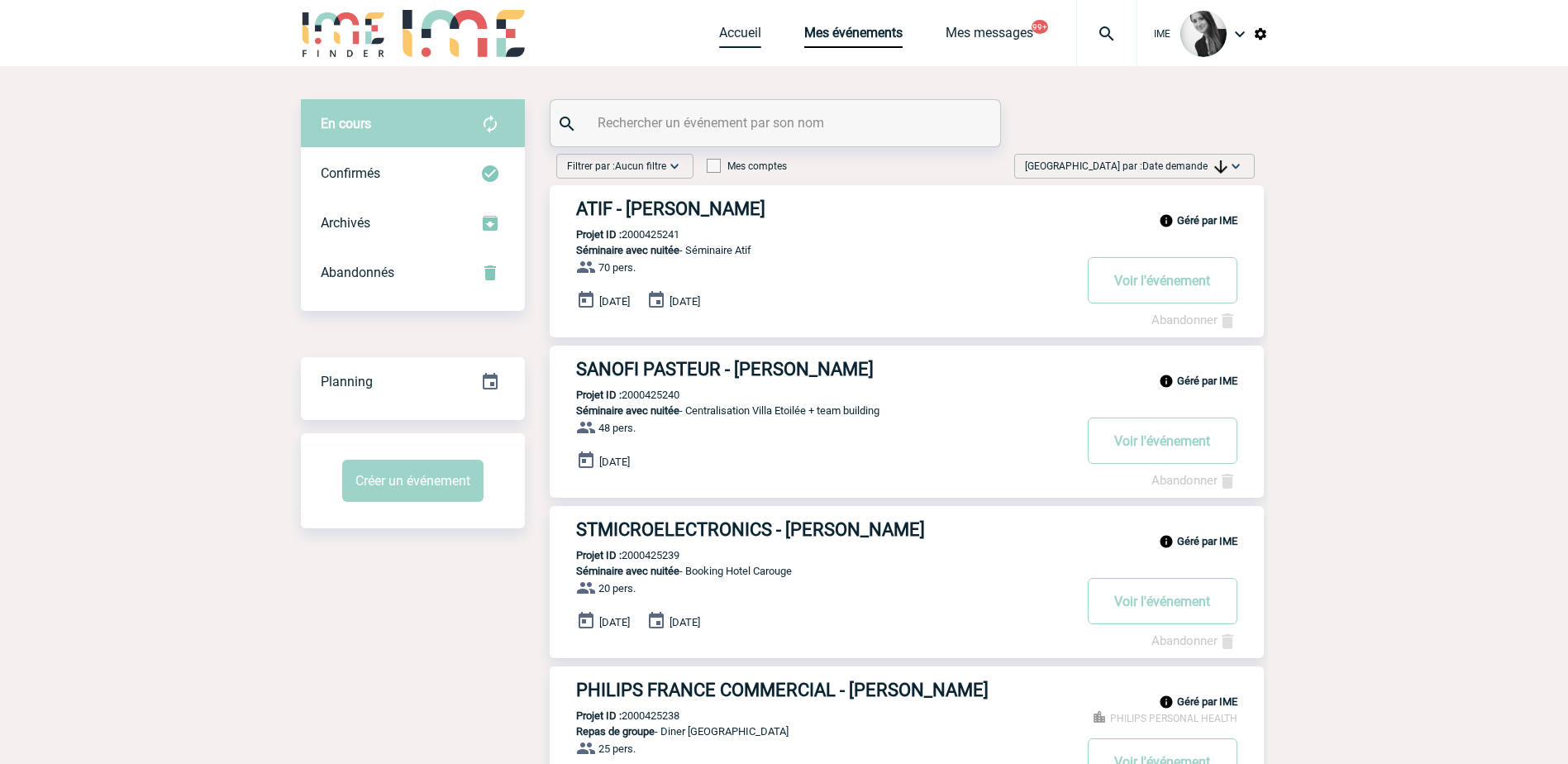
click at [724, 41] on link "Accueil" at bounding box center [740, 36] width 42 height 23
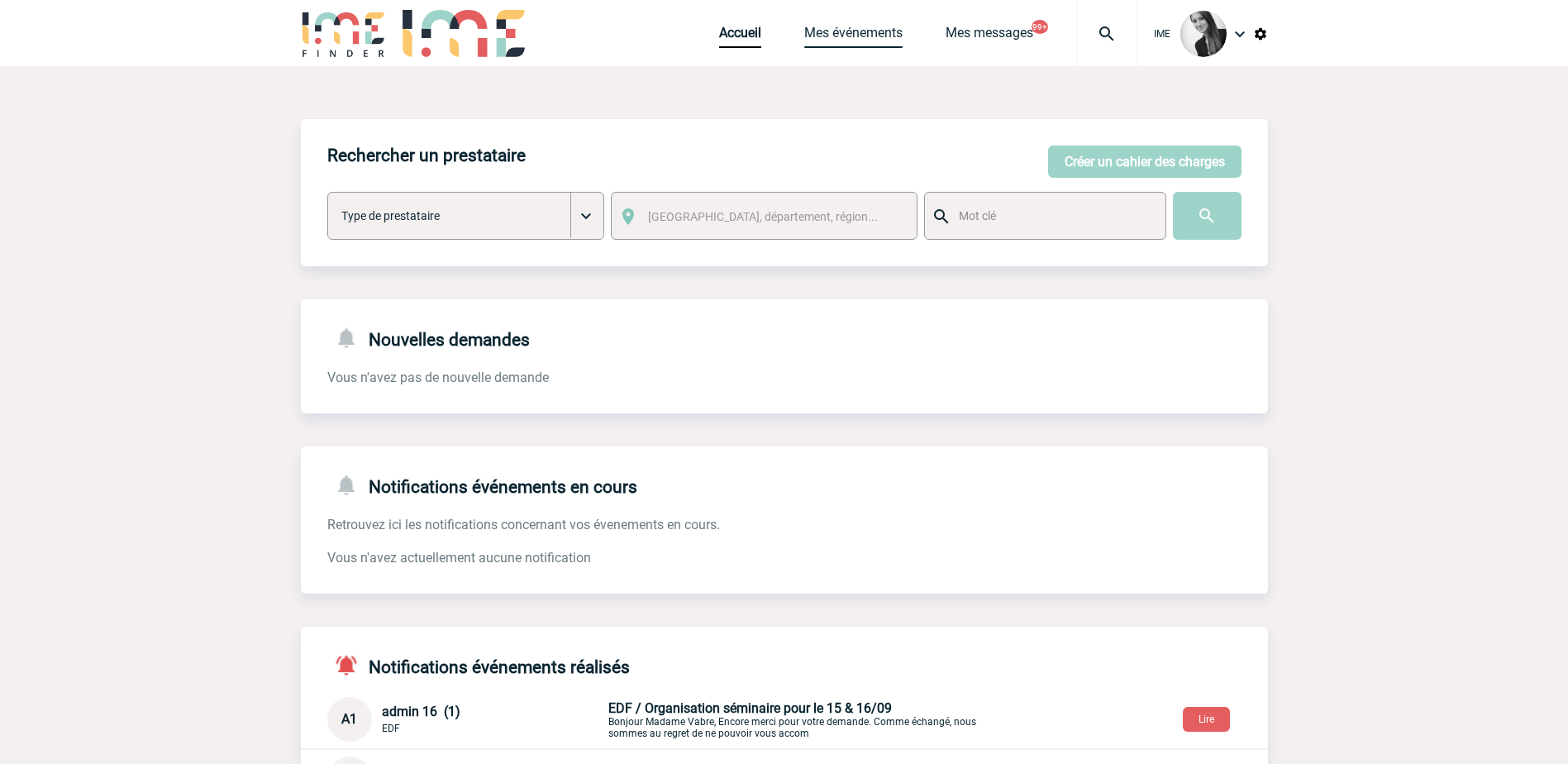
click at [886, 40] on link "Mes événements" at bounding box center [853, 36] width 99 height 23
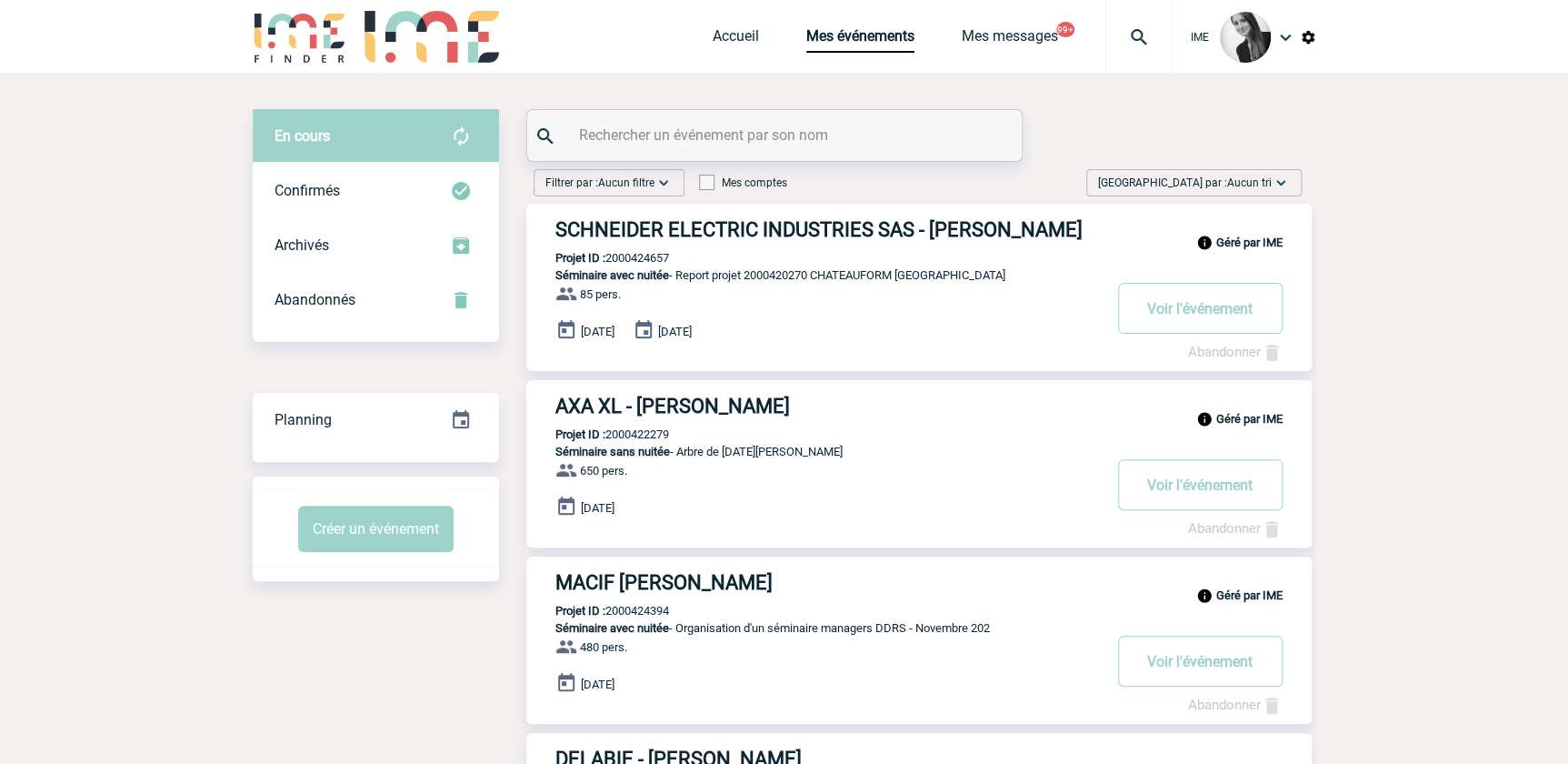
drag, startPoint x: 1263, startPoint y: 180, endPoint x: 1266, endPoint y: 230, distance: 50.1
click at [1263, 180] on span "Aucun tri" at bounding box center [1249, 183] width 44 height 13
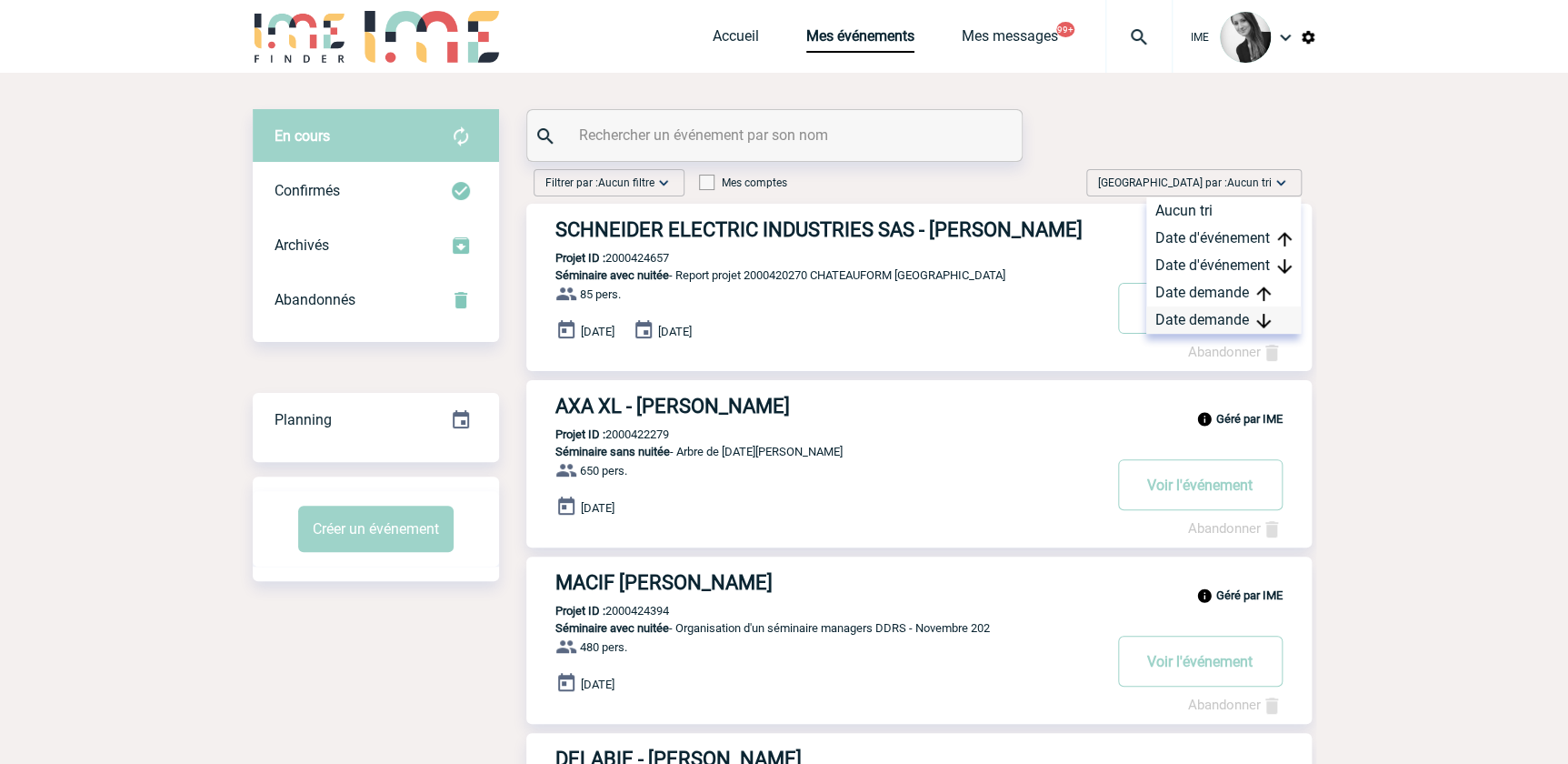
click at [1251, 318] on div "Date demande" at bounding box center [1224, 320] width 155 height 27
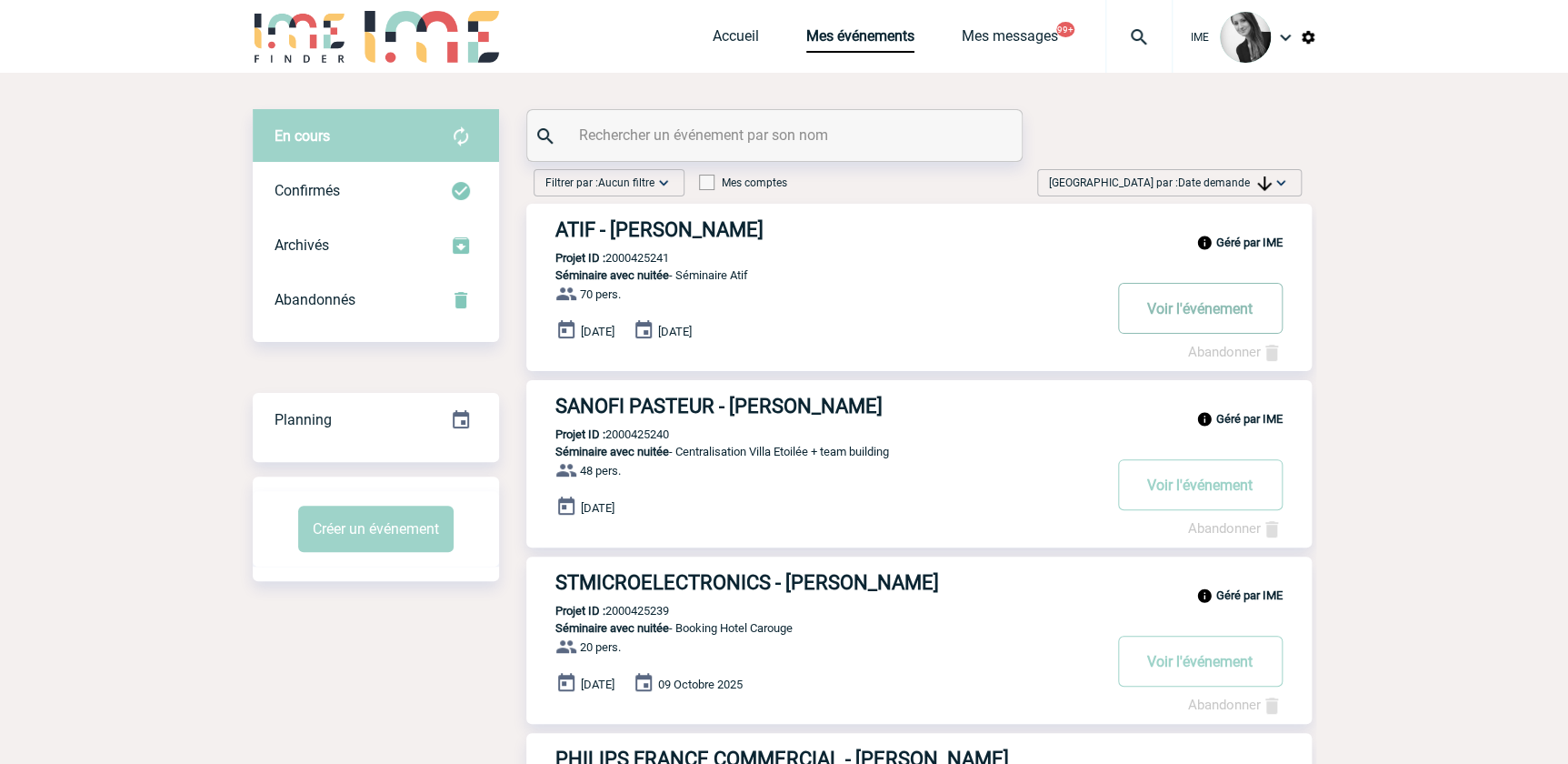
click at [1171, 299] on button "Voir l'événement" at bounding box center [1200, 308] width 165 height 51
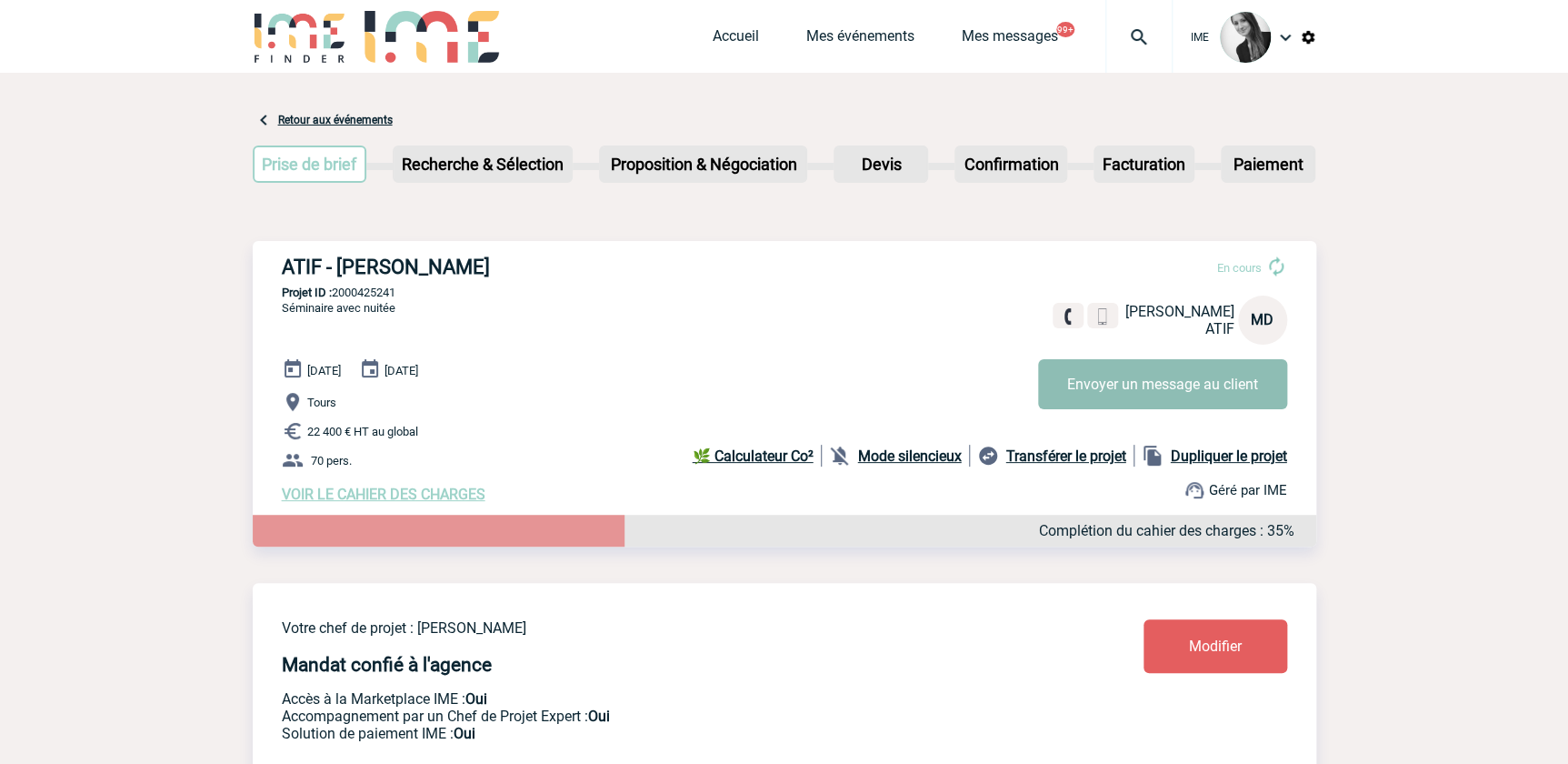
click at [1089, 380] on button "Envoyer un message au client" at bounding box center [1163, 384] width 249 height 50
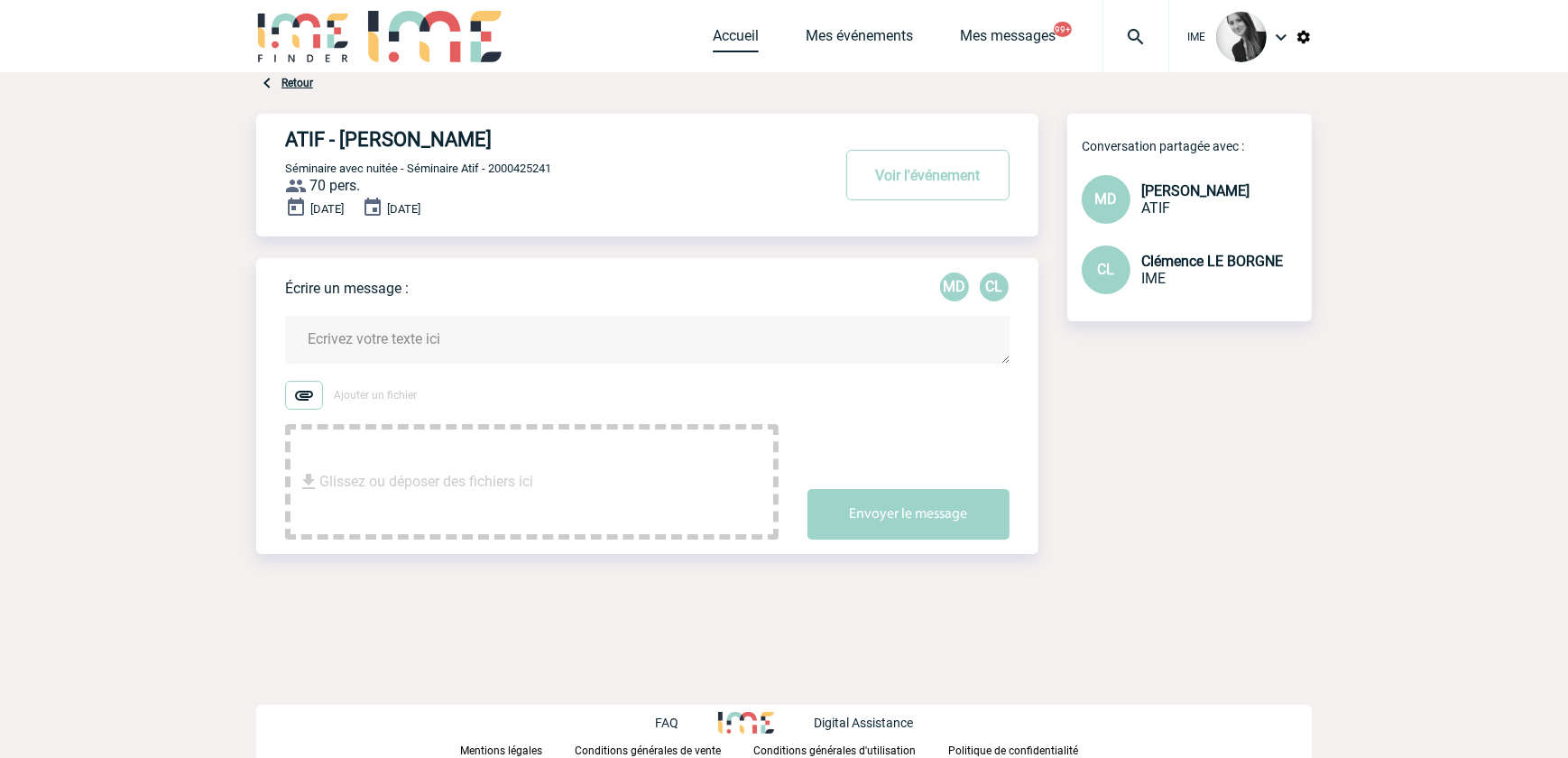
click at [722, 42] on link "Accueil" at bounding box center [735, 39] width 46 height 25
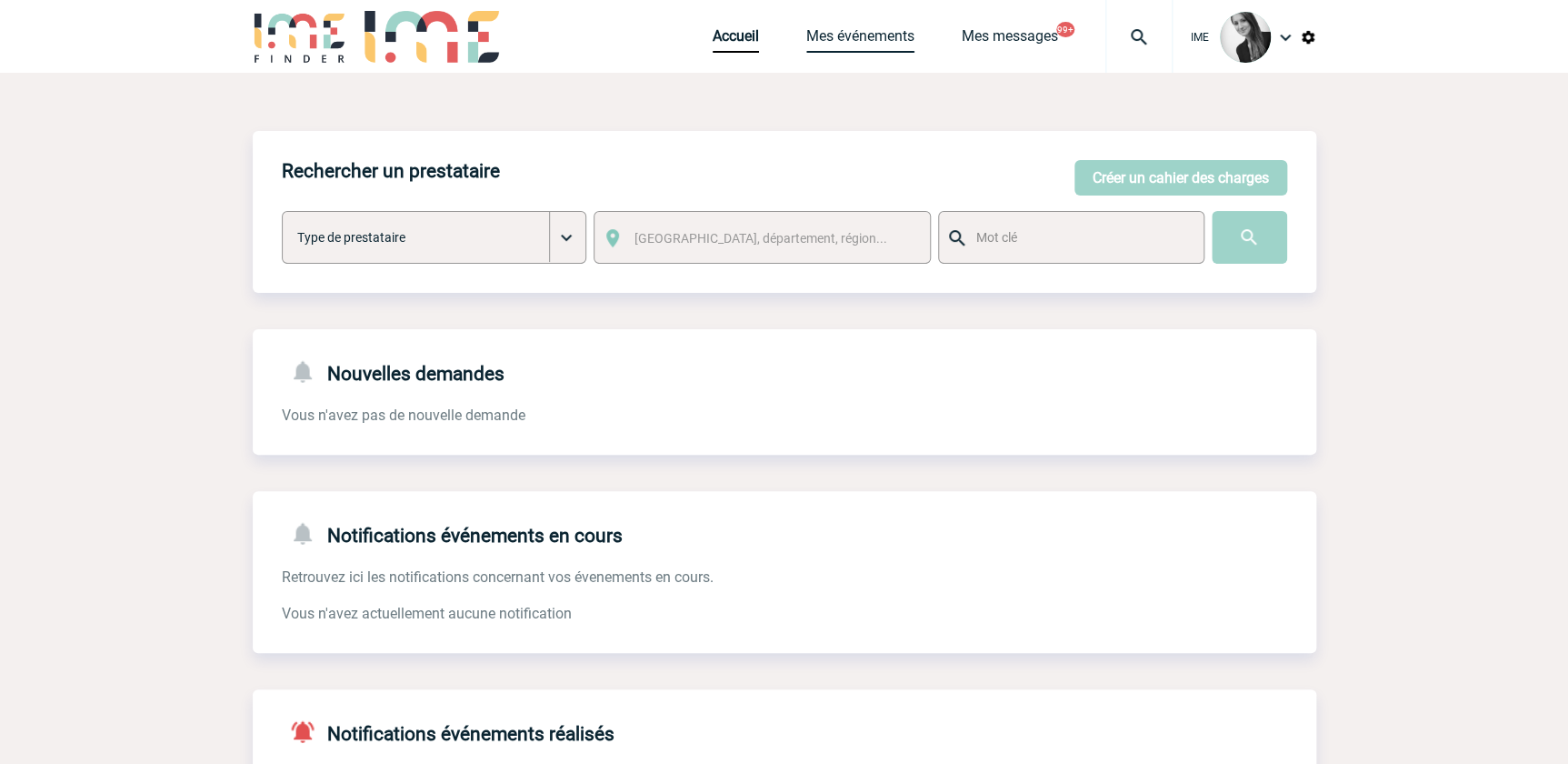
click at [857, 34] on link "Mes événements" at bounding box center [860, 40] width 108 height 25
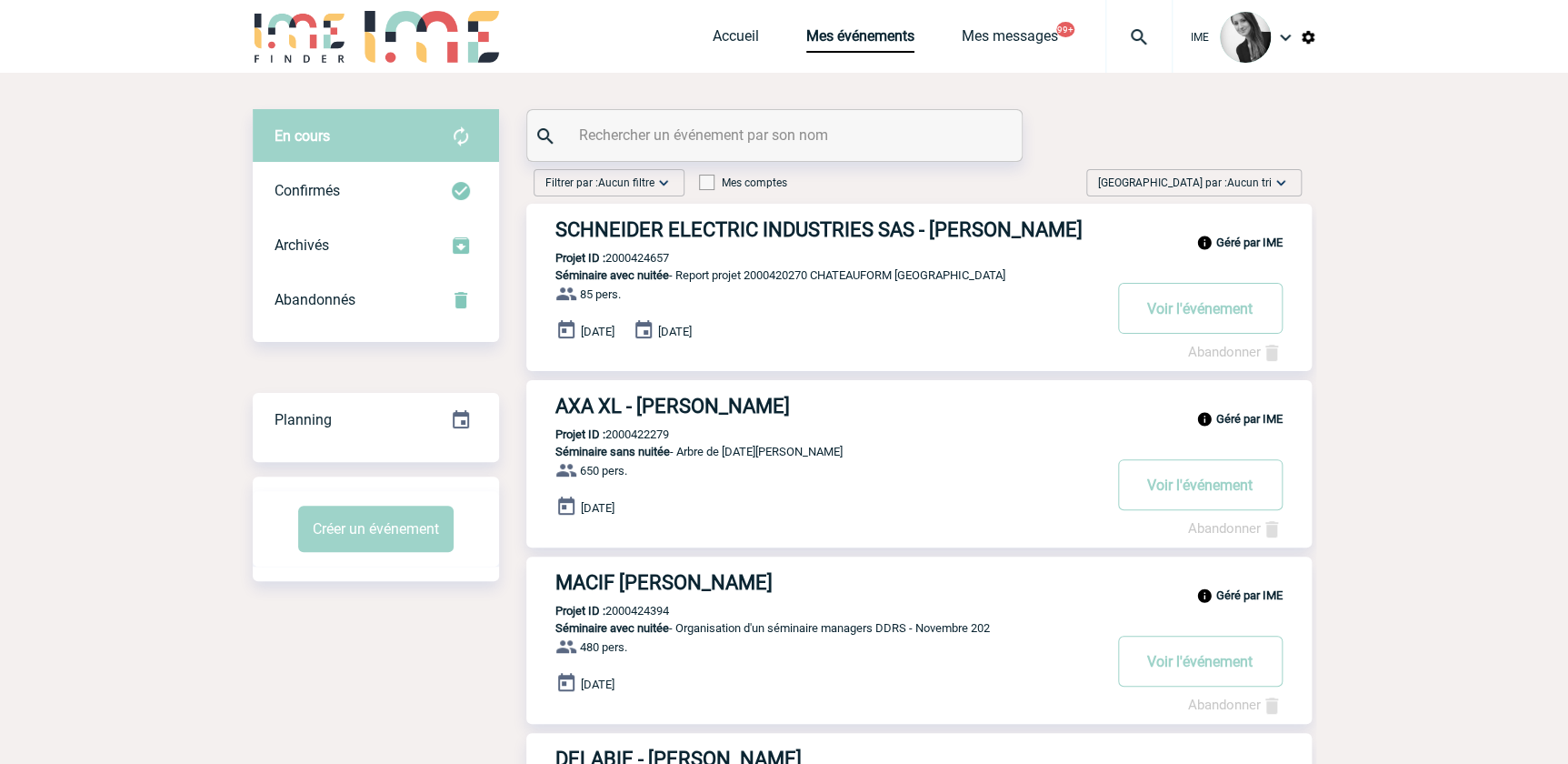
drag, startPoint x: 1278, startPoint y: 185, endPoint x: 1245, endPoint y: 227, distance: 53.4
click at [1259, 182] on span "Aucun tri" at bounding box center [1249, 183] width 44 height 13
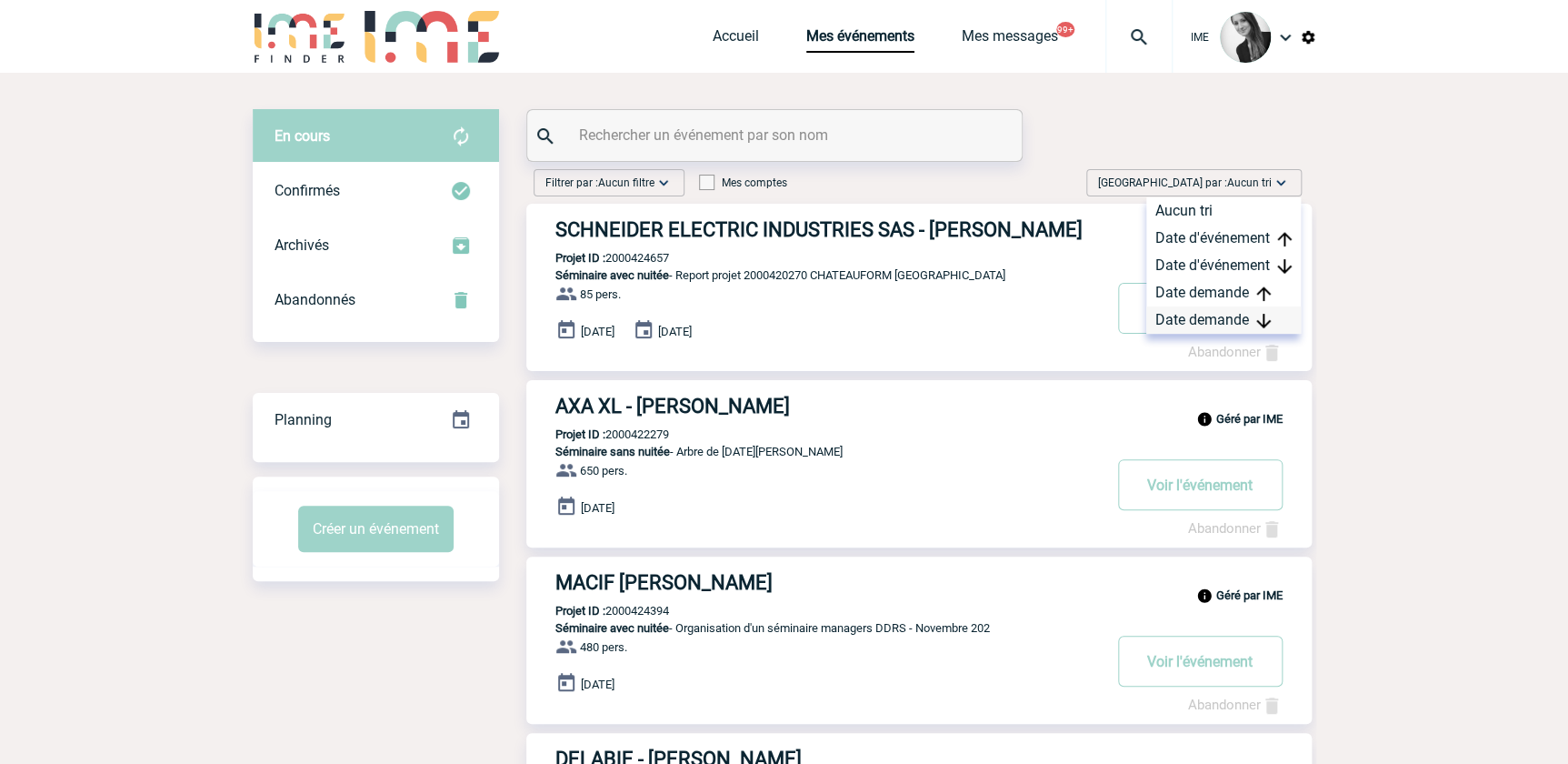
click at [1208, 320] on div "Date demande" at bounding box center [1224, 320] width 155 height 27
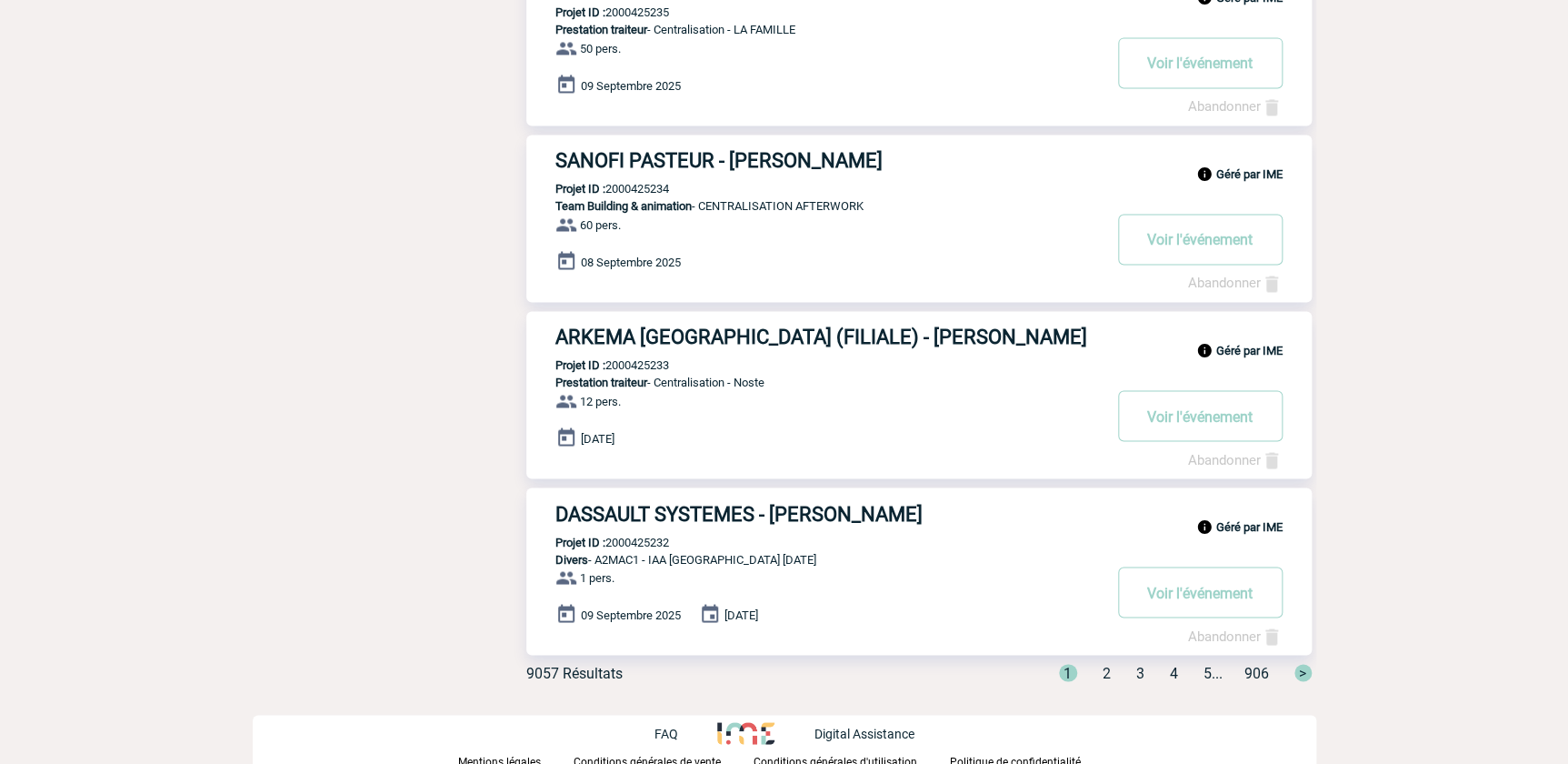
scroll to position [1306, 0]
click at [1103, 670] on span "2" at bounding box center [1107, 671] width 8 height 17
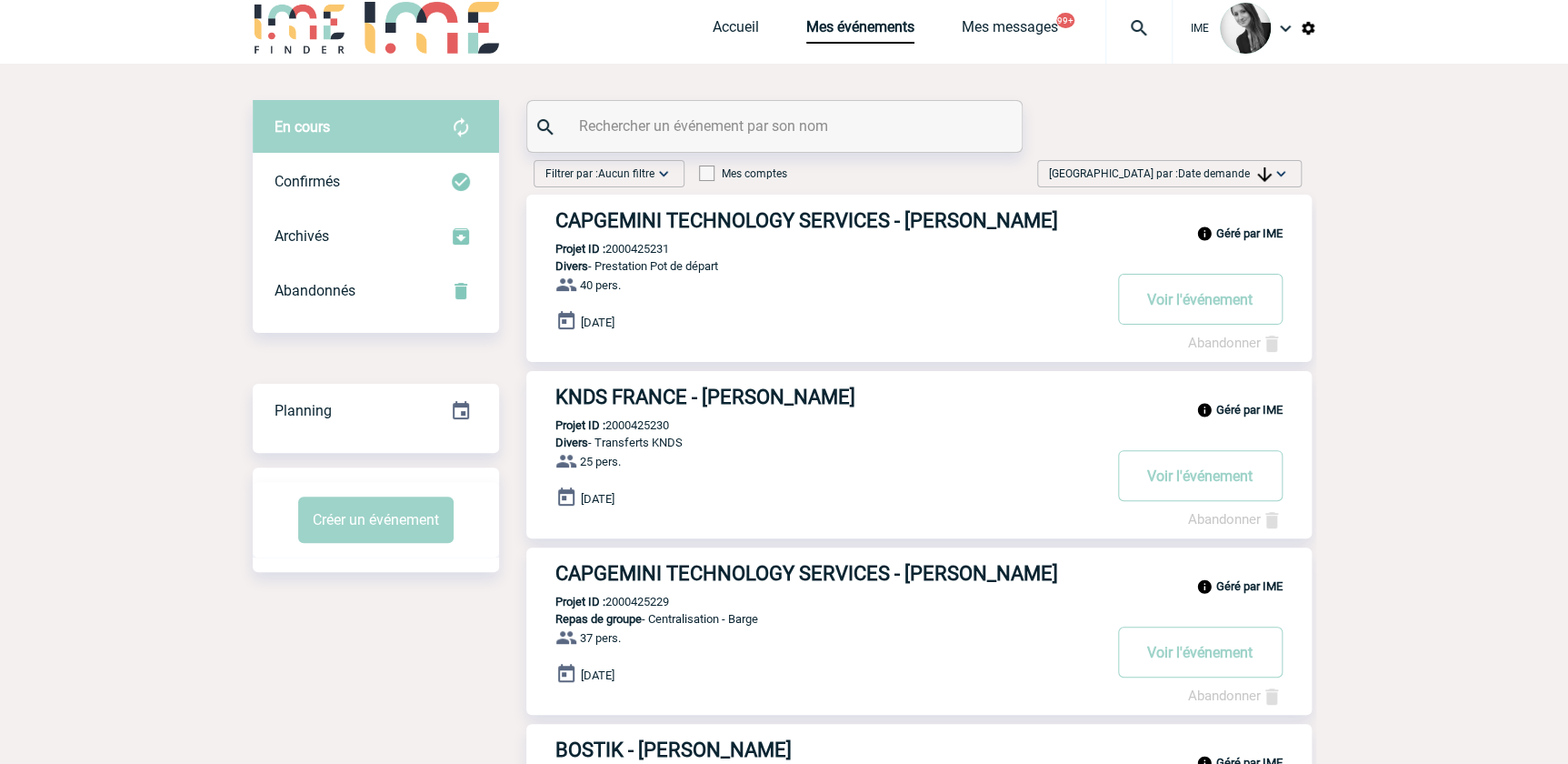
scroll to position [0, 0]
